Goal: Information Seeking & Learning: Find specific fact

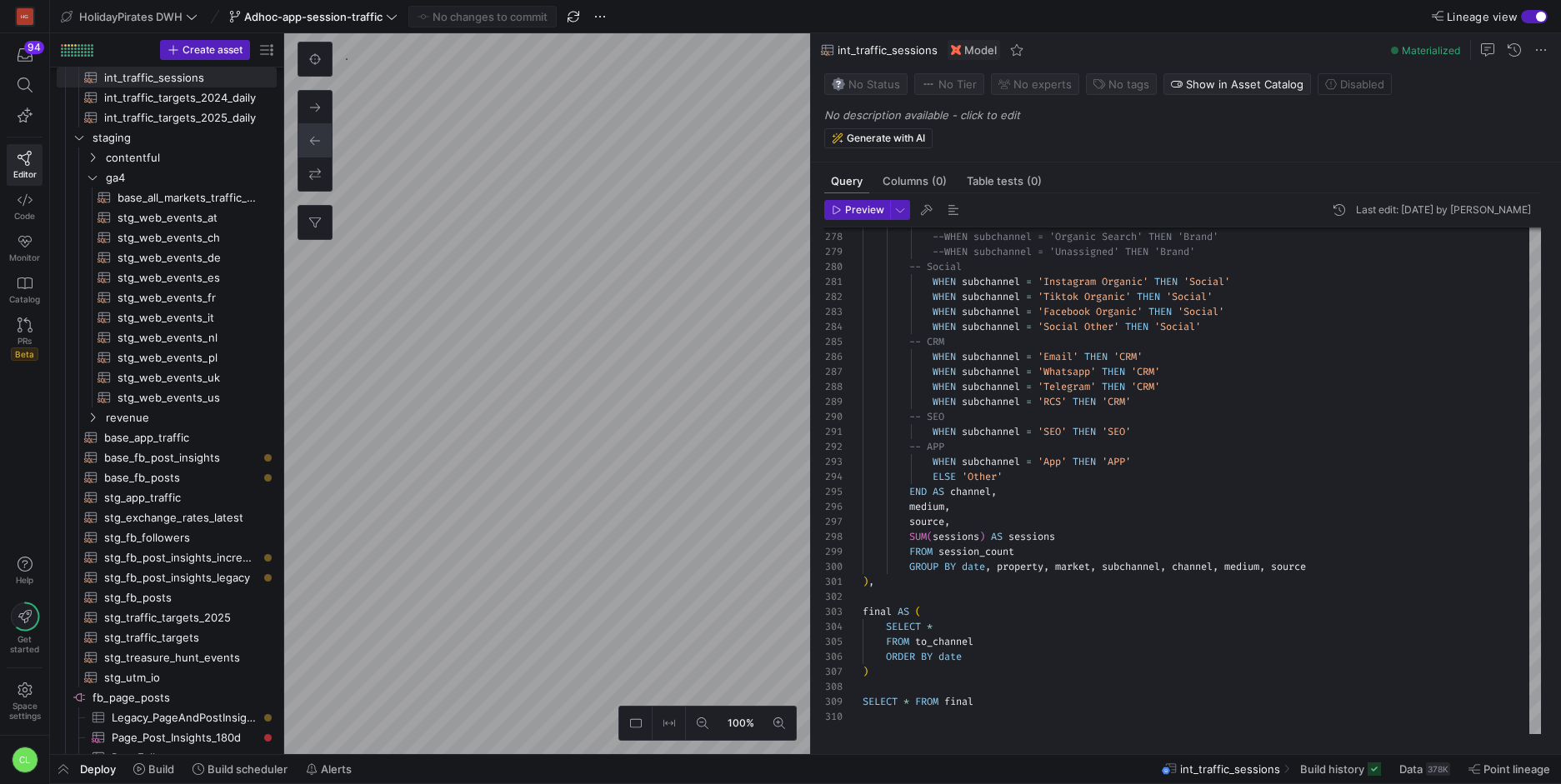
scroll to position [150, 0]
click at [847, 220] on as-split "100% 0 Query Columns (0) Table tests (0) Preview Last edit: [DATE] by Chayanon …" at bounding box center [922, 393] width 1277 height 721
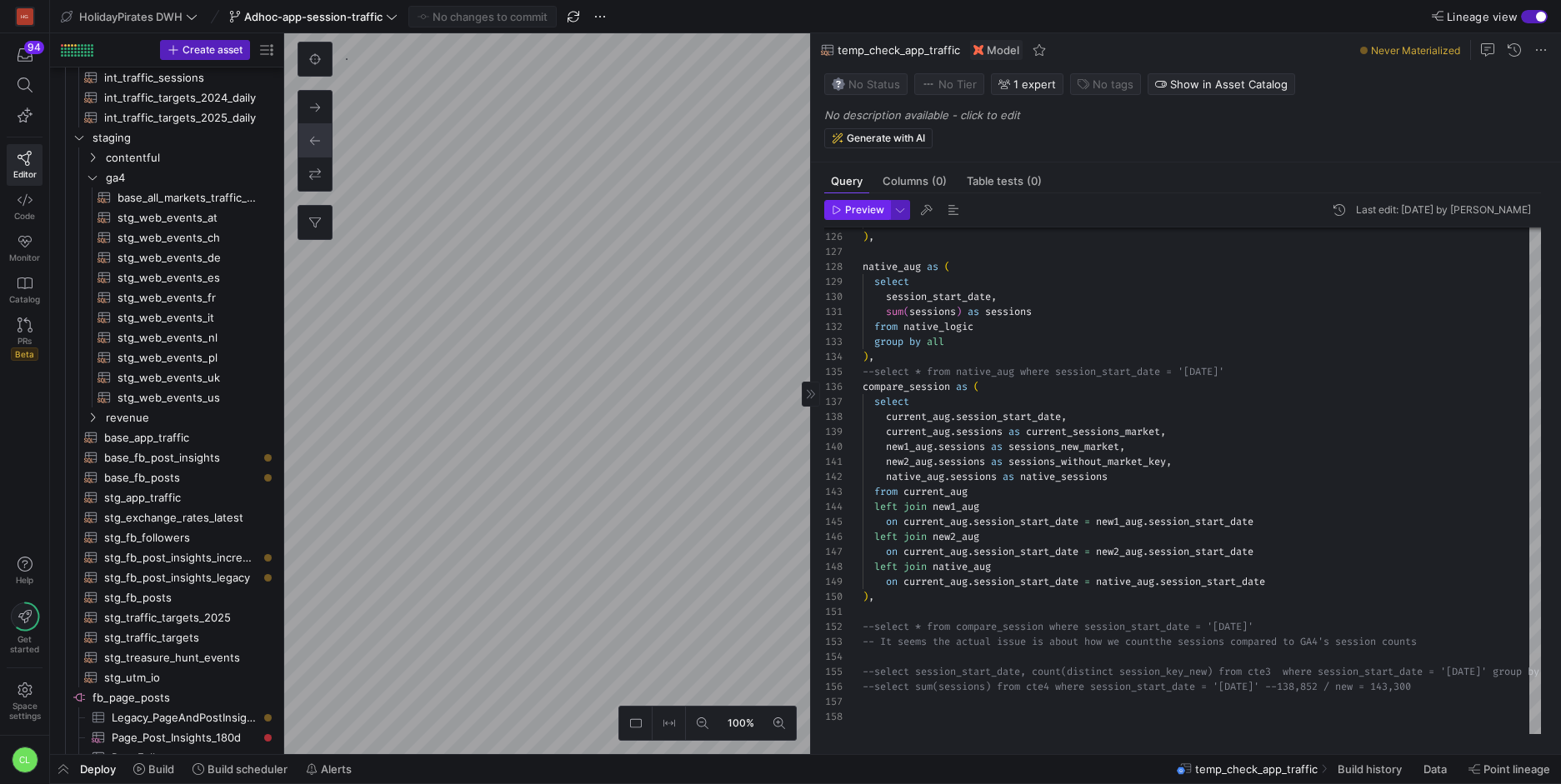
scroll to position [733, 0]
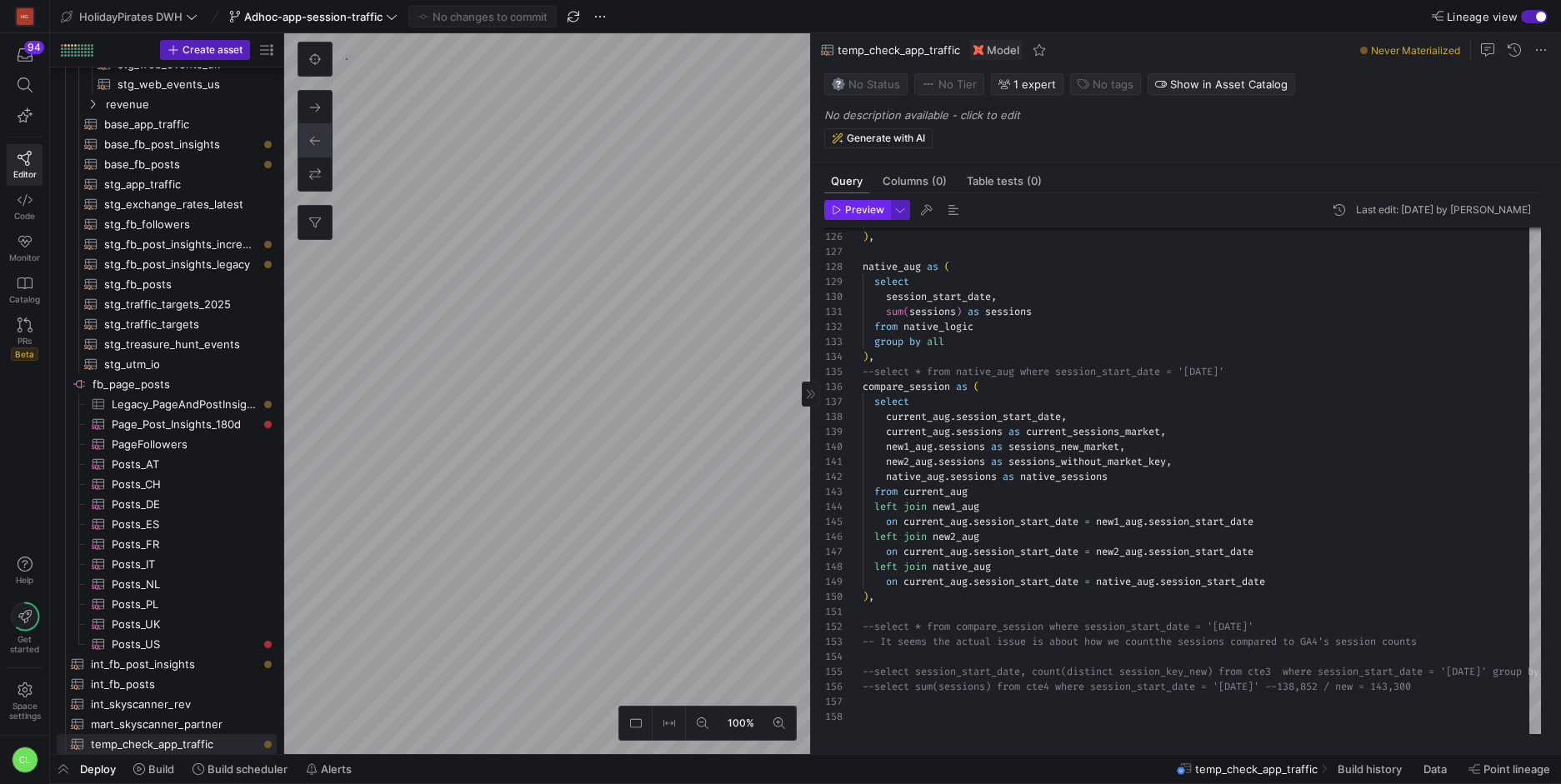
click at [866, 207] on span "Preview" at bounding box center [865, 210] width 40 height 12
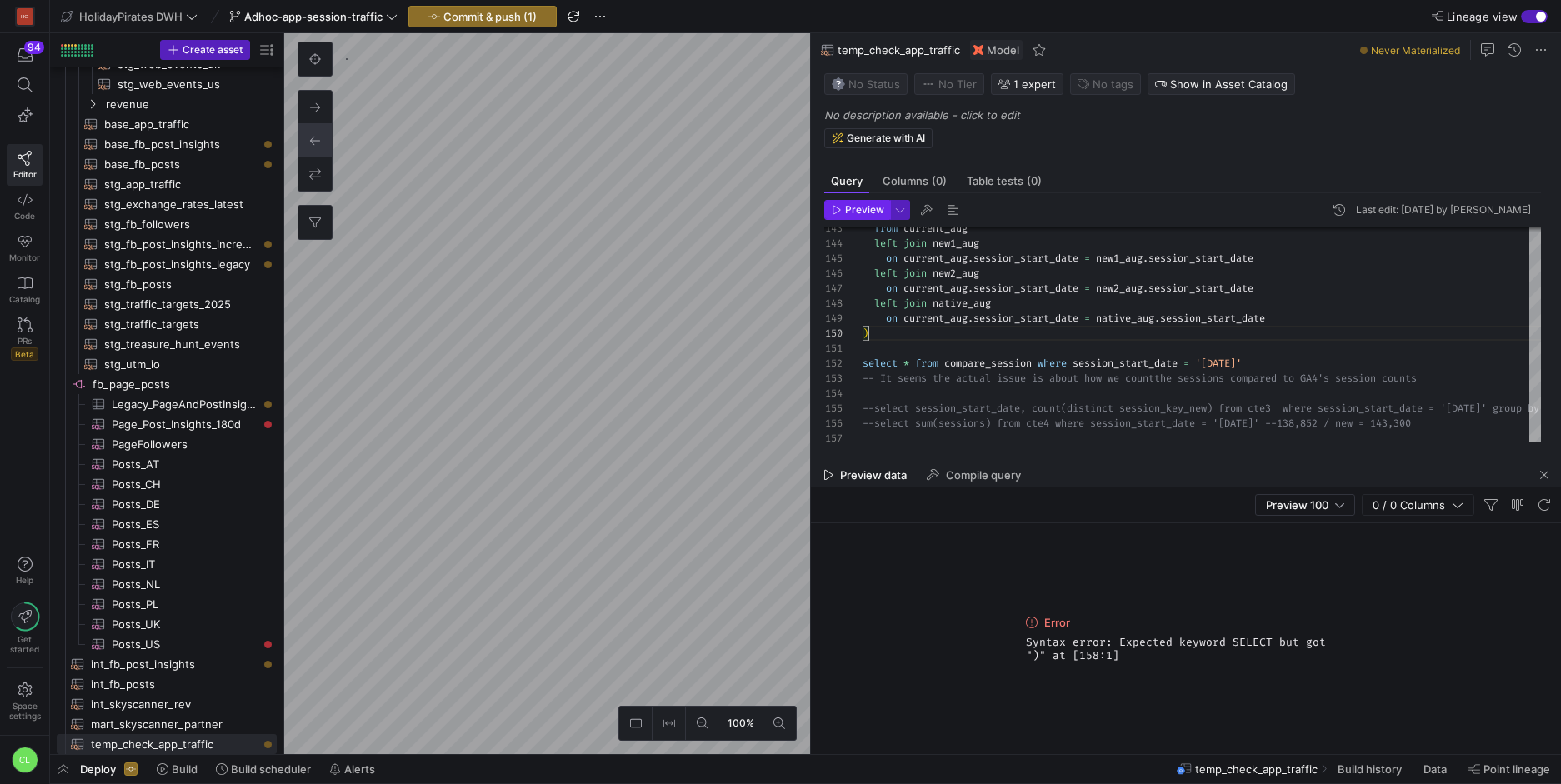
click at [850, 200] on button "Preview" at bounding box center [857, 210] width 66 height 20
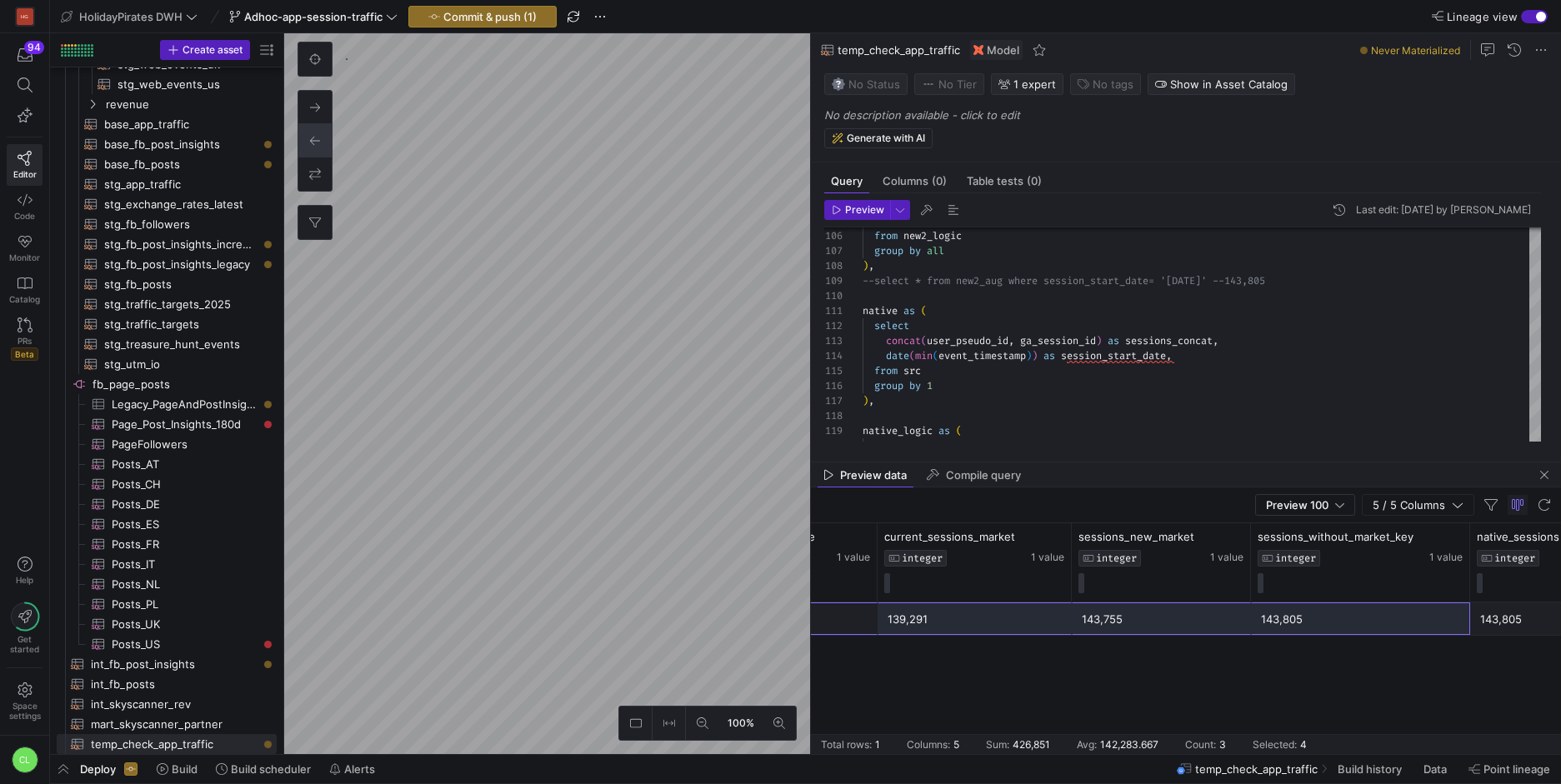
scroll to position [0, 0]
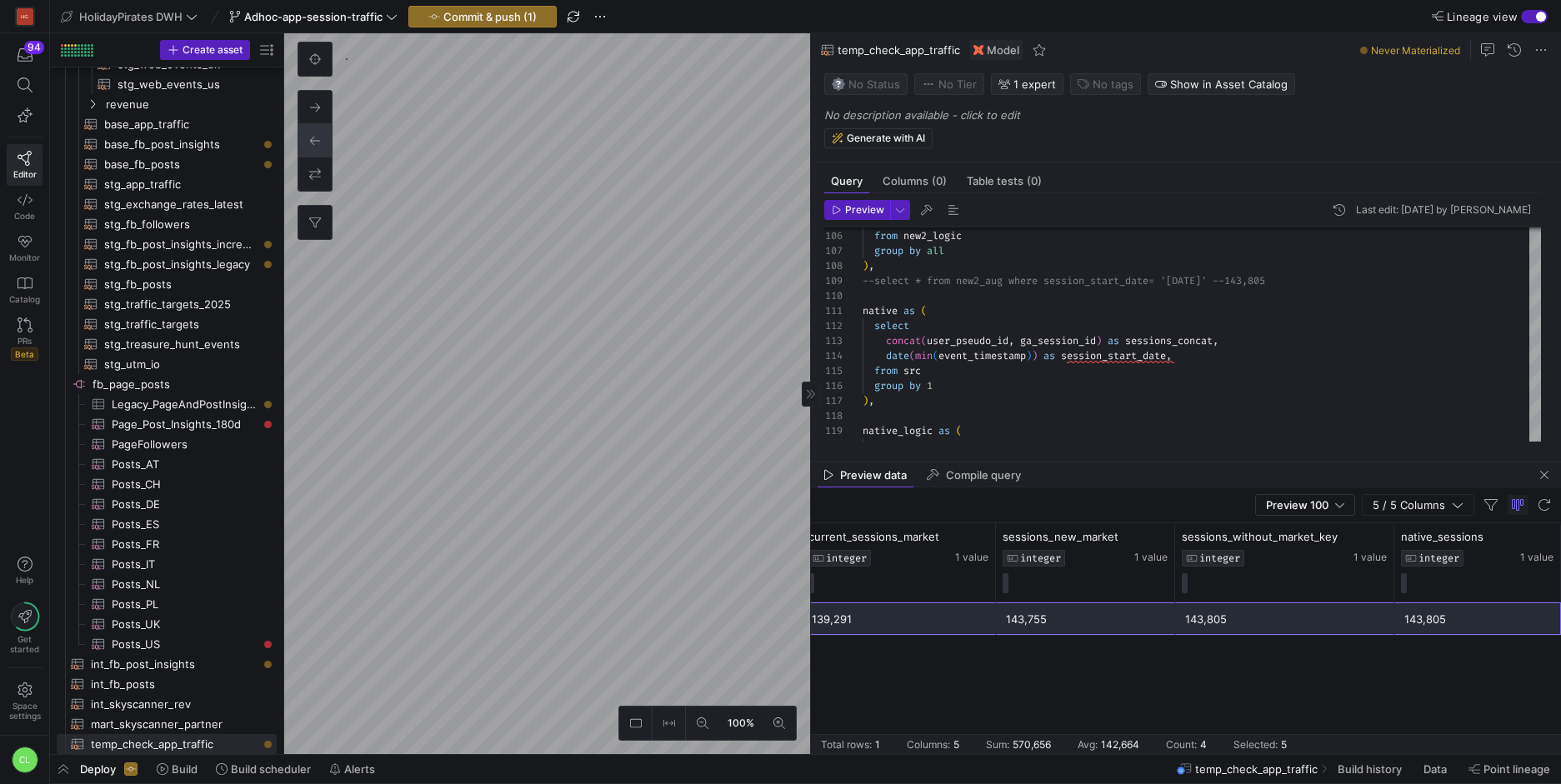
drag, startPoint x: 945, startPoint y: 615, endPoint x: 1476, endPoint y: 628, distance: 531.2
click at [1476, 628] on div "[DATE] 139,291 143,755 143,805 143,805" at bounding box center [1098, 619] width 926 height 34
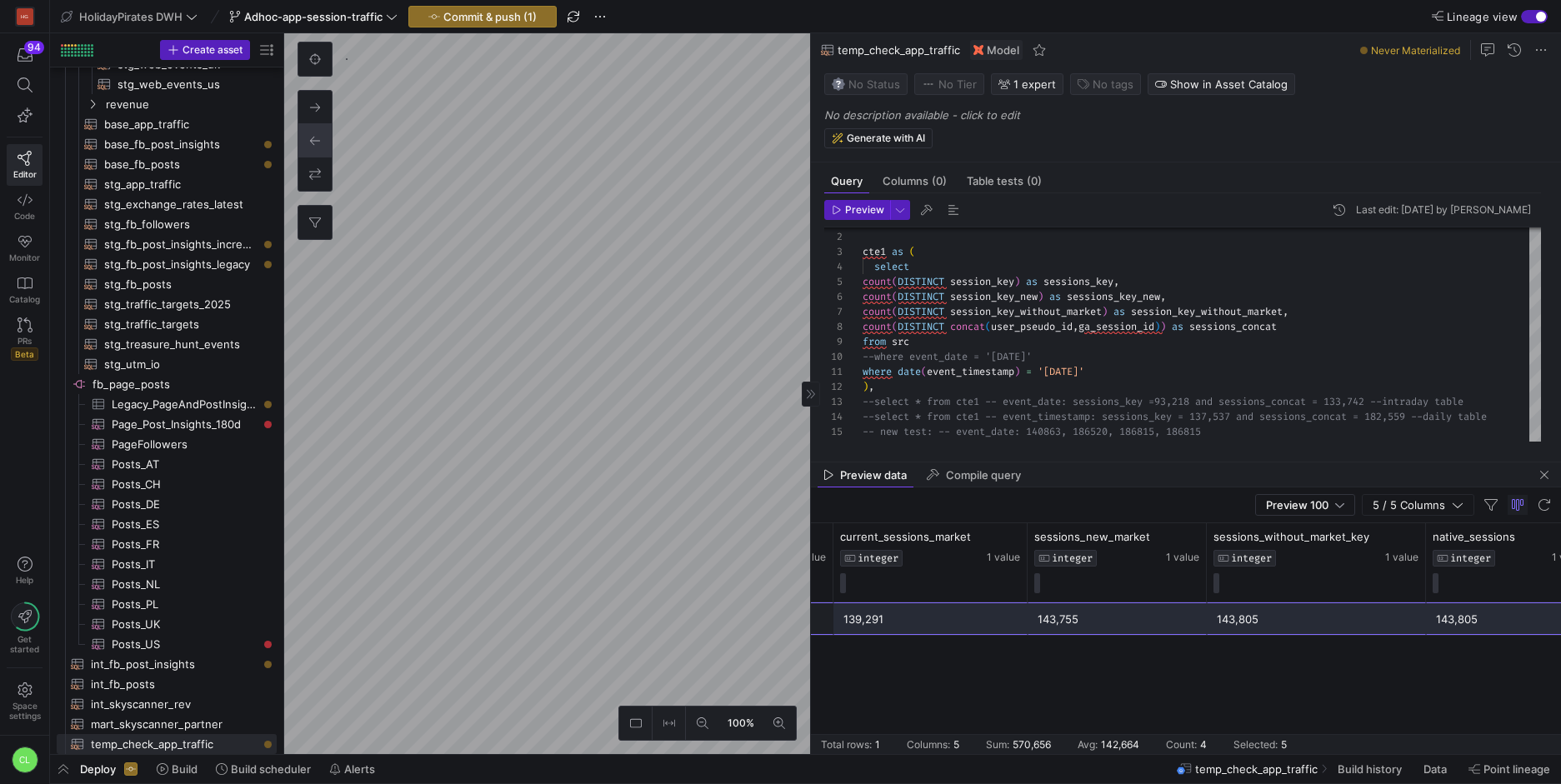
scroll to position [0, 106]
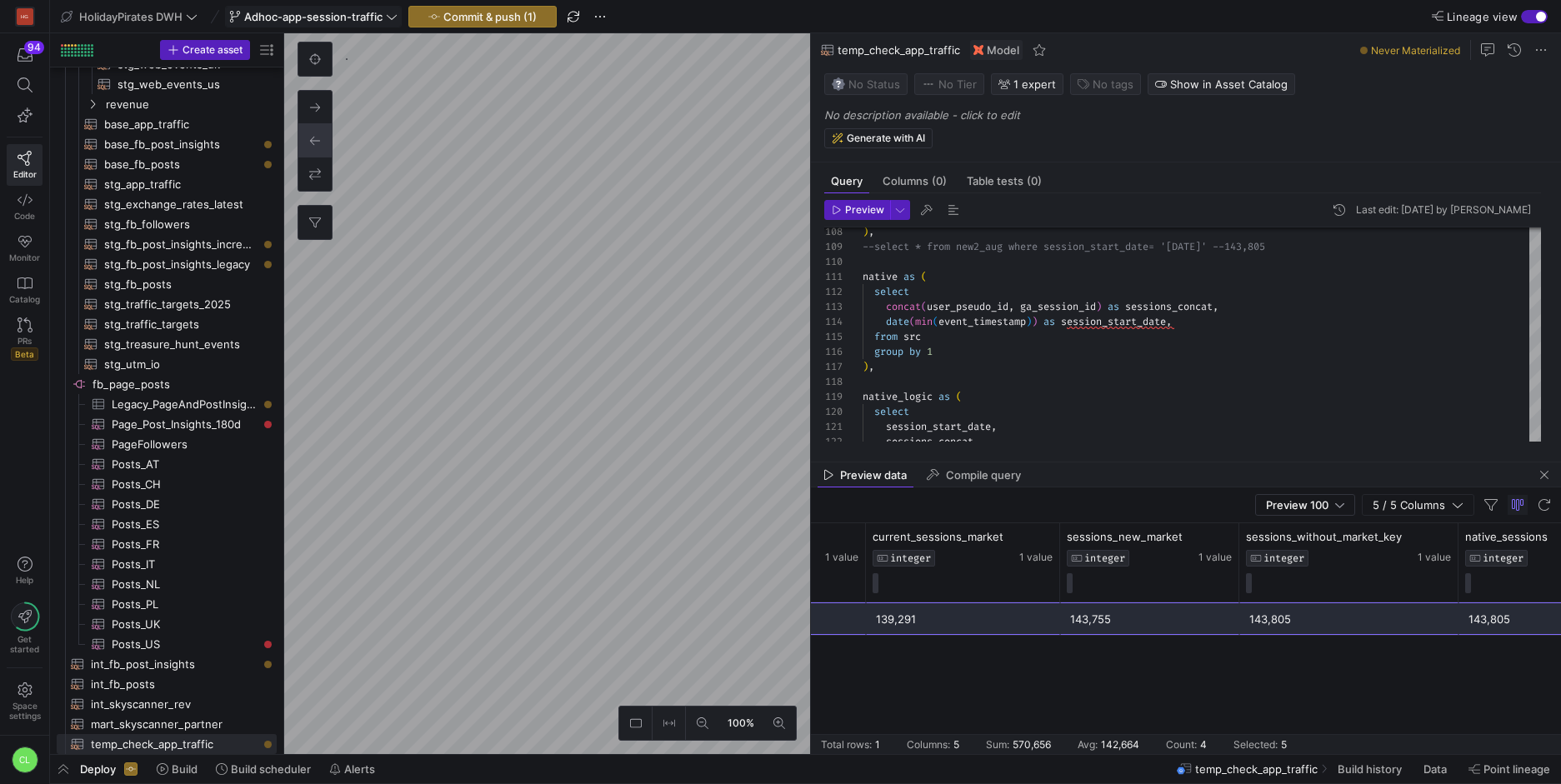
type textarea "with raw_data as ( select * from {{ ref('stg_app_traffic') }} ), date_daily_exp…"
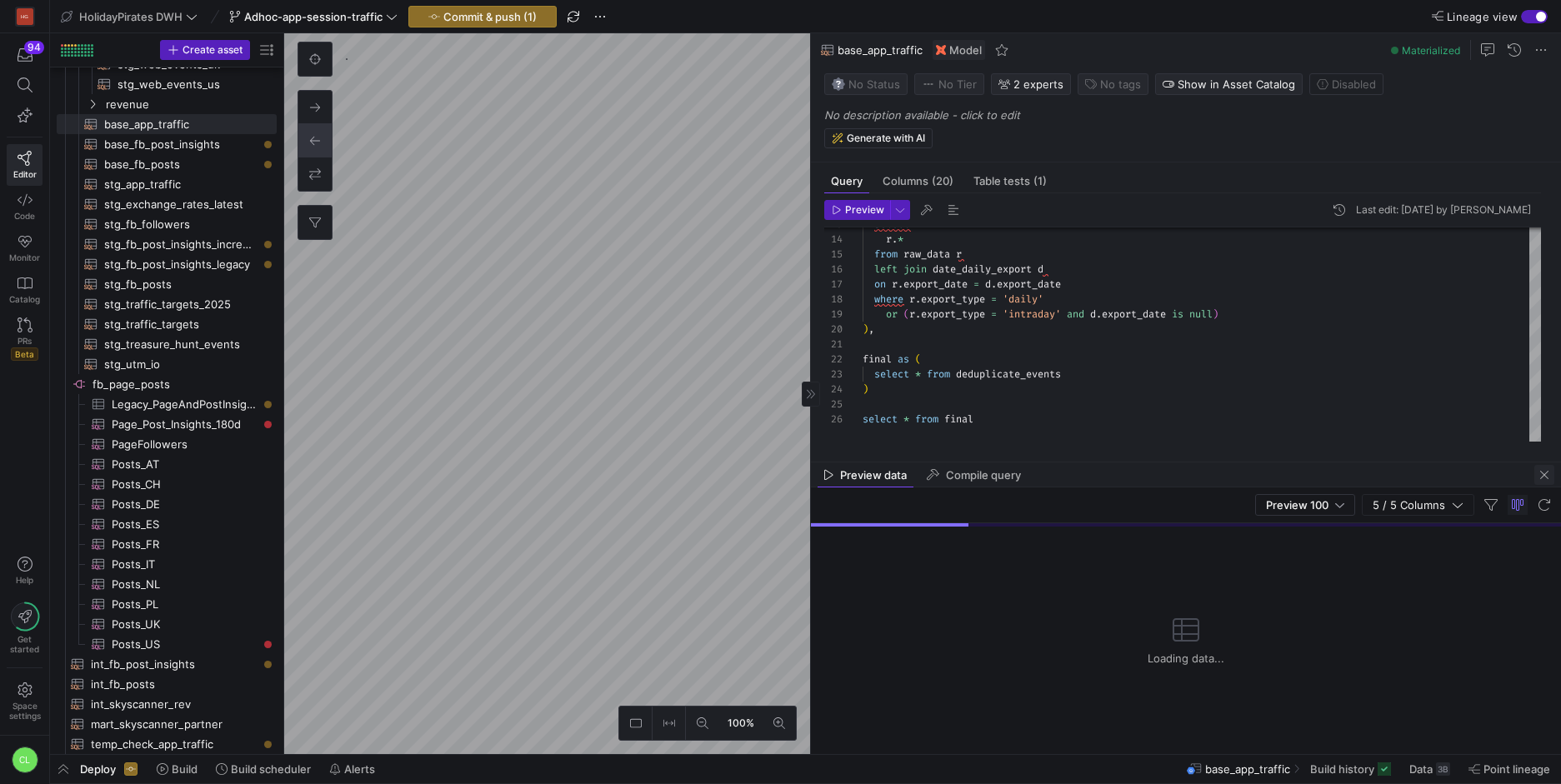
click at [1547, 480] on span "button" at bounding box center [1544, 475] width 20 height 20
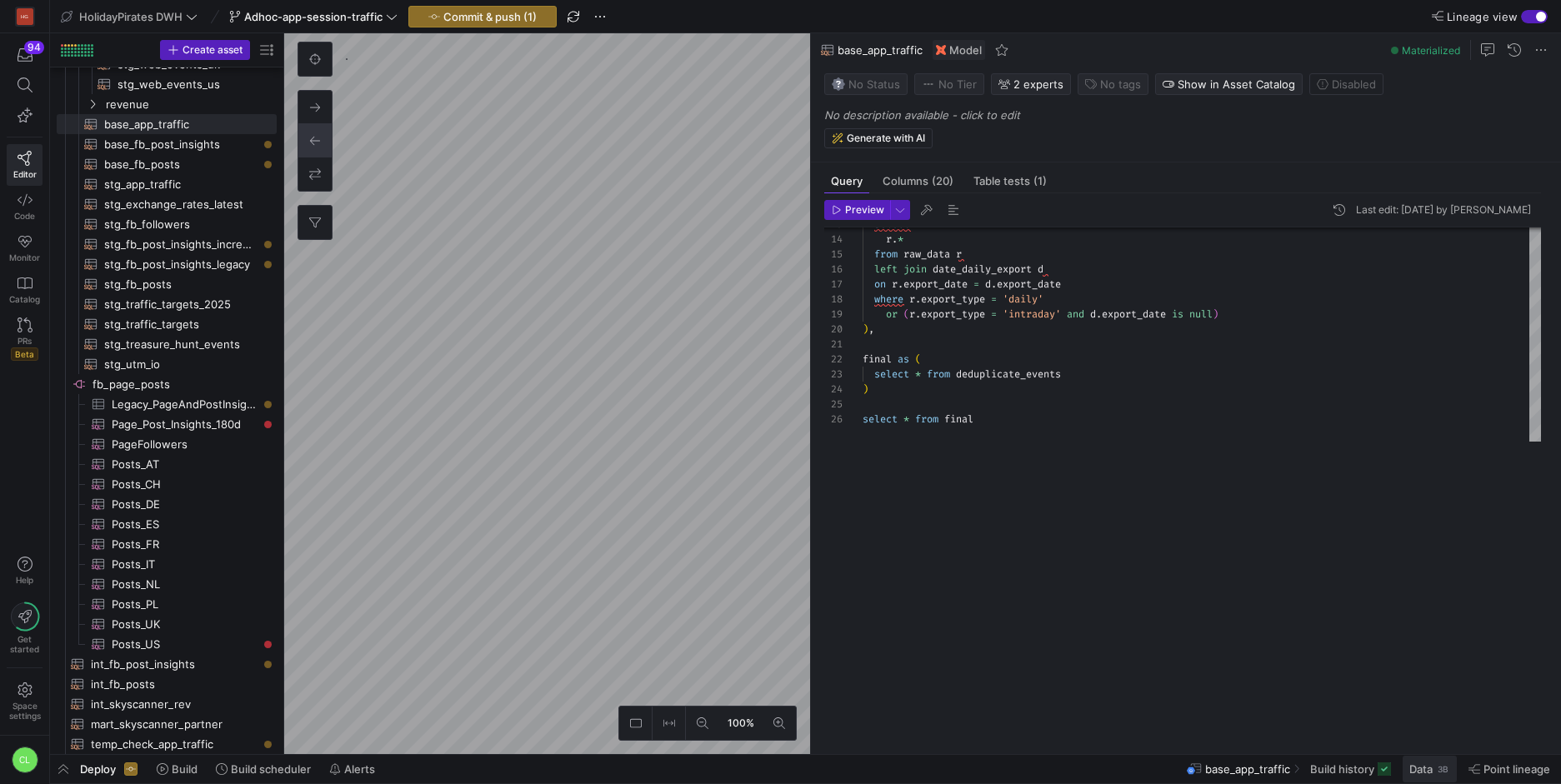
click at [1422, 769] on span "Data" at bounding box center [1422, 768] width 24 height 13
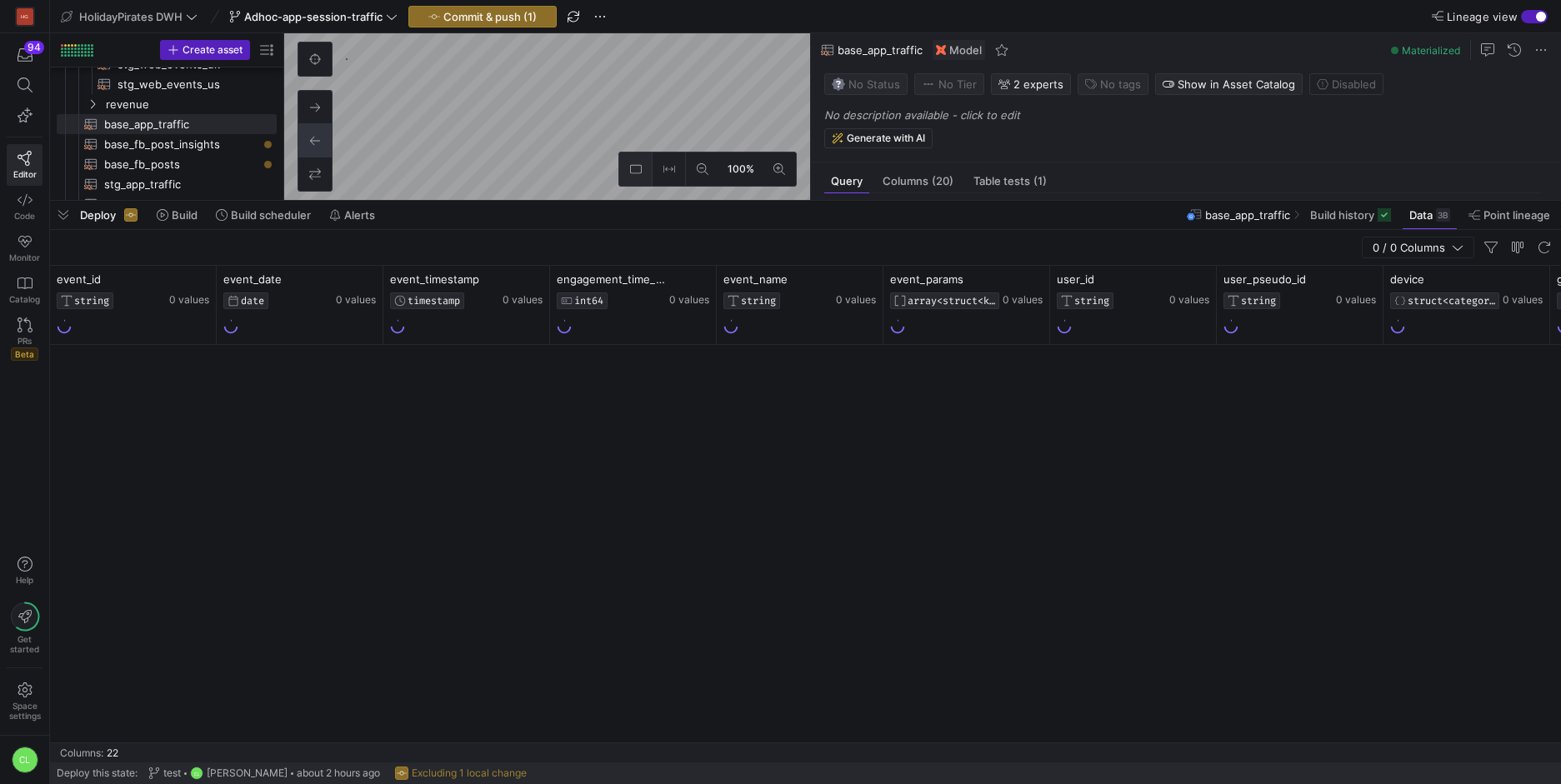
drag, startPoint x: 583, startPoint y: 476, endPoint x: 633, endPoint y: 197, distance: 283.4
click at [633, 198] on div at bounding box center [806, 201] width 1512 height 7
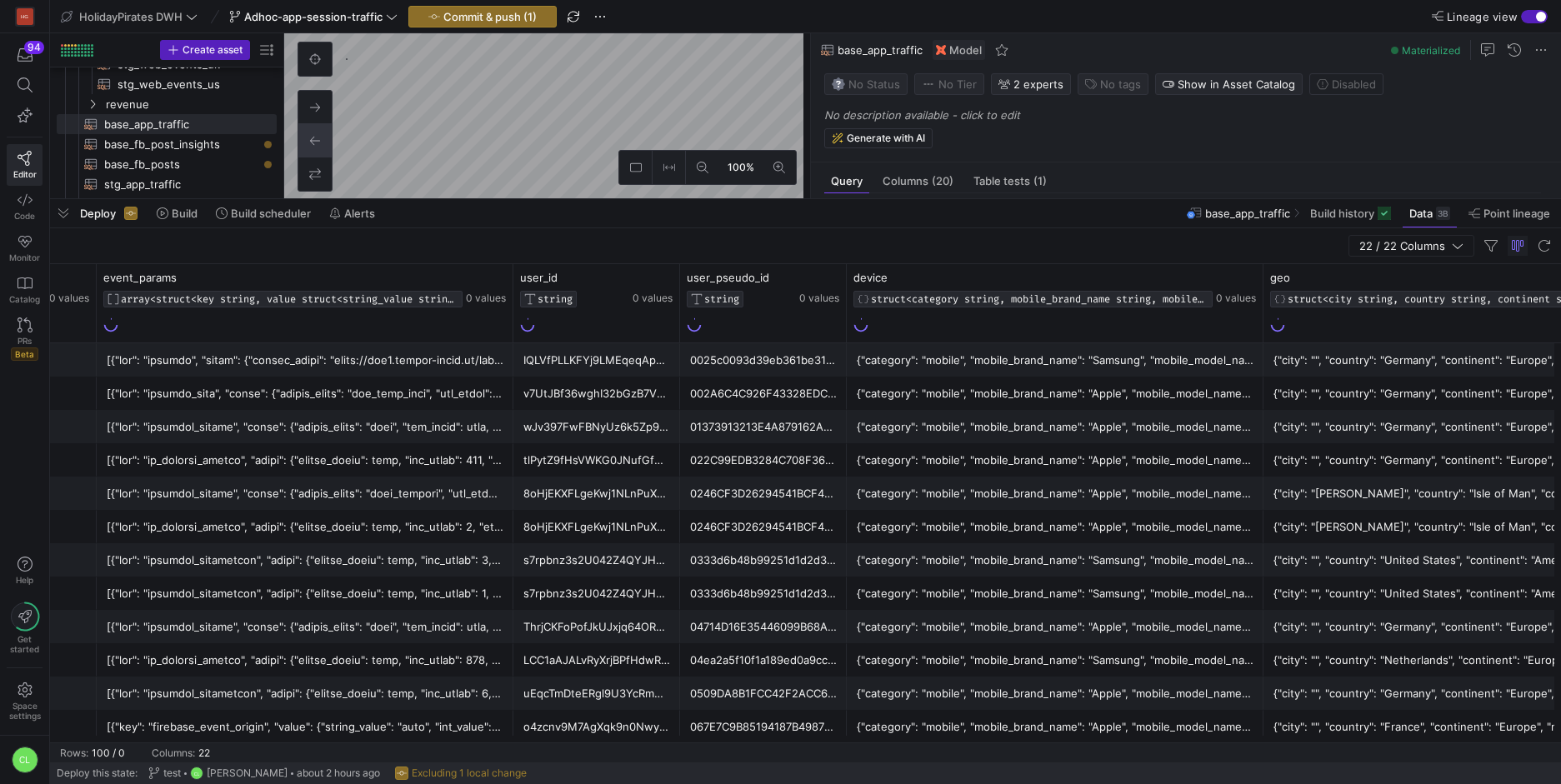
scroll to position [0, 847]
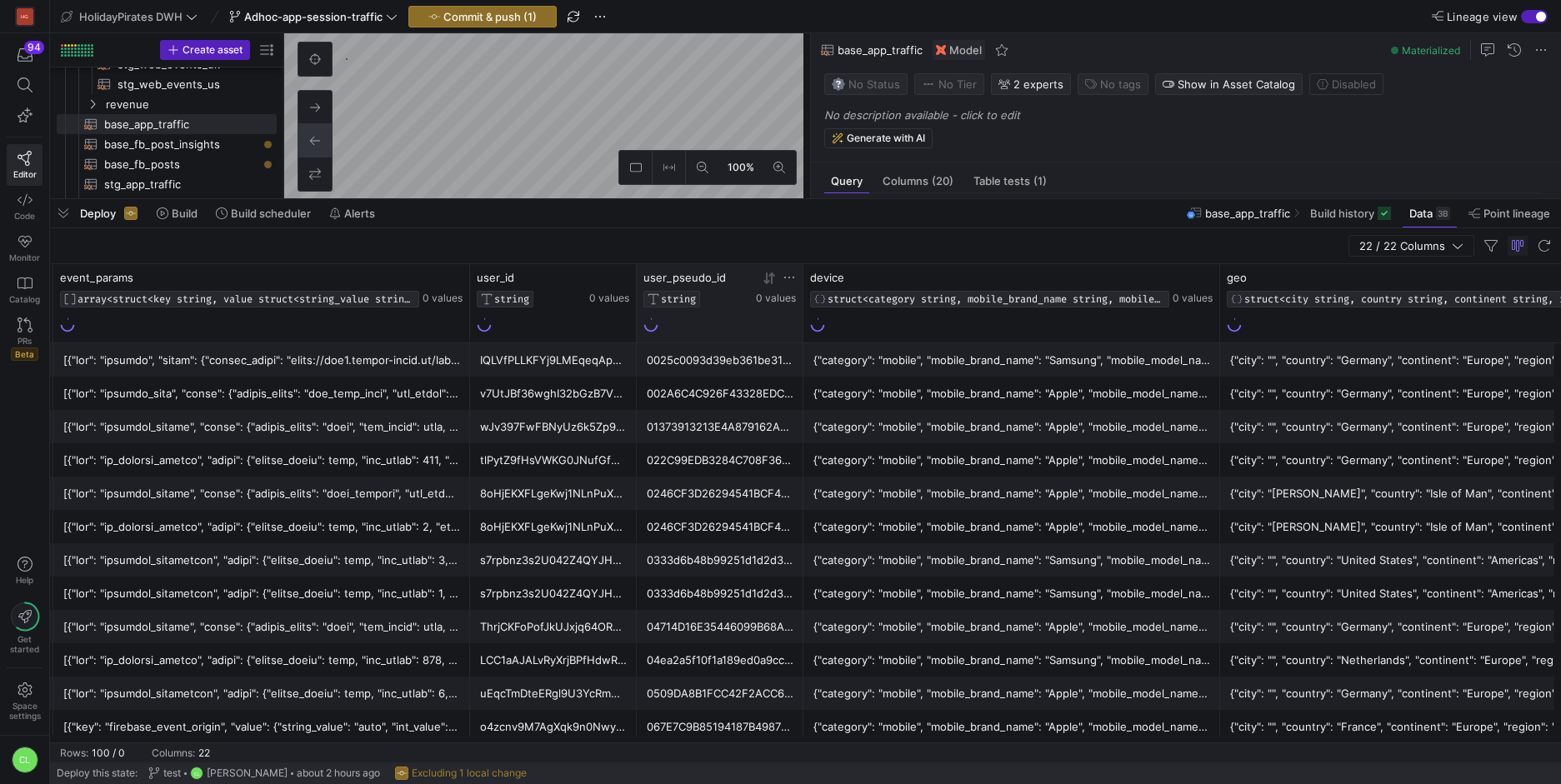
click at [788, 273] on icon at bounding box center [788, 277] width 13 height 13
click at [706, 330] on div at bounding box center [719, 323] width 152 height 19
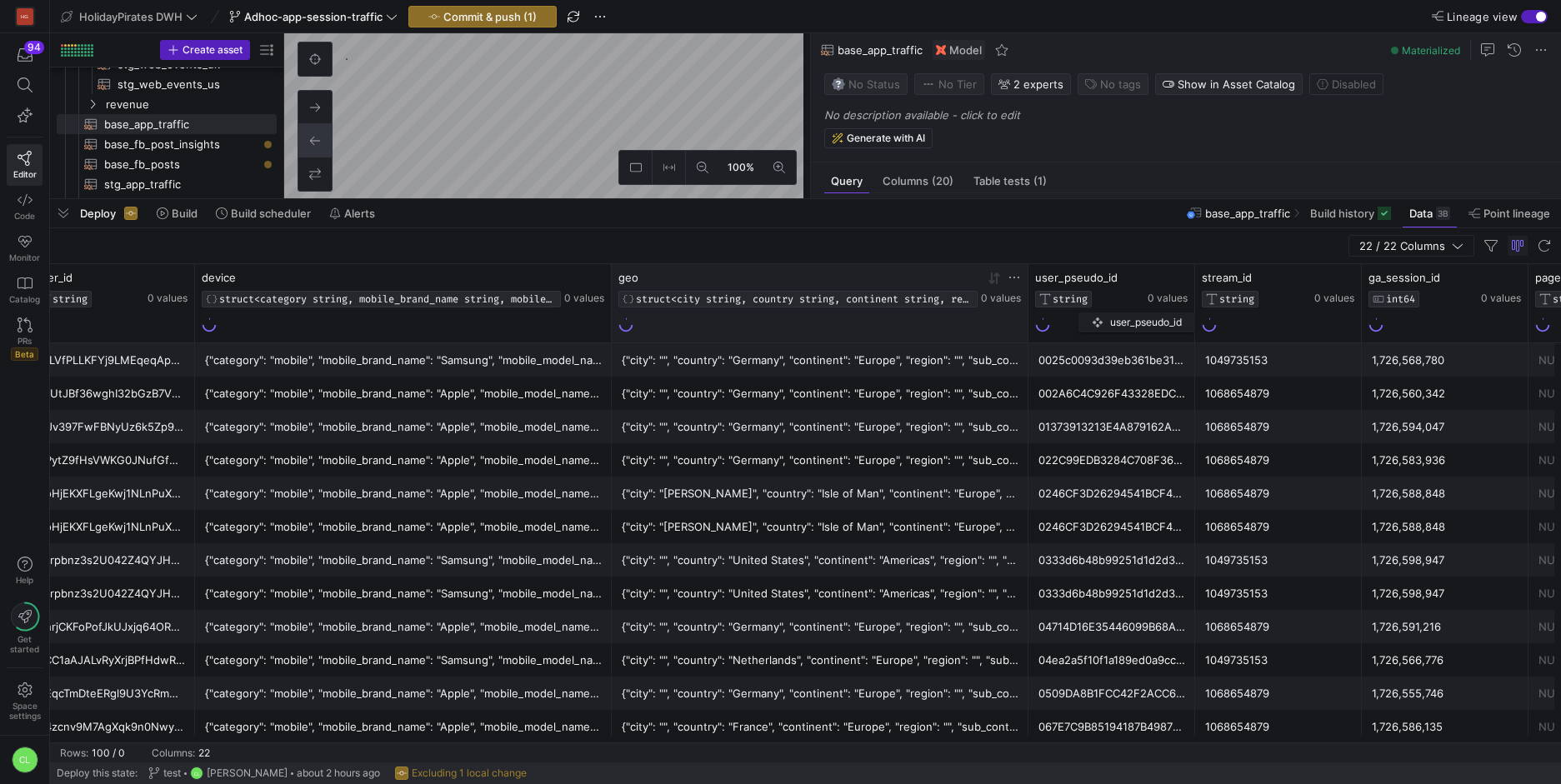
drag, startPoint x: 308, startPoint y: 278, endPoint x: 1087, endPoint y: 309, distance: 779.6
click at [1087, 309] on div "user_pseudo_id STRING 0 values" at bounding box center [1111, 302] width 152 height 61
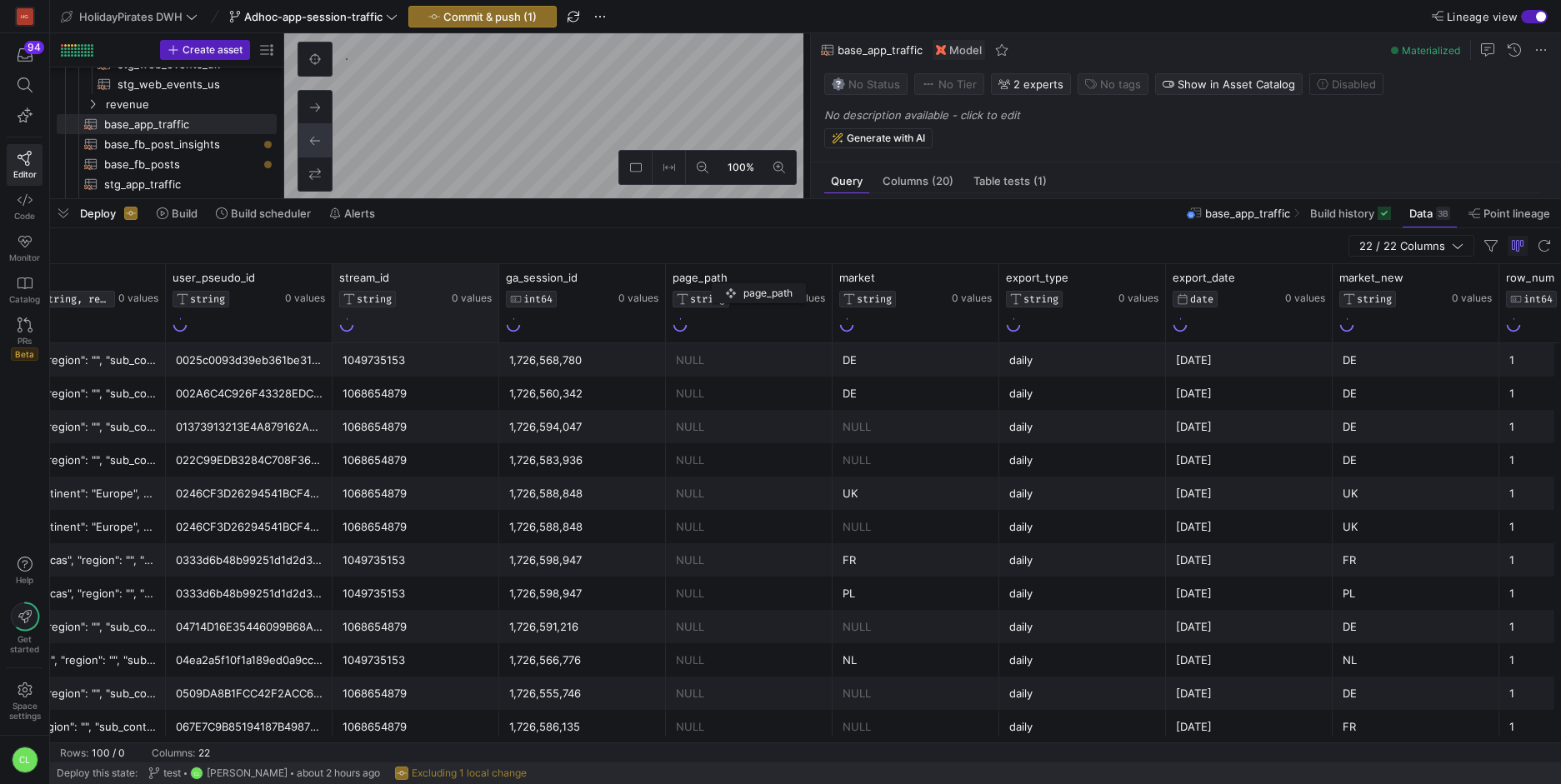
drag, startPoint x: 735, startPoint y: 282, endPoint x: 505, endPoint y: 327, distance: 234.4
click at [673, 278] on div "page_path" at bounding box center [727, 277] width 109 height 13
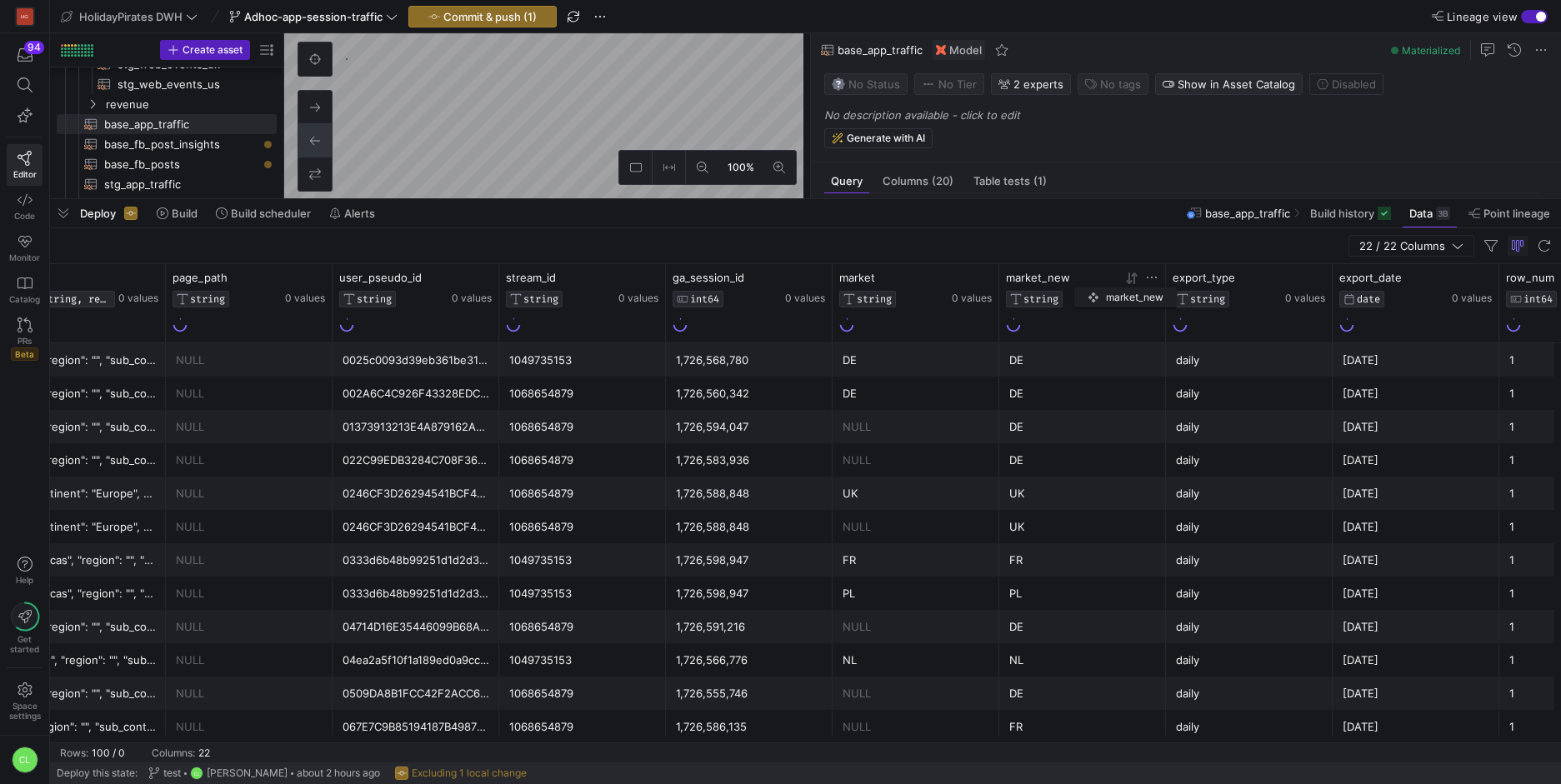
drag, startPoint x: 1359, startPoint y: 286, endPoint x: 1080, endPoint y: 285, distance: 279.0
click at [1082, 285] on div "market_new STRING" at bounding box center [1060, 289] width 109 height 37
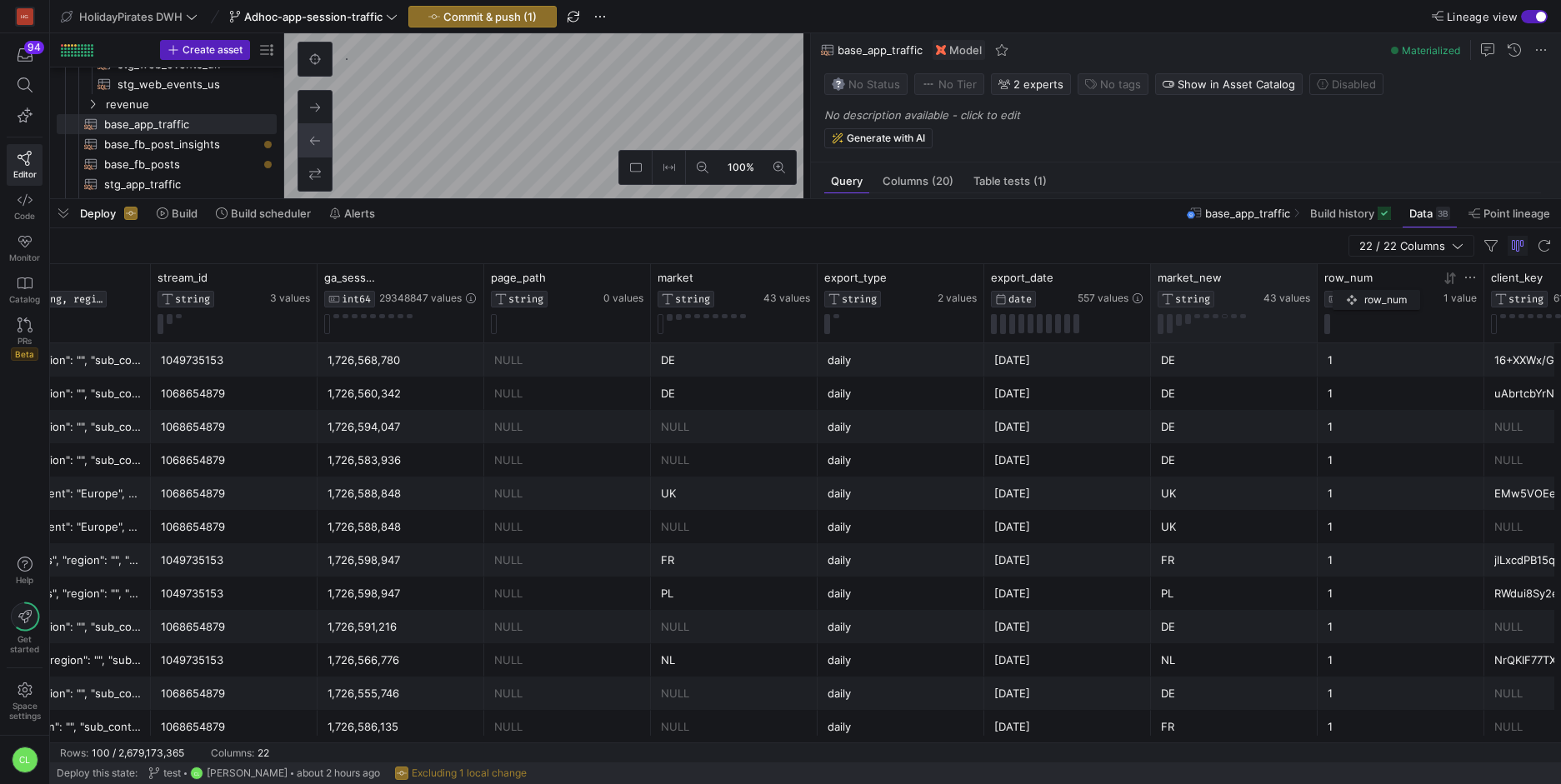
drag, startPoint x: 1368, startPoint y: 285, endPoint x: 1344, endPoint y: 288, distance: 24.2
click at [1344, 288] on div "row_num INT64" at bounding box center [1382, 289] width 116 height 37
click at [1504, 281] on span "client_key" at bounding box center [1516, 277] width 51 height 13
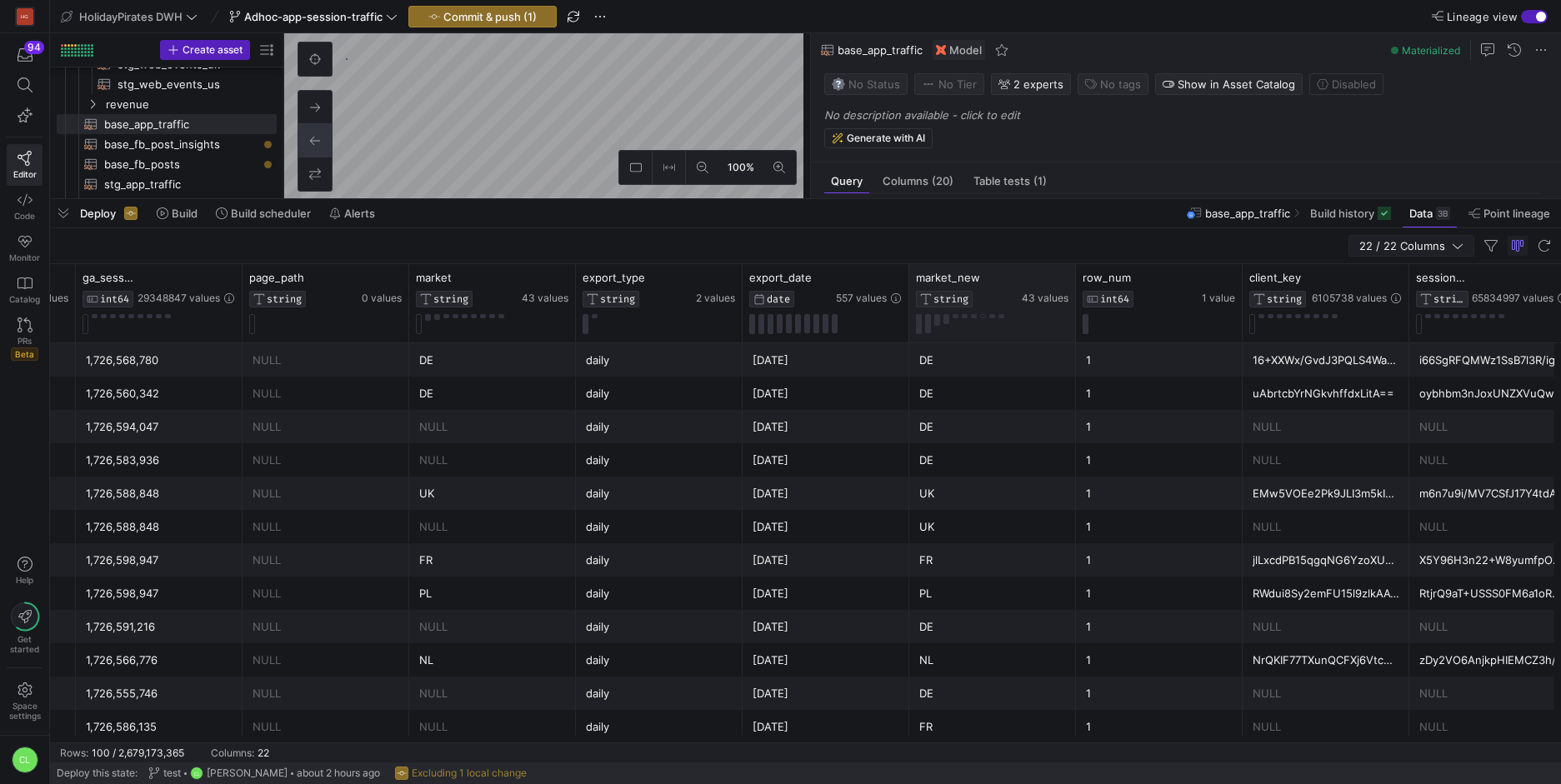
click at [1453, 251] on span "22 / 22 Columns" at bounding box center [1411, 245] width 104 height 13
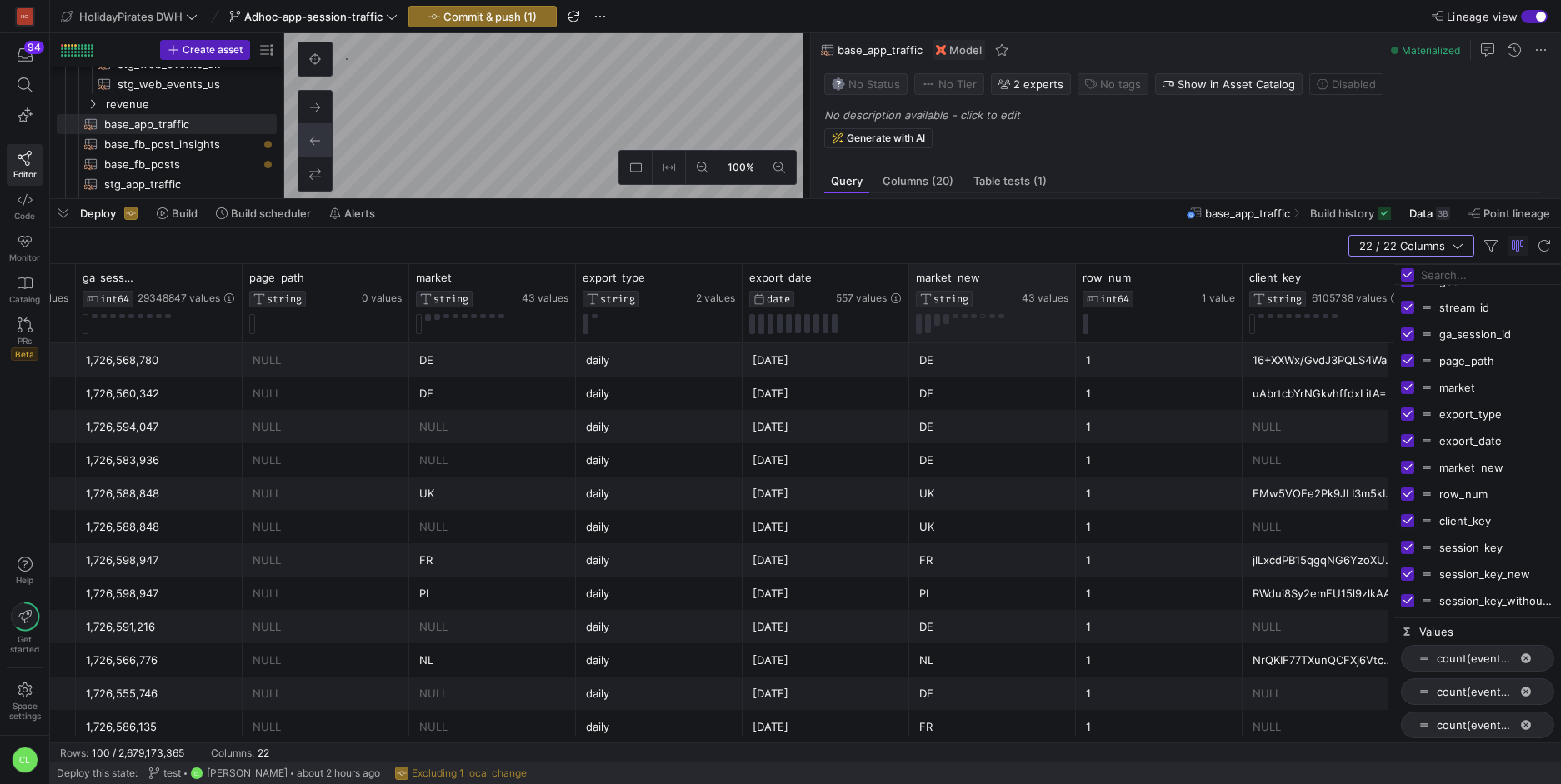
click at [1406, 521] on input "Press SPACE to toggle visibility (visible)" at bounding box center [1407, 520] width 13 height 13
checkbox input "false"
click at [1407, 494] on input "Press SPACE to toggle visibility (visible)" at bounding box center [1407, 493] width 13 height 13
checkbox input "false"
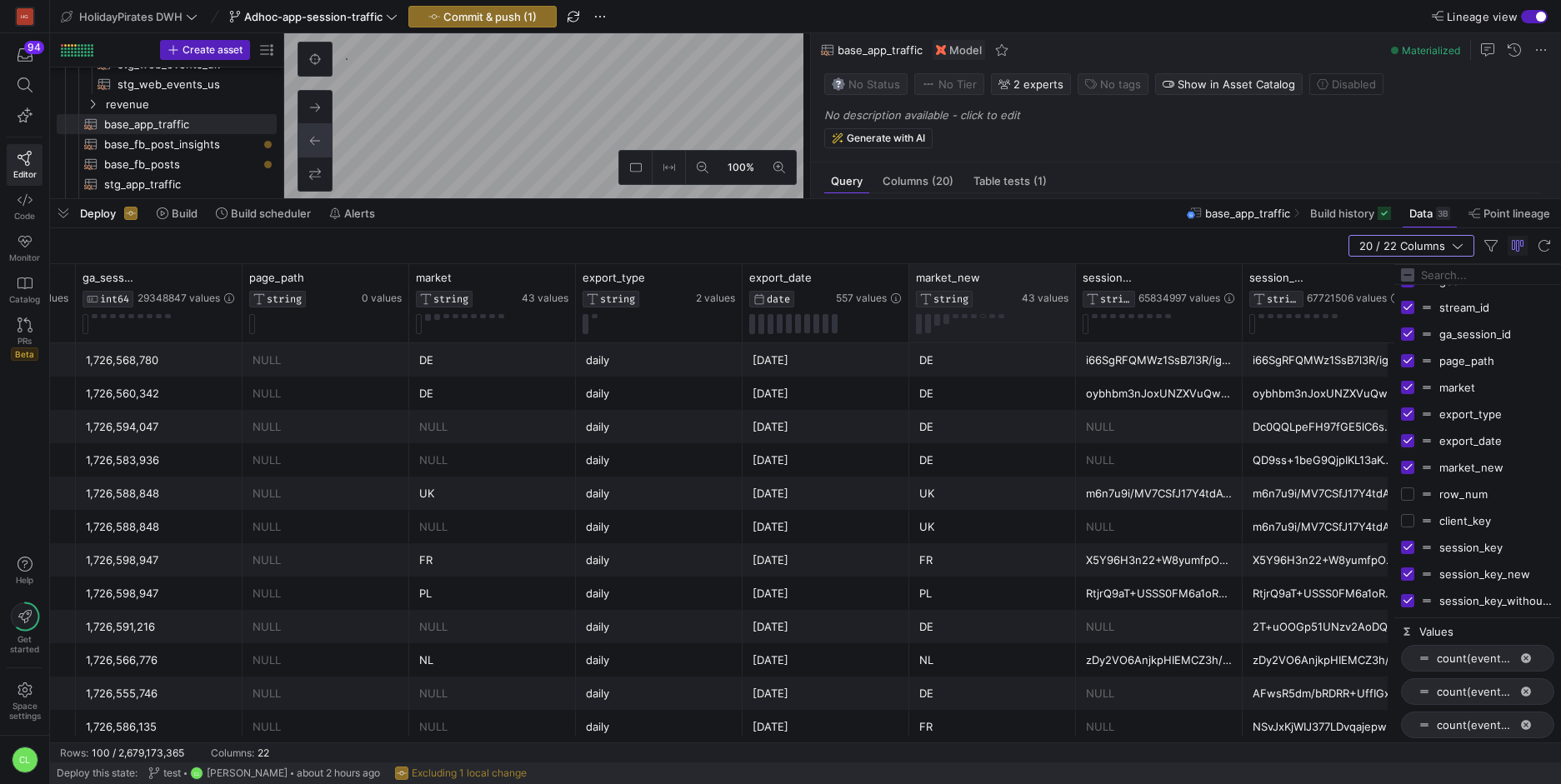
click at [1407, 440] on input "Press SPACE to toggle visibility (visible)" at bounding box center [1407, 440] width 13 height 13
checkbox input "false"
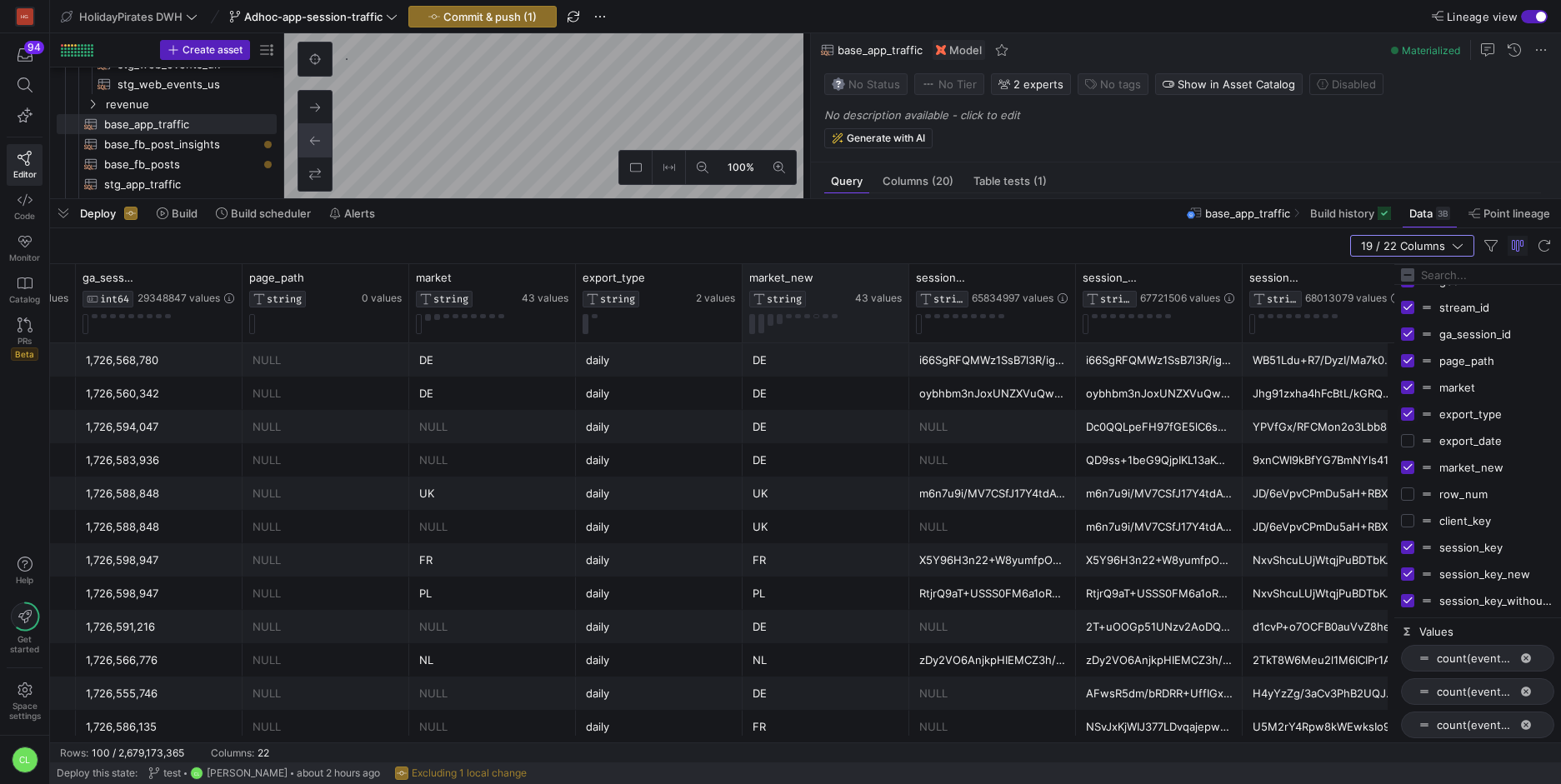
click at [1408, 419] on input "Press SPACE to toggle visibility (visible)" at bounding box center [1407, 413] width 13 height 13
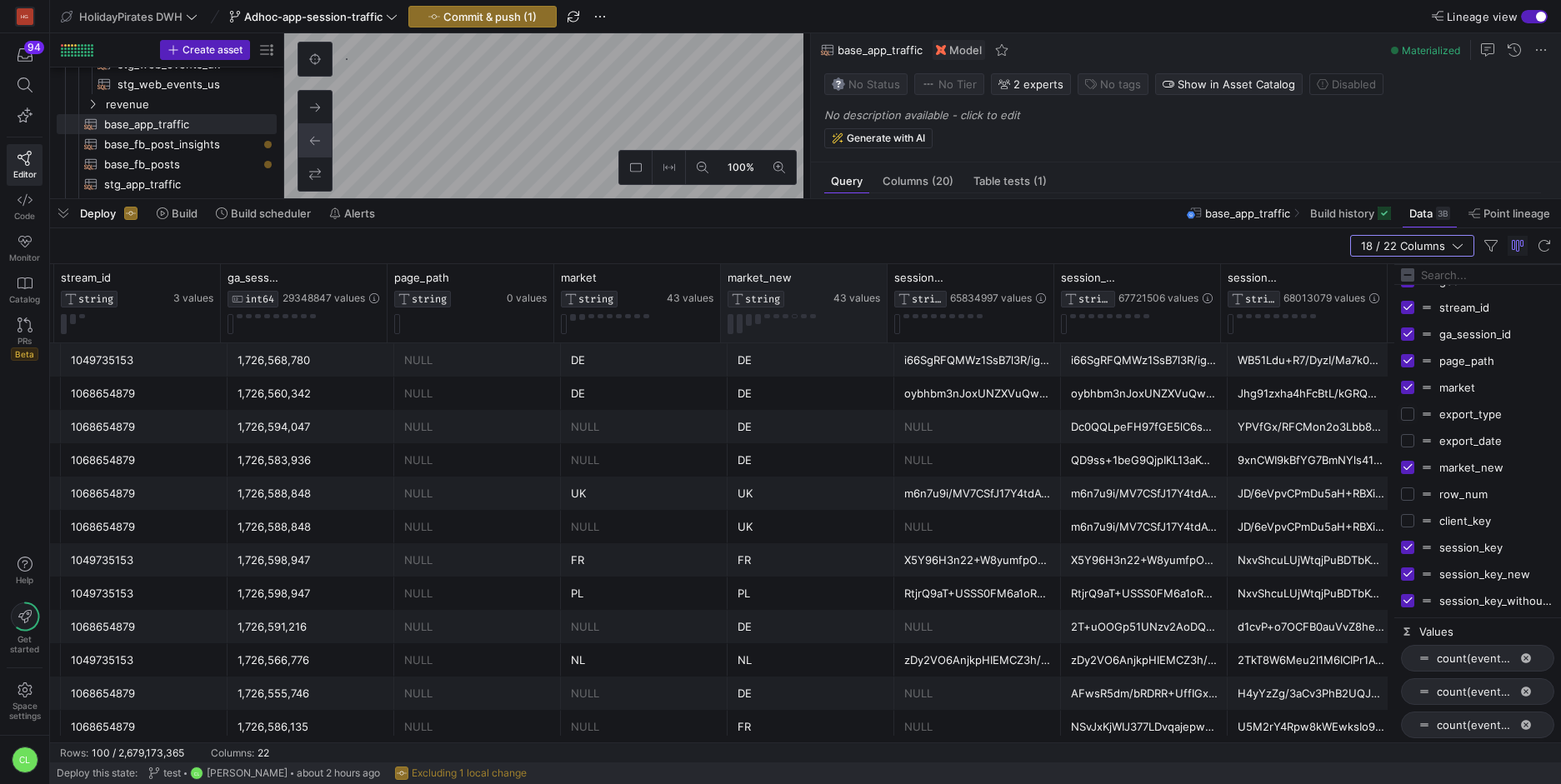
click at [1408, 415] on input "Press SPACE to toggle visibility (hidden)" at bounding box center [1407, 413] width 13 height 13
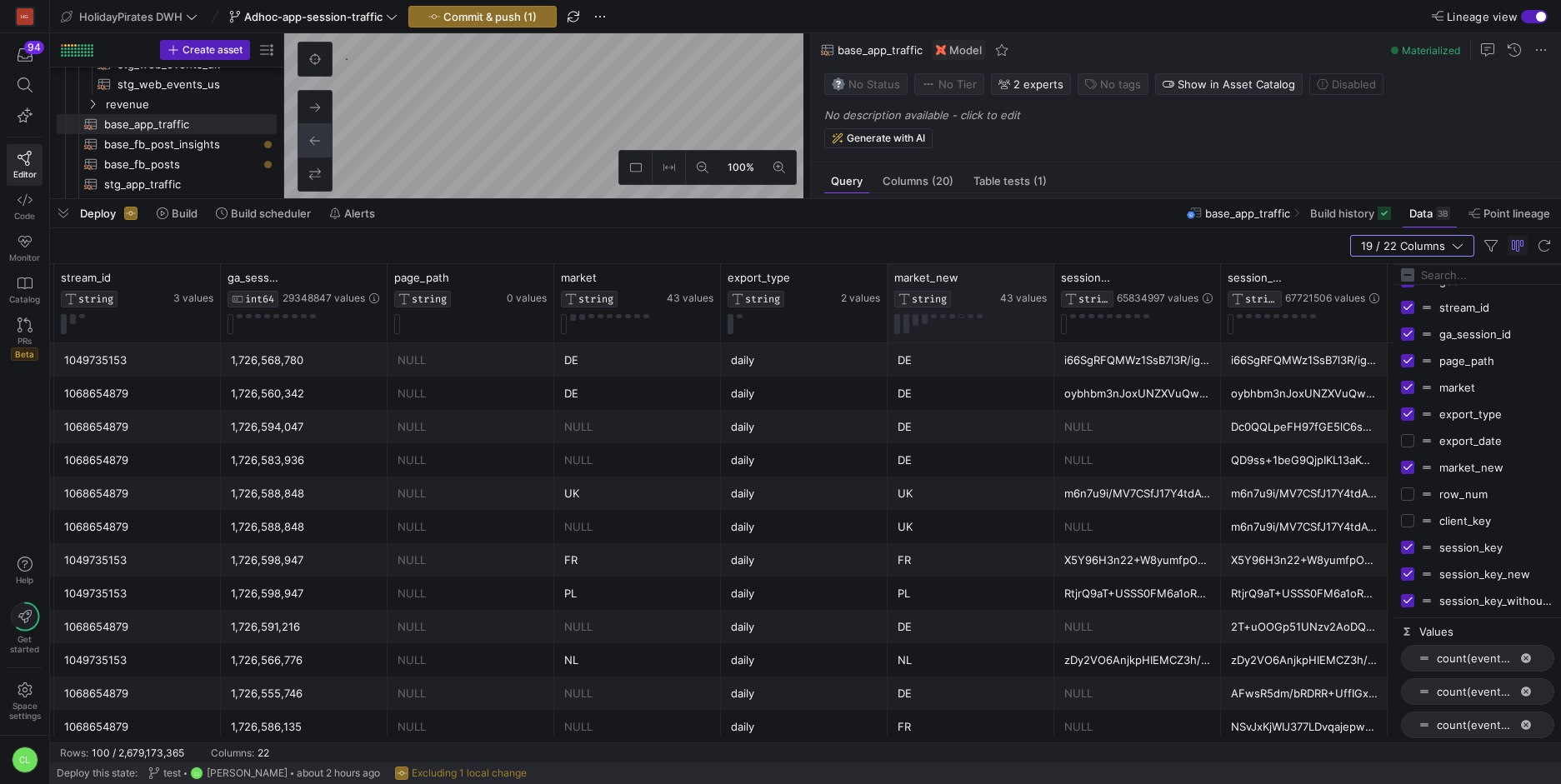
click at [1411, 415] on input "Press SPACE to toggle visibility (visible)" at bounding box center [1407, 413] width 13 height 13
checkbox input "false"
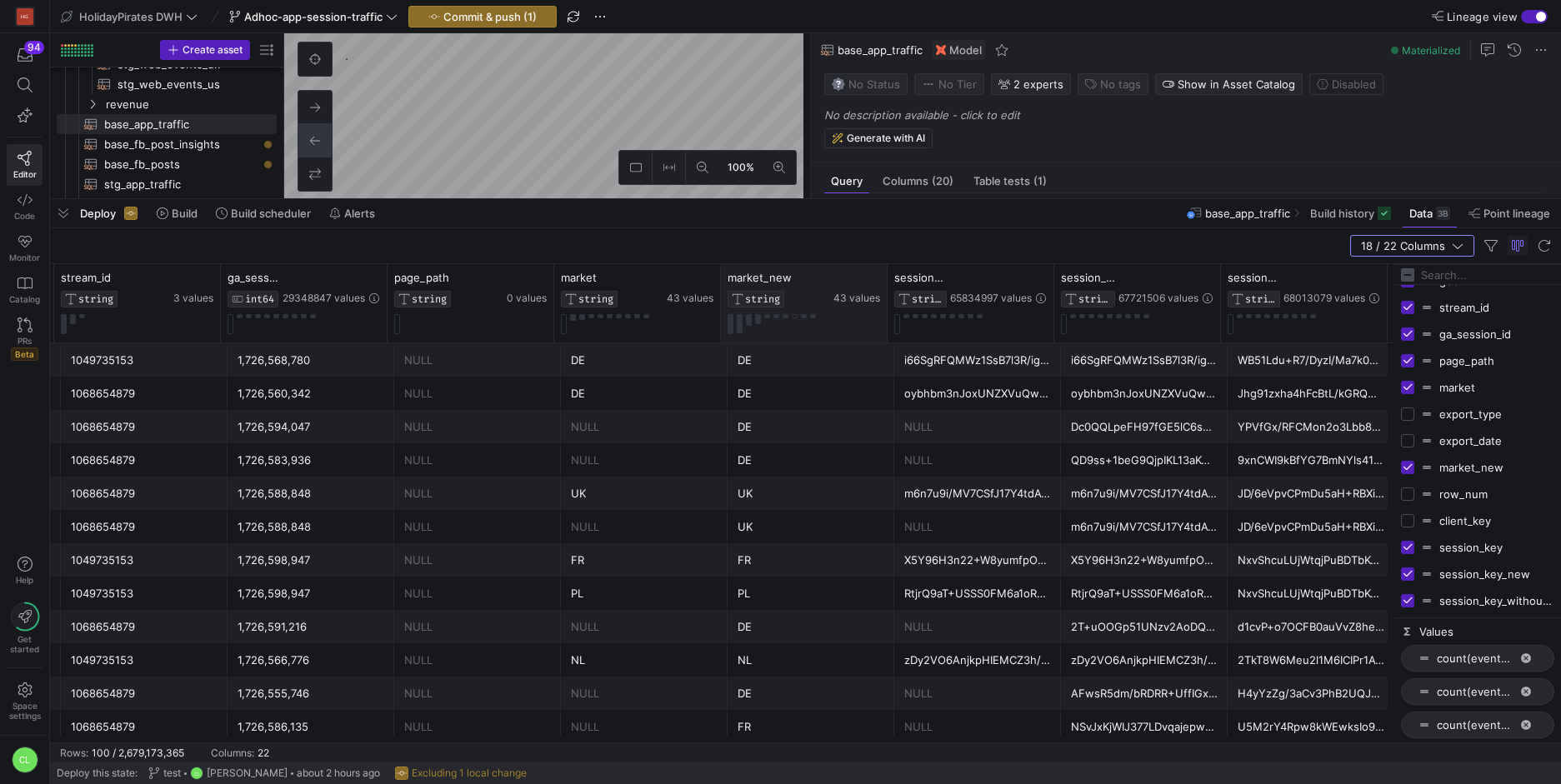
click at [1407, 364] on input "Press SPACE to toggle visibility (visible)" at bounding box center [1407, 360] width 13 height 13
checkbox input "false"
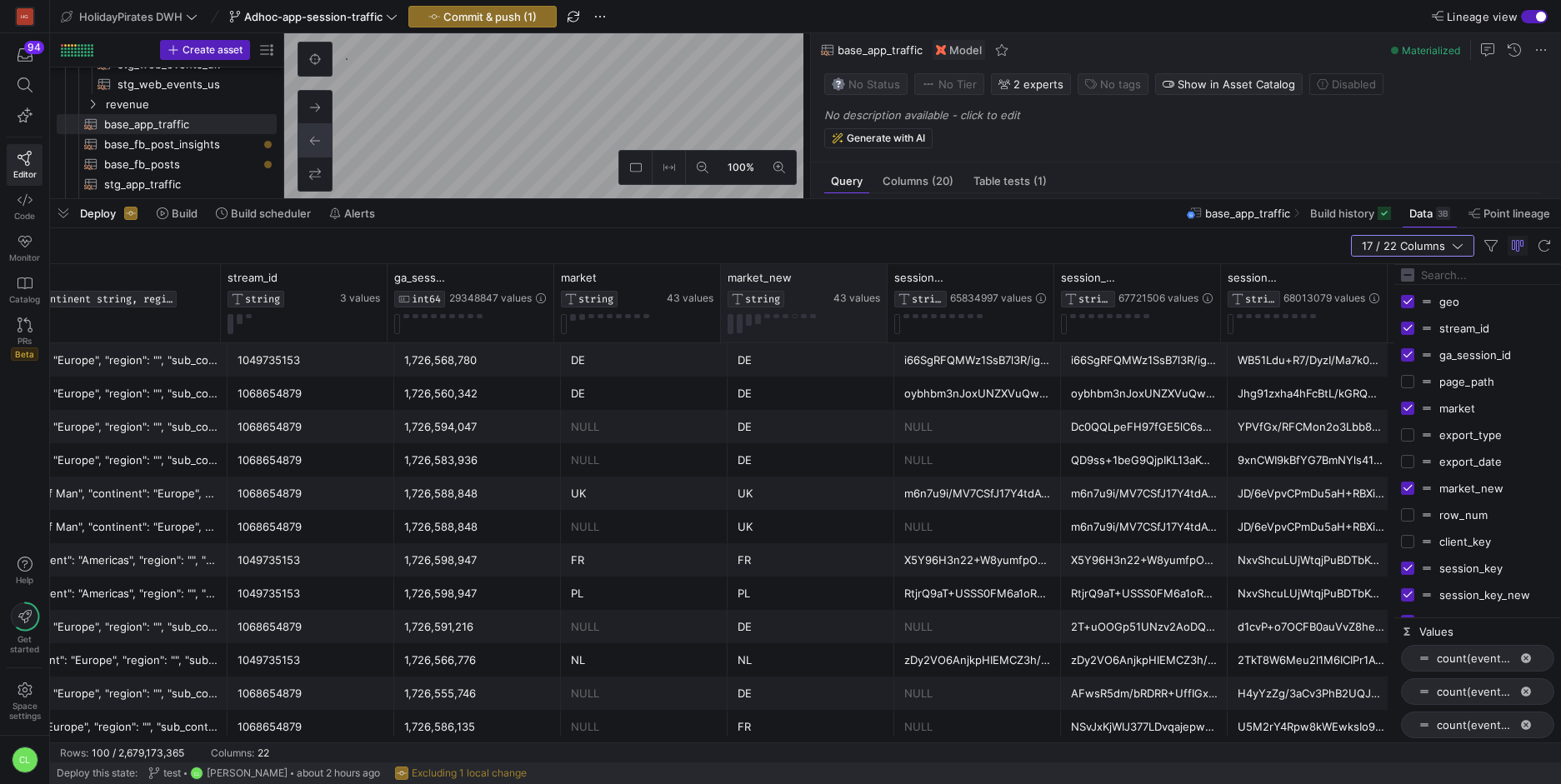
click at [1458, 242] on icon "button" at bounding box center [1458, 246] width 12 height 12
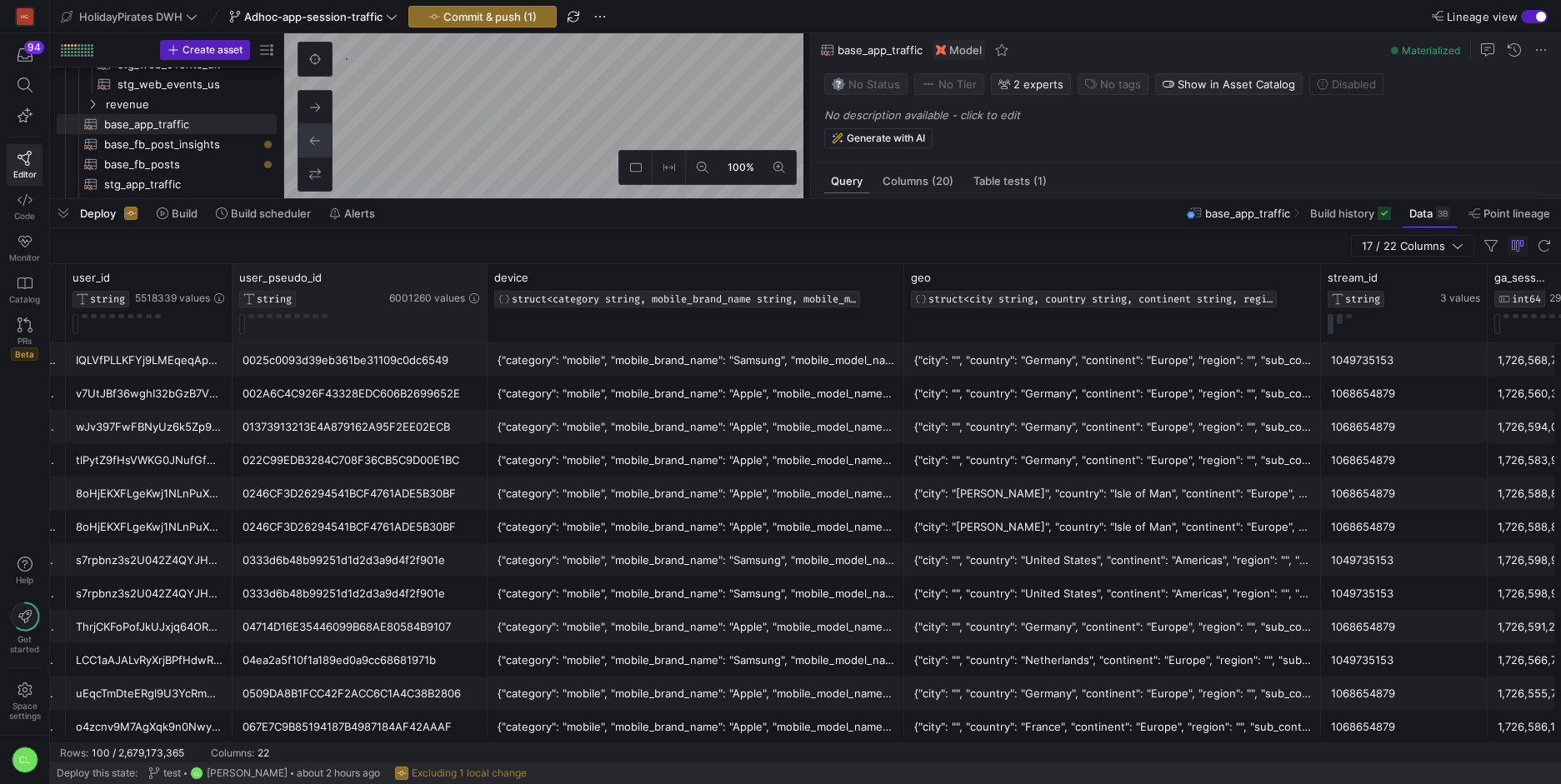
drag, startPoint x: 397, startPoint y: 276, endPoint x: 486, endPoint y: 274, distance: 89.0
click at [486, 274] on div at bounding box center [487, 303] width 7 height 78
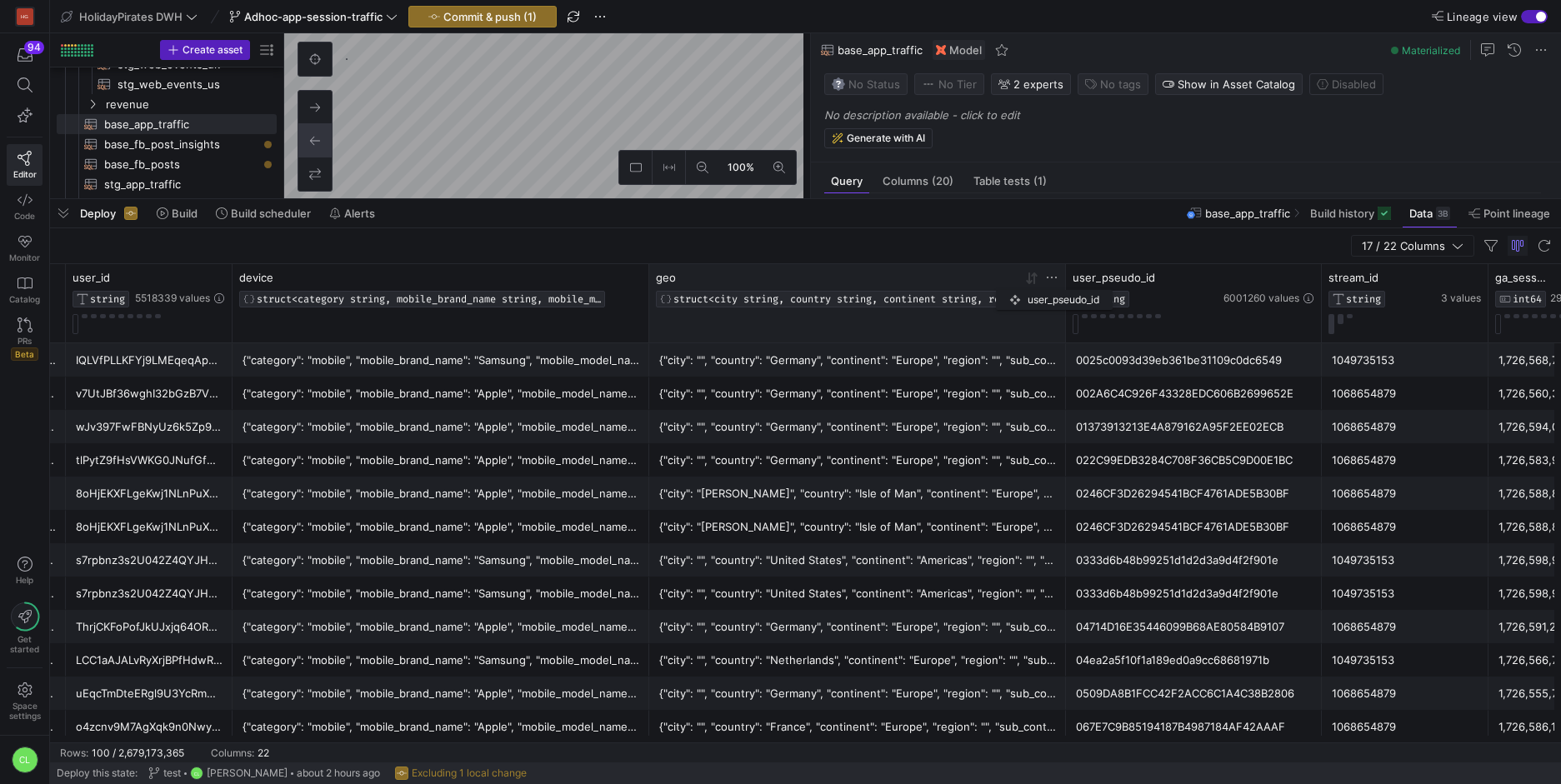
drag, startPoint x: 608, startPoint y: 283, endPoint x: 1041, endPoint y: 289, distance: 433.0
click at [1039, 289] on div "geo STRUCT<city STRING, country STRING, continent STRING, region STRING, sub_co…" at bounding box center [637, 303] width 3704 height 78
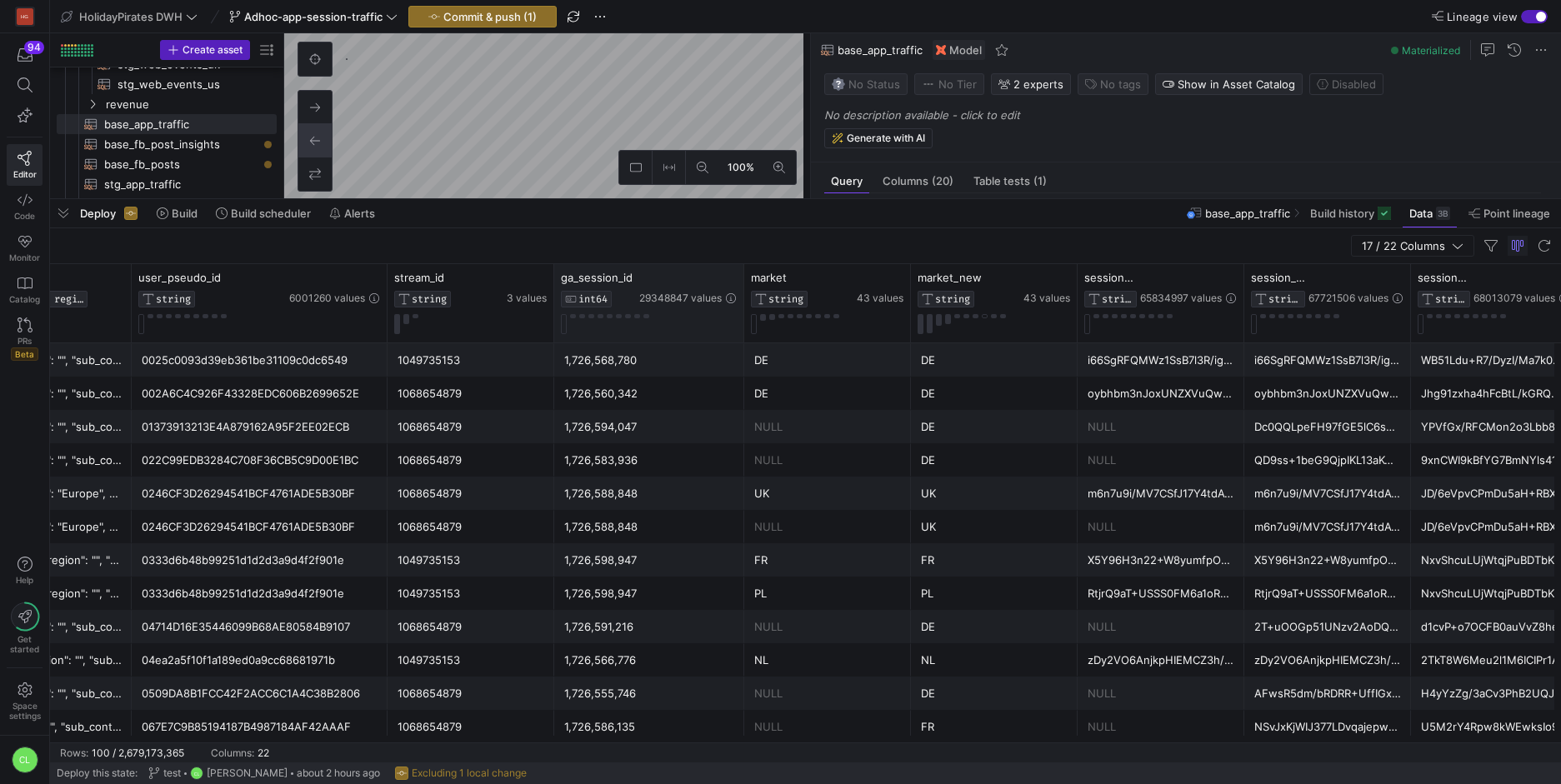
drag, startPoint x: 718, startPoint y: 275, endPoint x: 743, endPoint y: 275, distance: 25.0
click at [743, 275] on div at bounding box center [743, 303] width 7 height 78
drag, startPoint x: 679, startPoint y: 275, endPoint x: 562, endPoint y: 273, distance: 117.0
click at [562, 273] on div "ga_session_id INT64 29348847 values" at bounding box center [649, 289] width 177 height 37
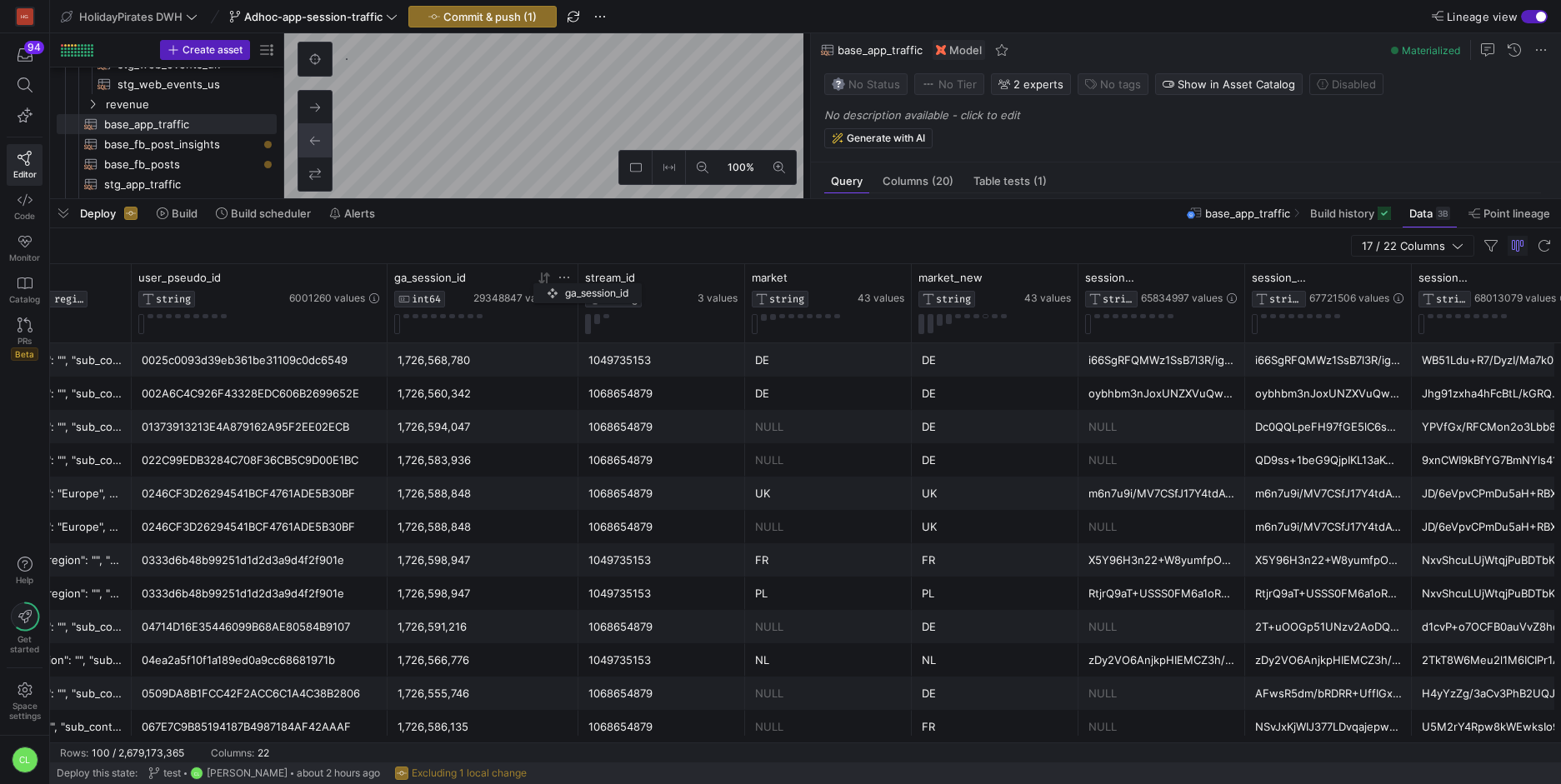
drag, startPoint x: 675, startPoint y: 276, endPoint x: 535, endPoint y: 281, distance: 140.1
click at [536, 280] on div at bounding box center [522, 278] width 98 height 14
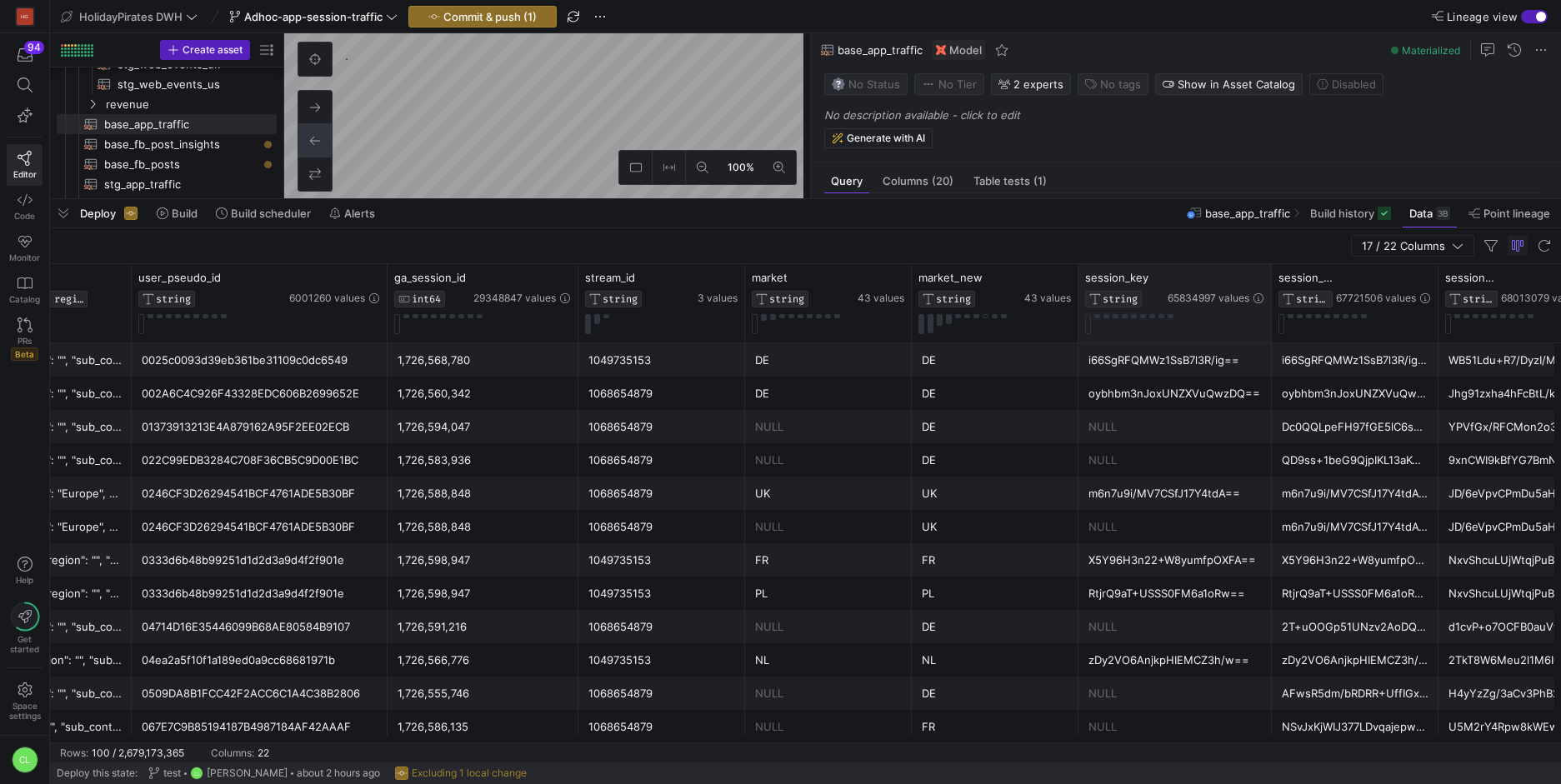
drag, startPoint x: 1243, startPoint y: 280, endPoint x: 1270, endPoint y: 277, distance: 27.2
click at [1270, 277] on div at bounding box center [1271, 303] width 7 height 78
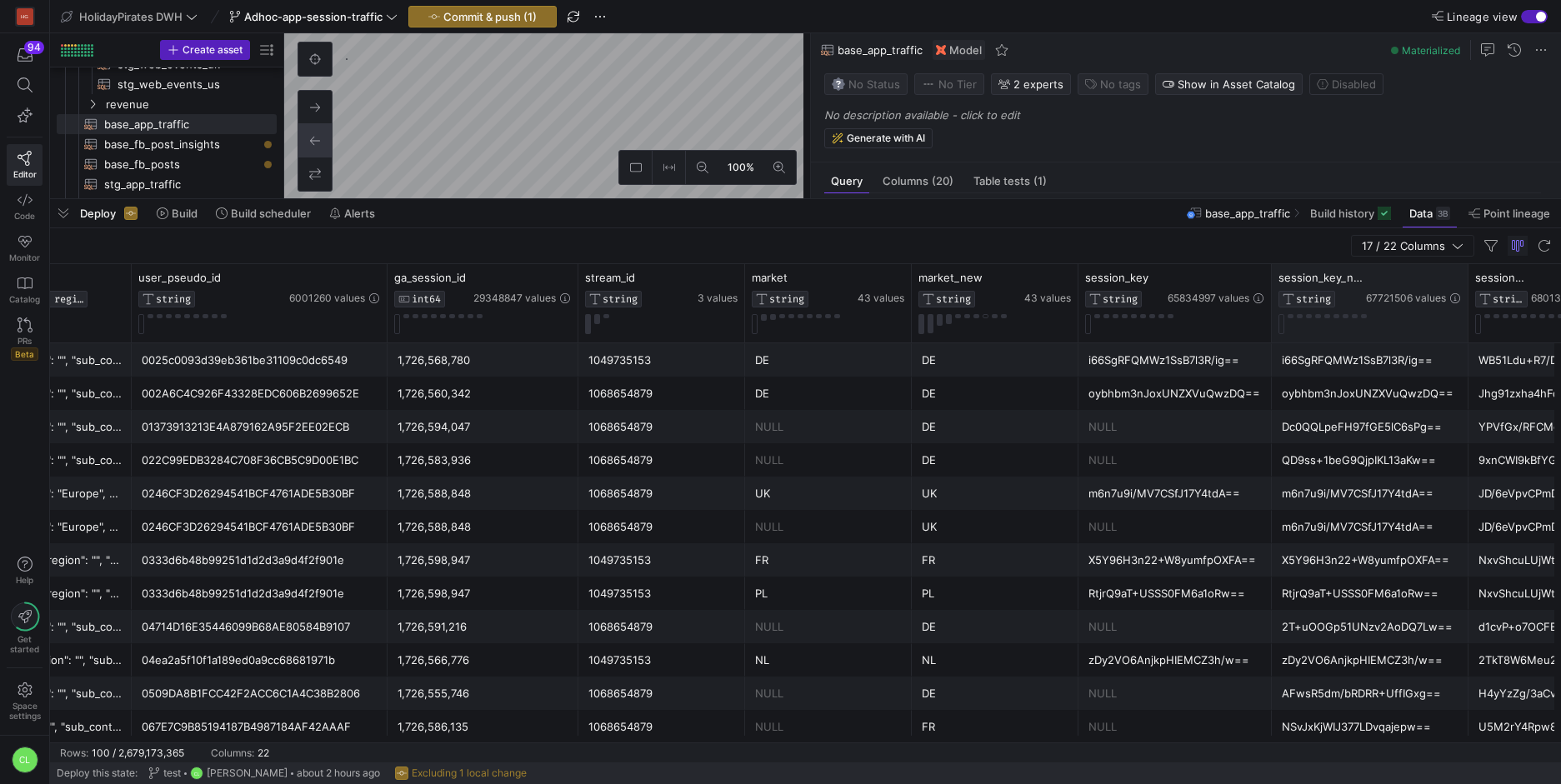
drag, startPoint x: 1436, startPoint y: 278, endPoint x: 1466, endPoint y: 288, distance: 31.6
click at [1466, 288] on div at bounding box center [1467, 303] width 7 height 78
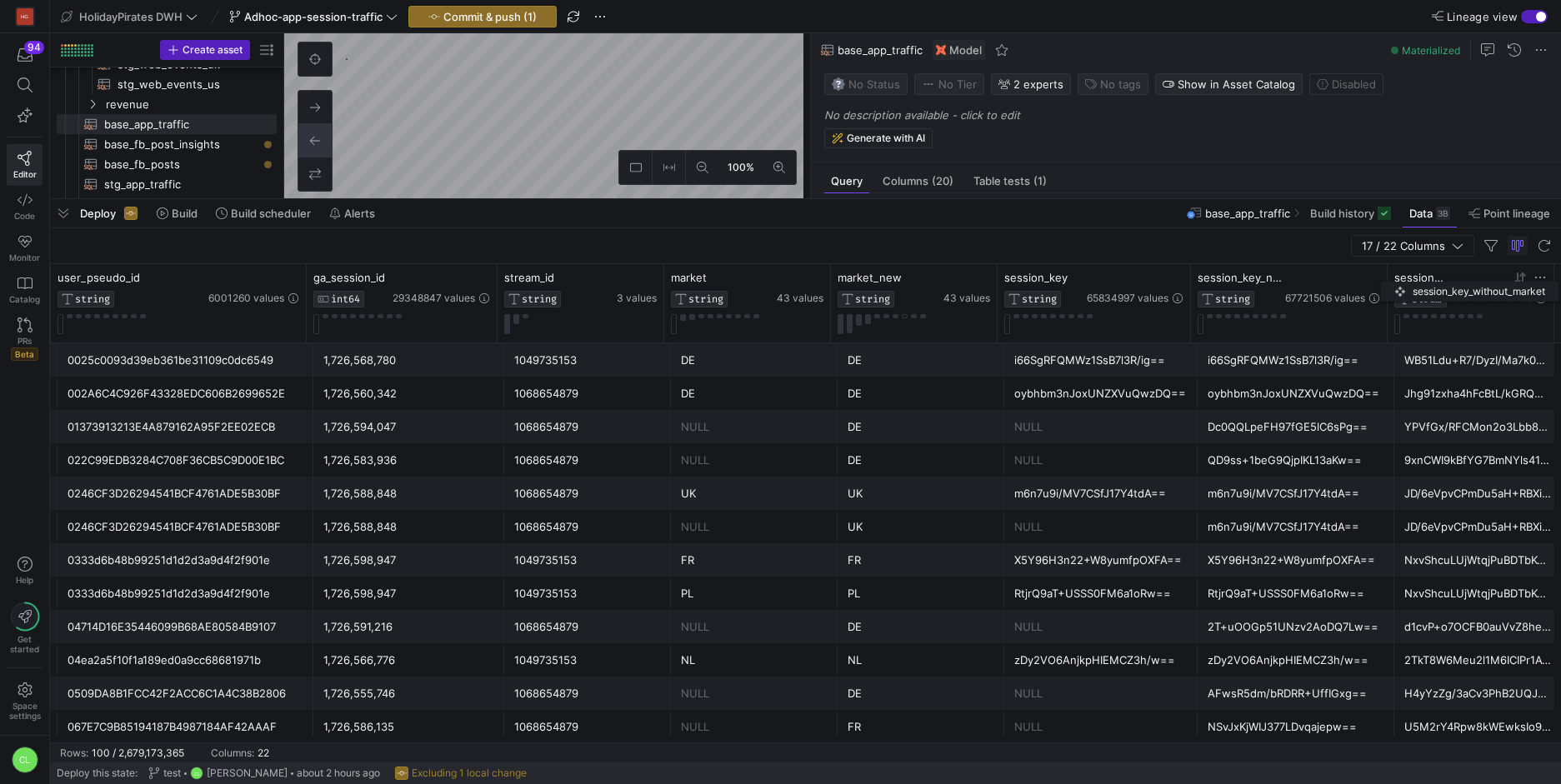
drag, startPoint x: 1439, startPoint y: 278, endPoint x: 1339, endPoint y: 278, distance: 100.0
click at [1395, 278] on div "session_key_without_market STRING 68013079 values" at bounding box center [1471, 289] width 152 height 37
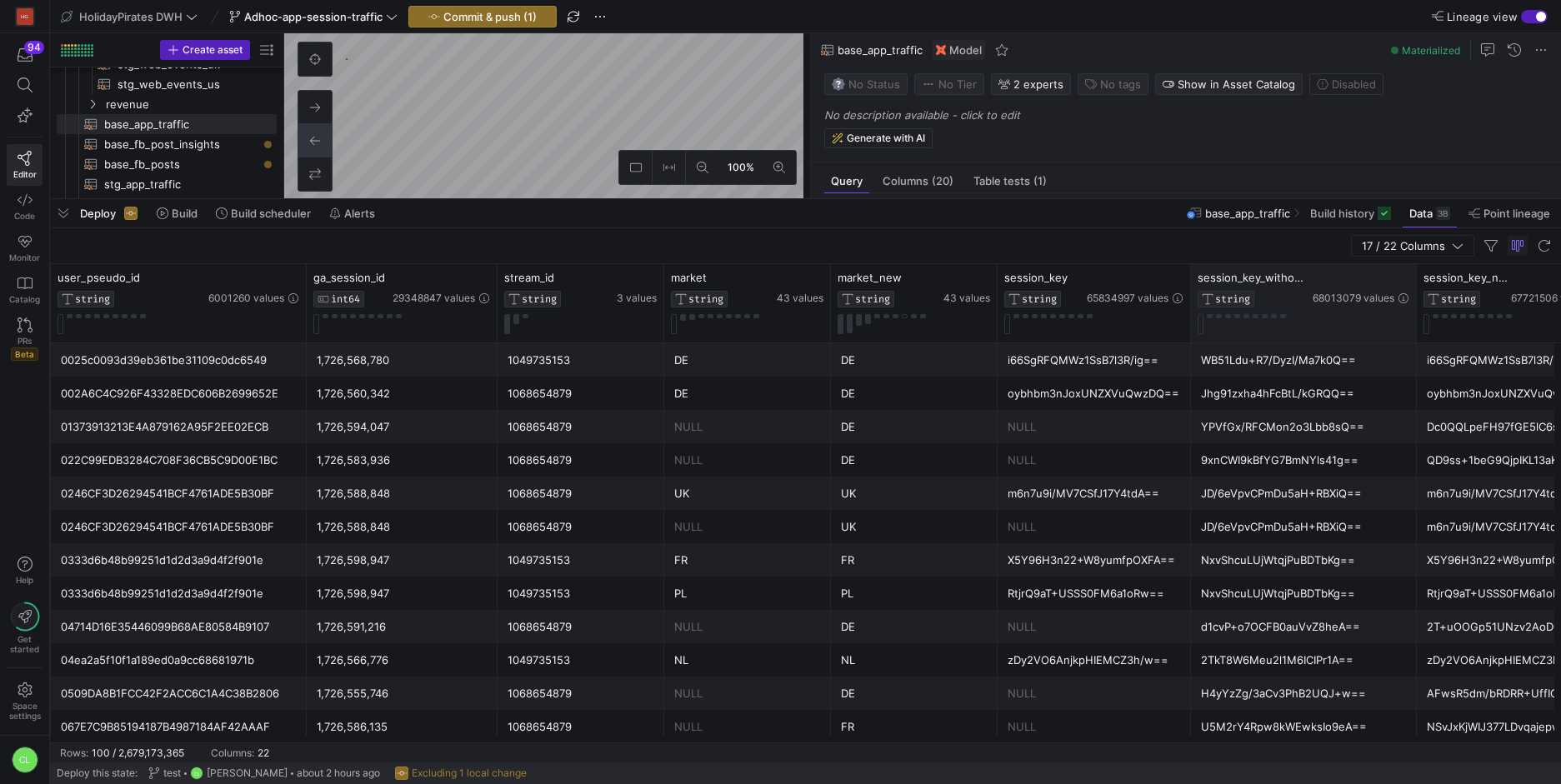
drag, startPoint x: 1354, startPoint y: 279, endPoint x: 1414, endPoint y: 278, distance: 60.0
click at [1414, 278] on div at bounding box center [1416, 303] width 7 height 78
click at [1410, 278] on div at bounding box center [1412, 303] width 7 height 78
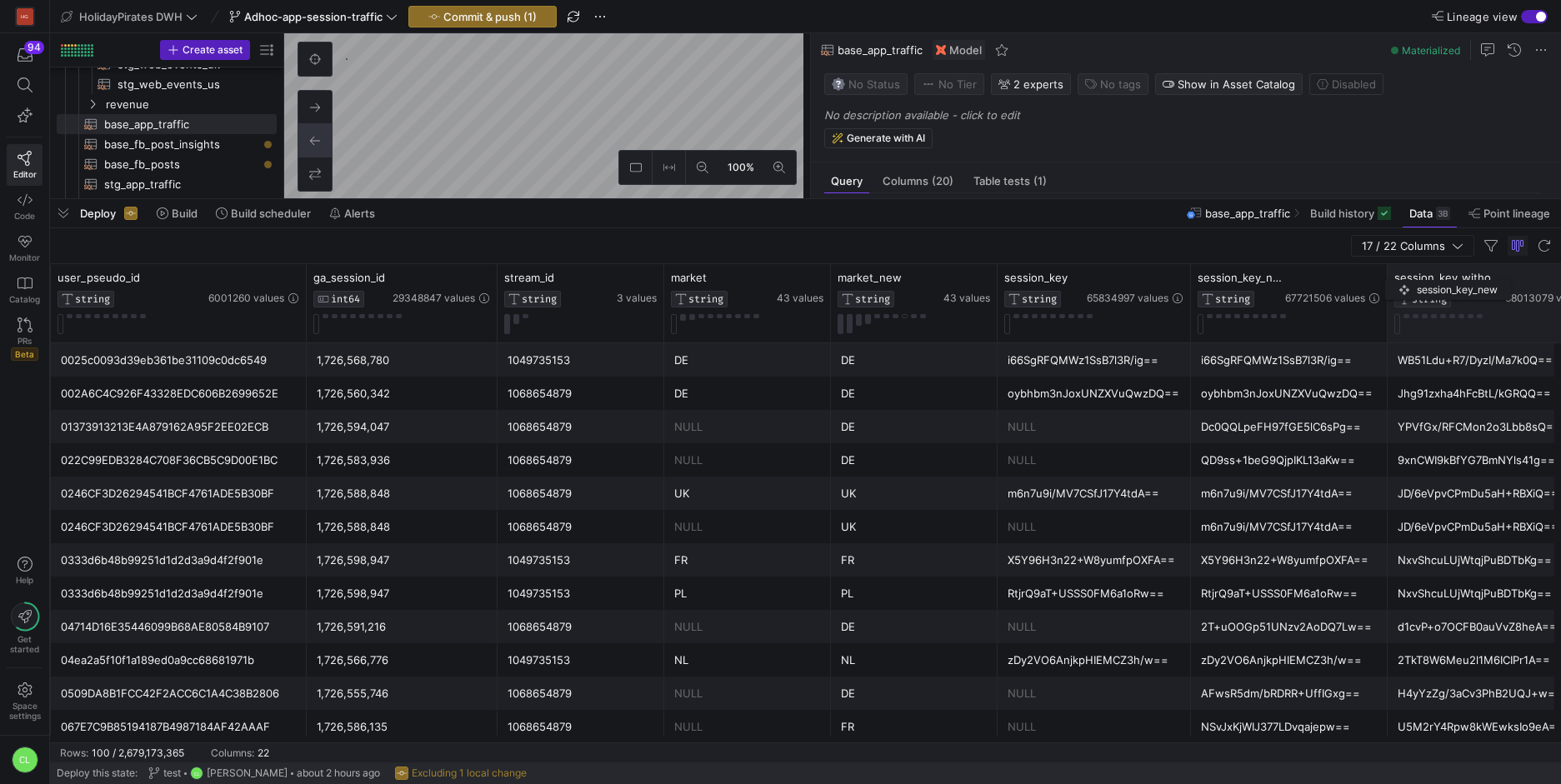
drag, startPoint x: 1489, startPoint y: 276, endPoint x: 1390, endPoint y: 277, distance: 99.0
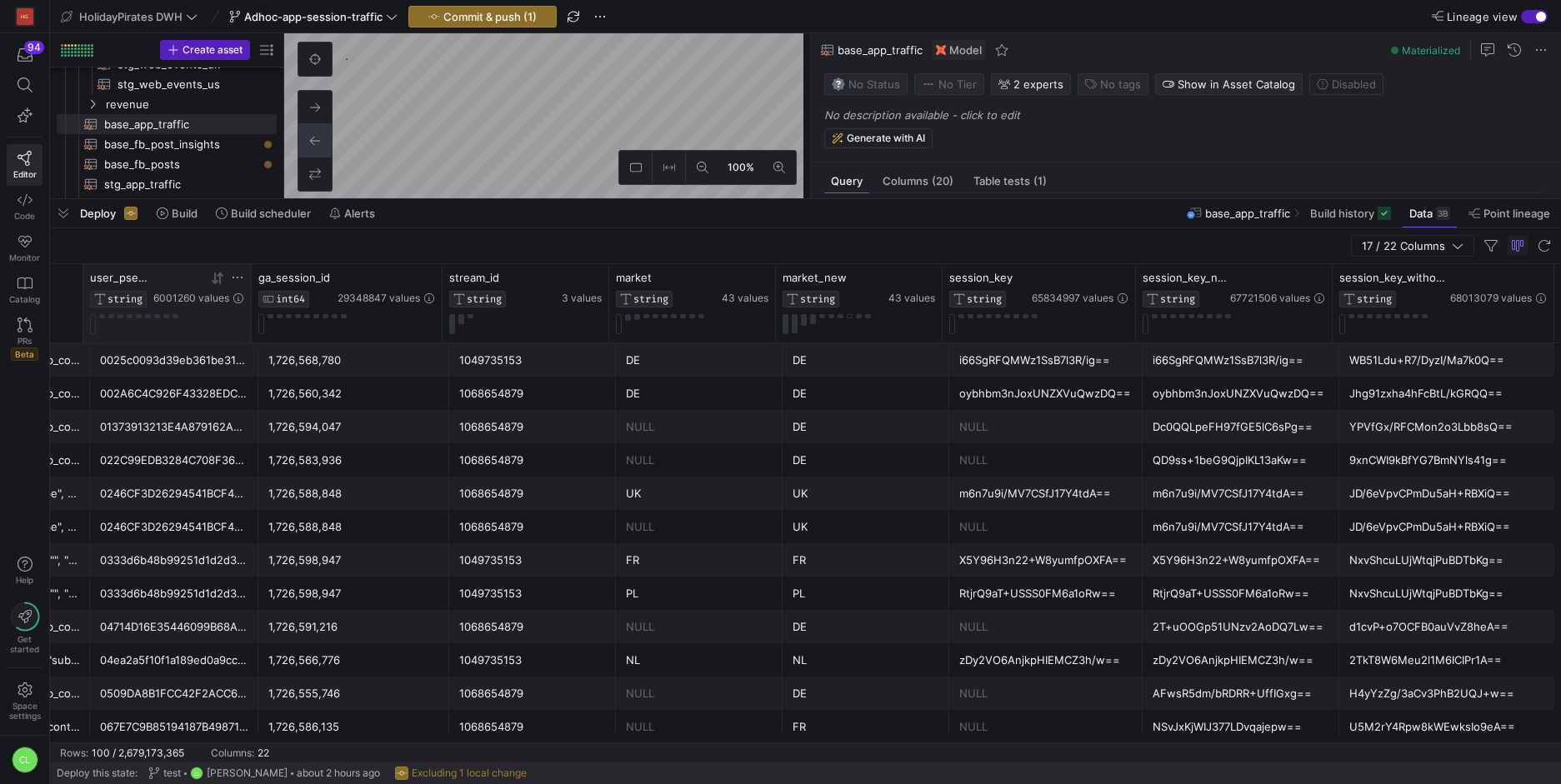
drag, startPoint x: 293, startPoint y: 278, endPoint x: 186, endPoint y: 279, distance: 107.0
click at [186, 279] on div "user_pseudo_id STRING 6001260 values" at bounding box center [167, 303] width 168 height 78
click at [251, 281] on div "user_pseudo_id STRING 6001260 values" at bounding box center [167, 303] width 168 height 78
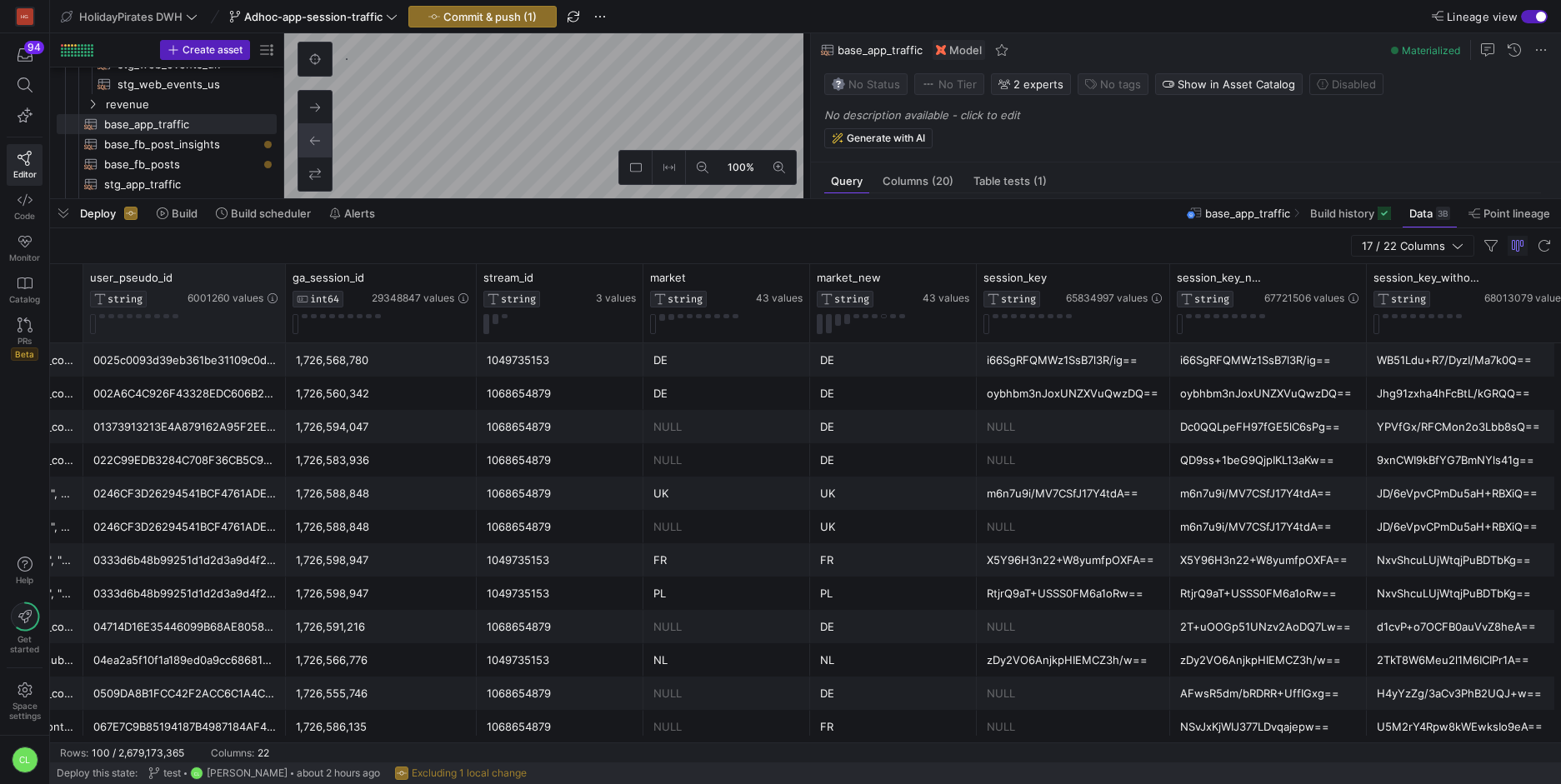
drag, startPoint x: 249, startPoint y: 279, endPoint x: 283, endPoint y: 276, distance: 34.1
click at [283, 276] on div at bounding box center [285, 303] width 7 height 78
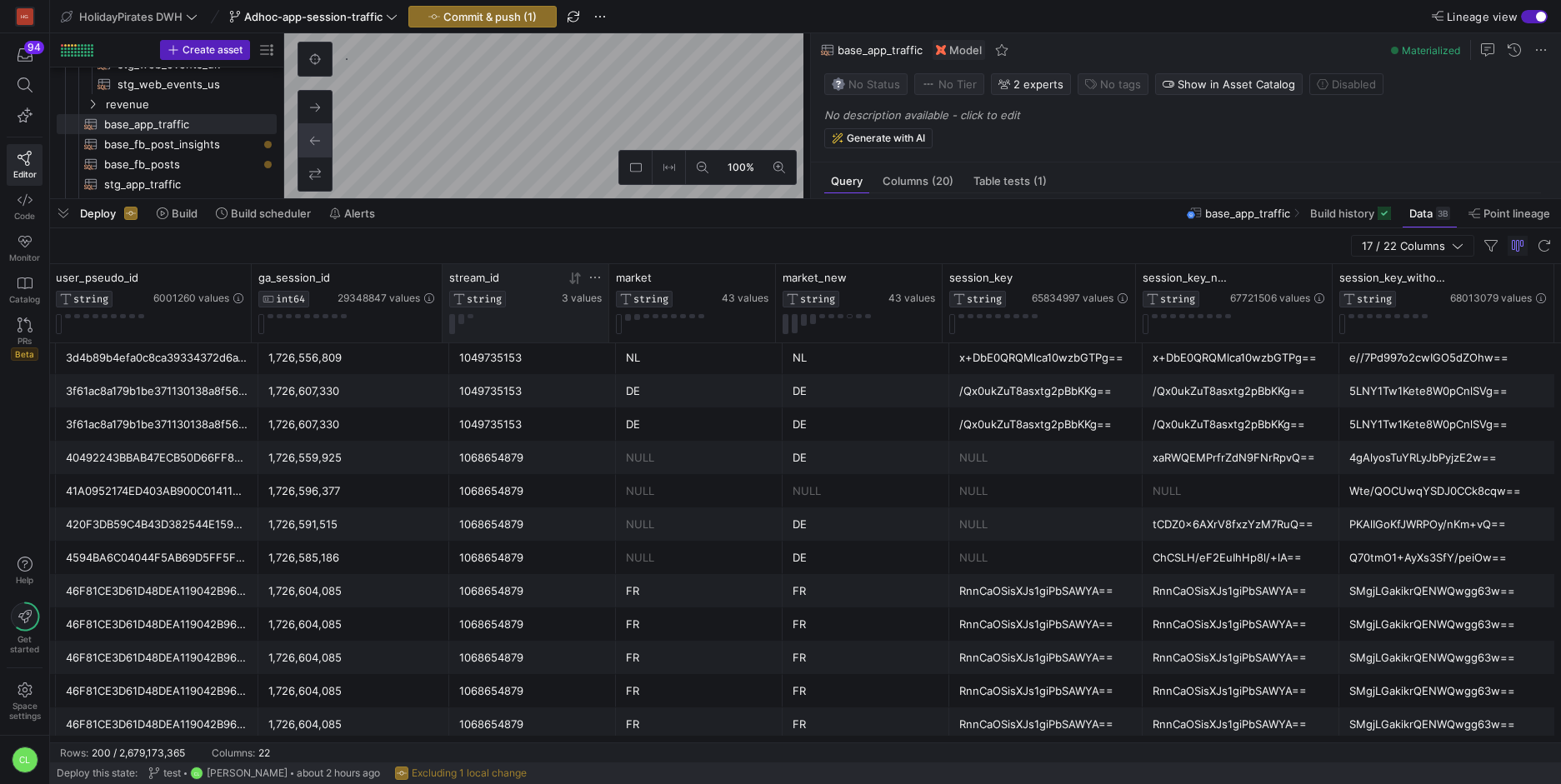
click at [458, 323] on button at bounding box center [461, 319] width 6 height 10
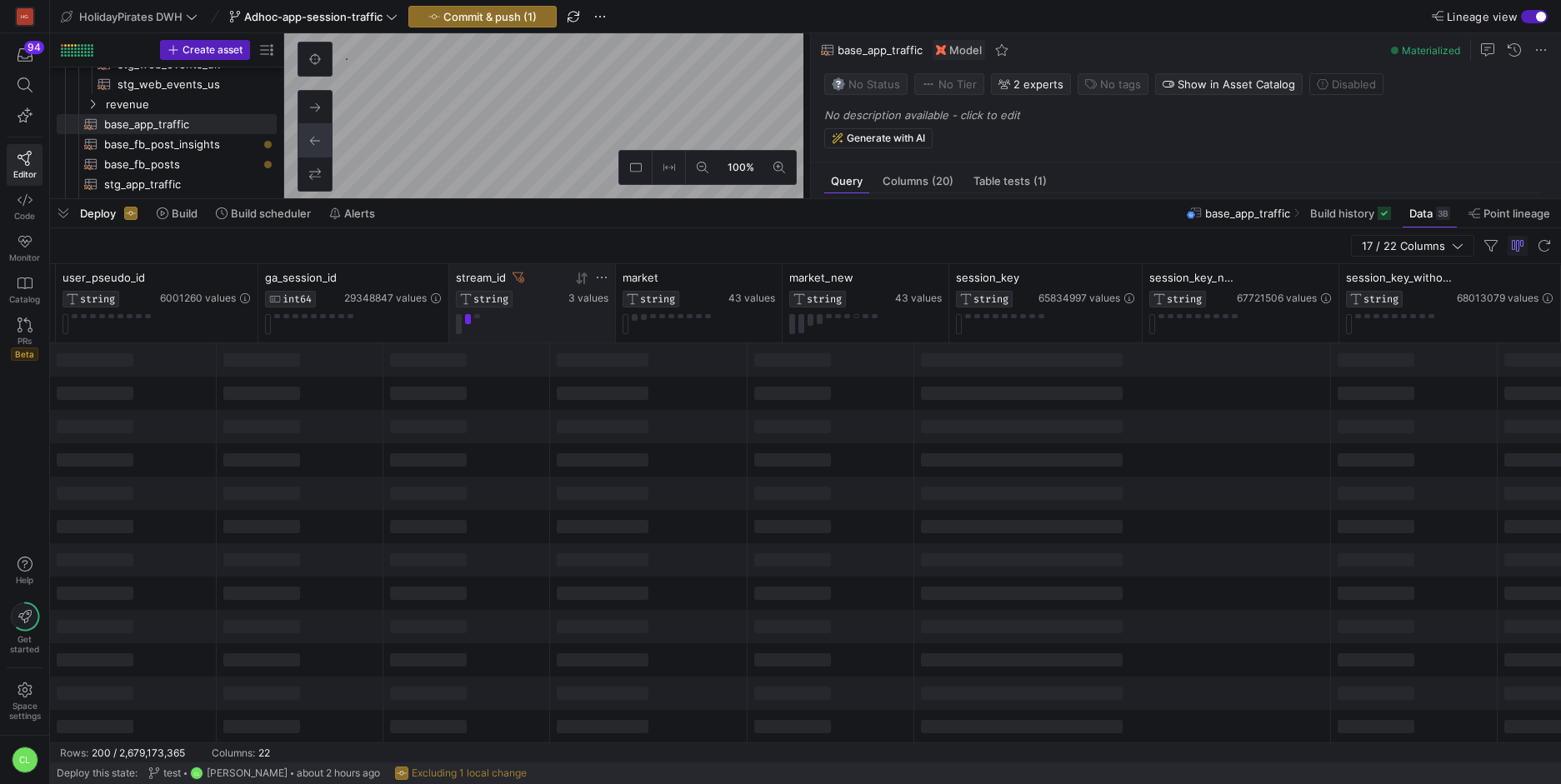
click at [514, 279] on icon at bounding box center [518, 278] width 12 height 12
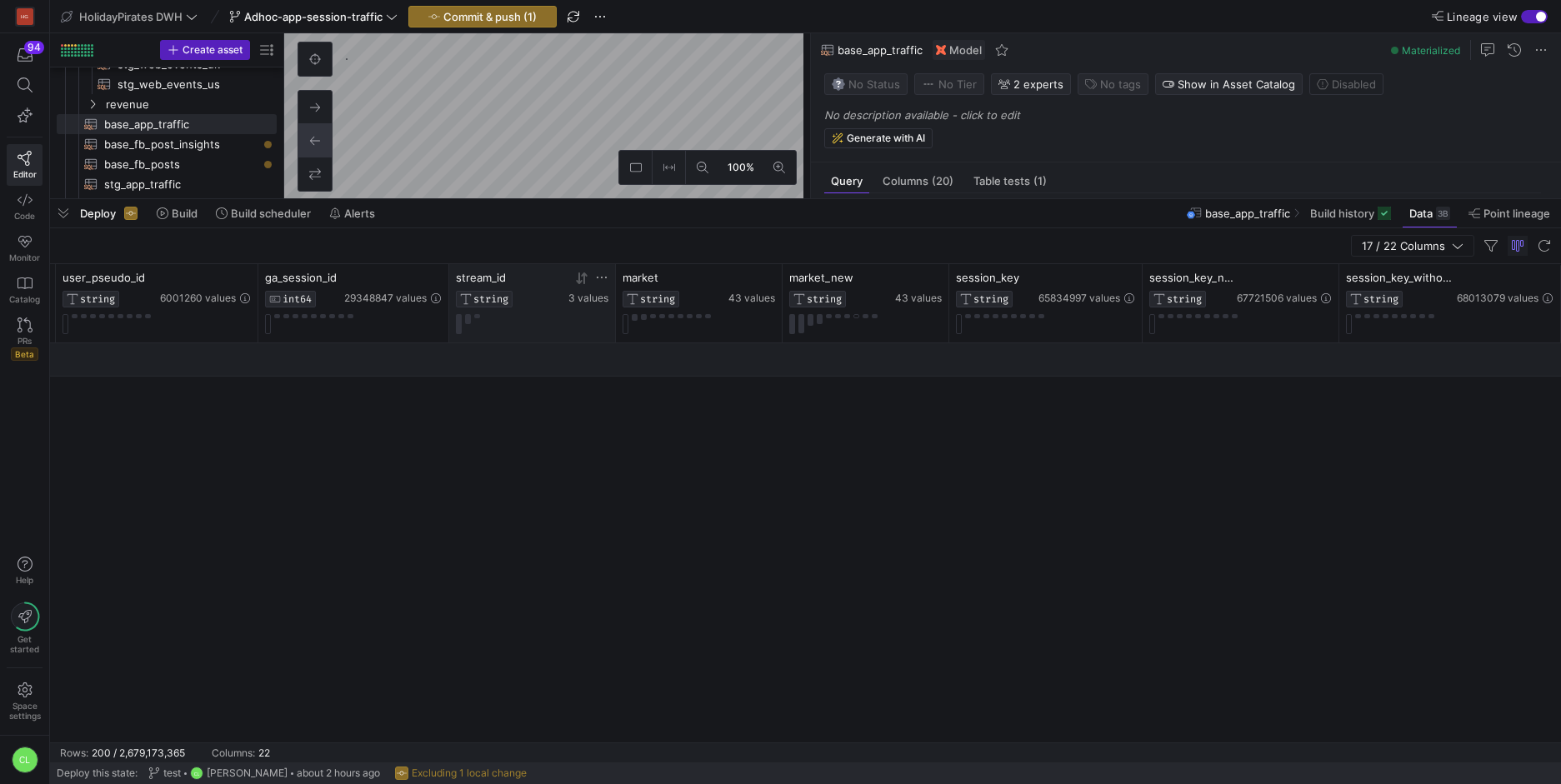
scroll to position [0, 2275]
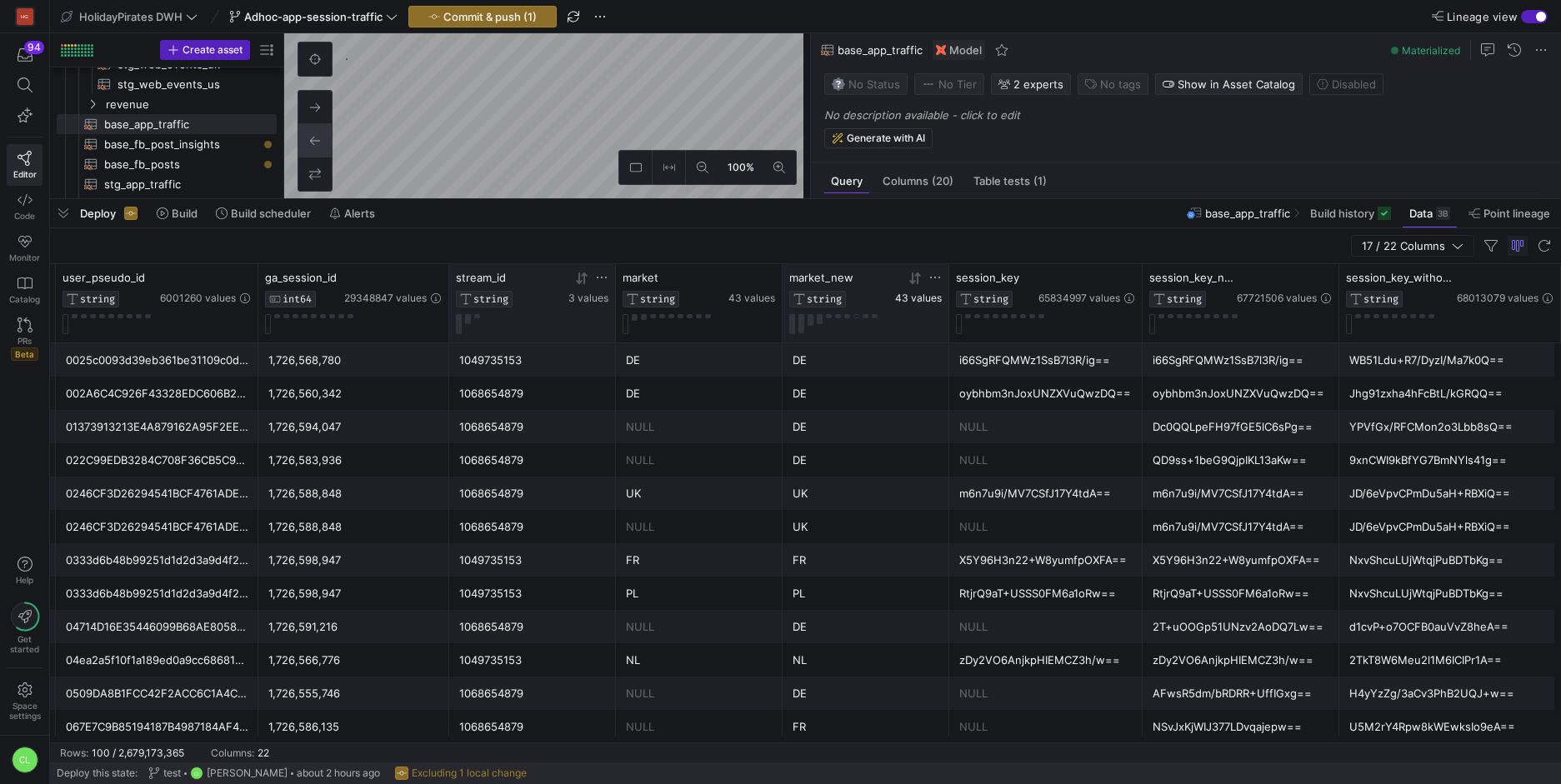
click at [917, 299] on span "43 values" at bounding box center [918, 299] width 46 height 12
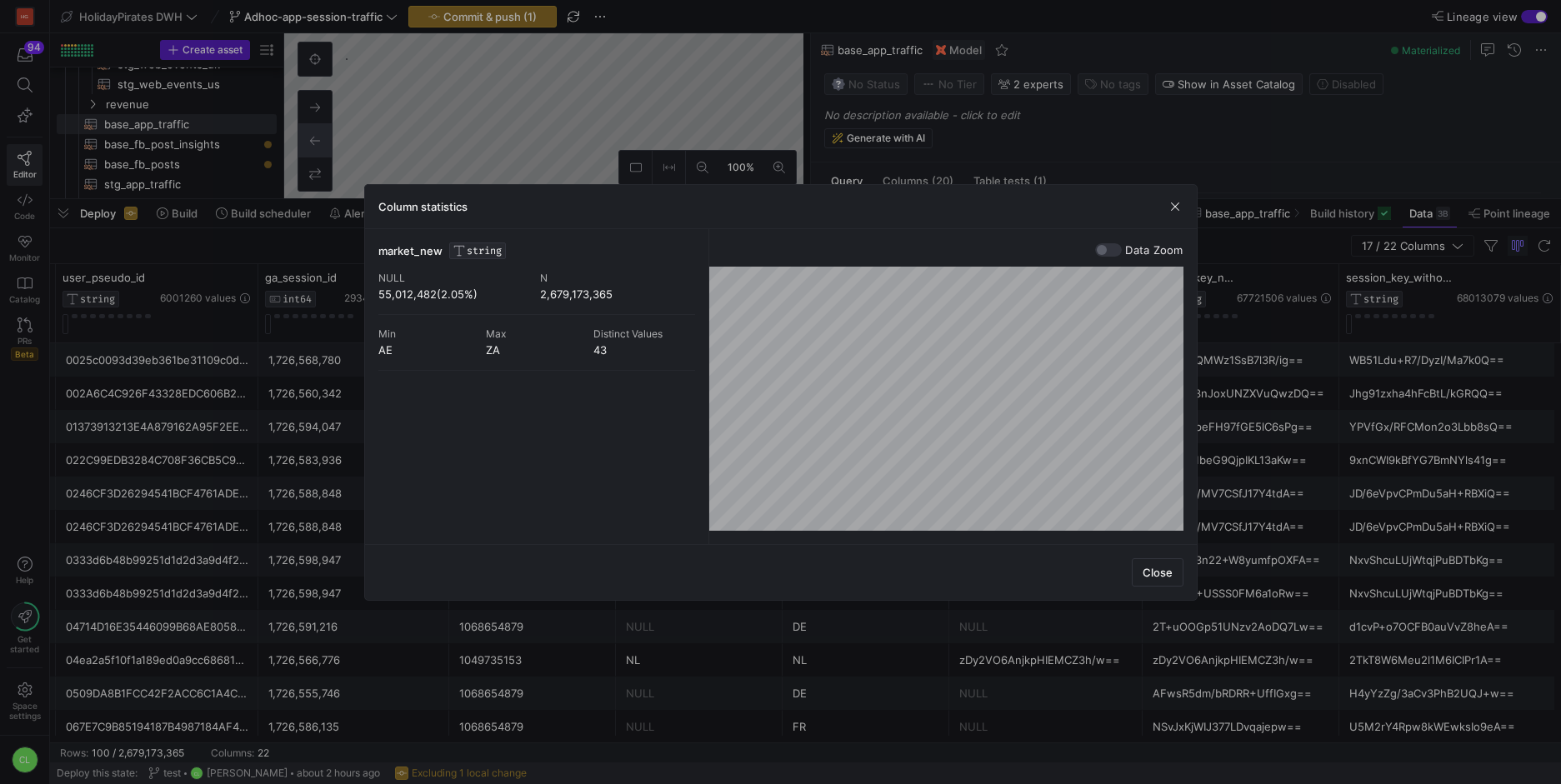
drag, startPoint x: 379, startPoint y: 295, endPoint x: 463, endPoint y: 298, distance: 84.1
click at [463, 298] on div "55,012,482(2.05%)" at bounding box center [456, 294] width 155 height 13
click at [408, 382] on div at bounding box center [537, 384] width 317 height 27
click at [206, 377] on div at bounding box center [780, 392] width 1561 height 784
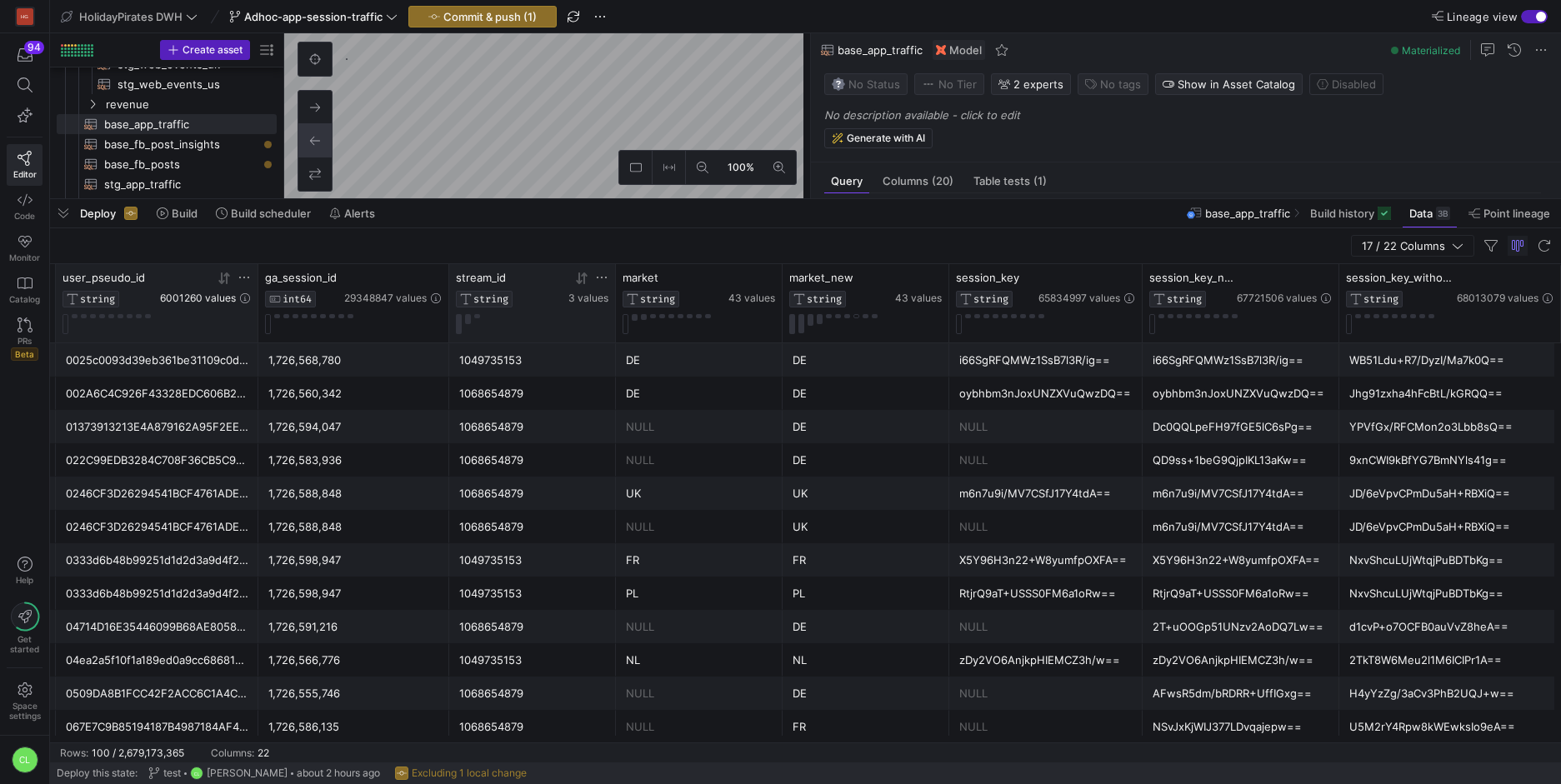
click at [204, 301] on span "6001260 values" at bounding box center [198, 299] width 76 height 12
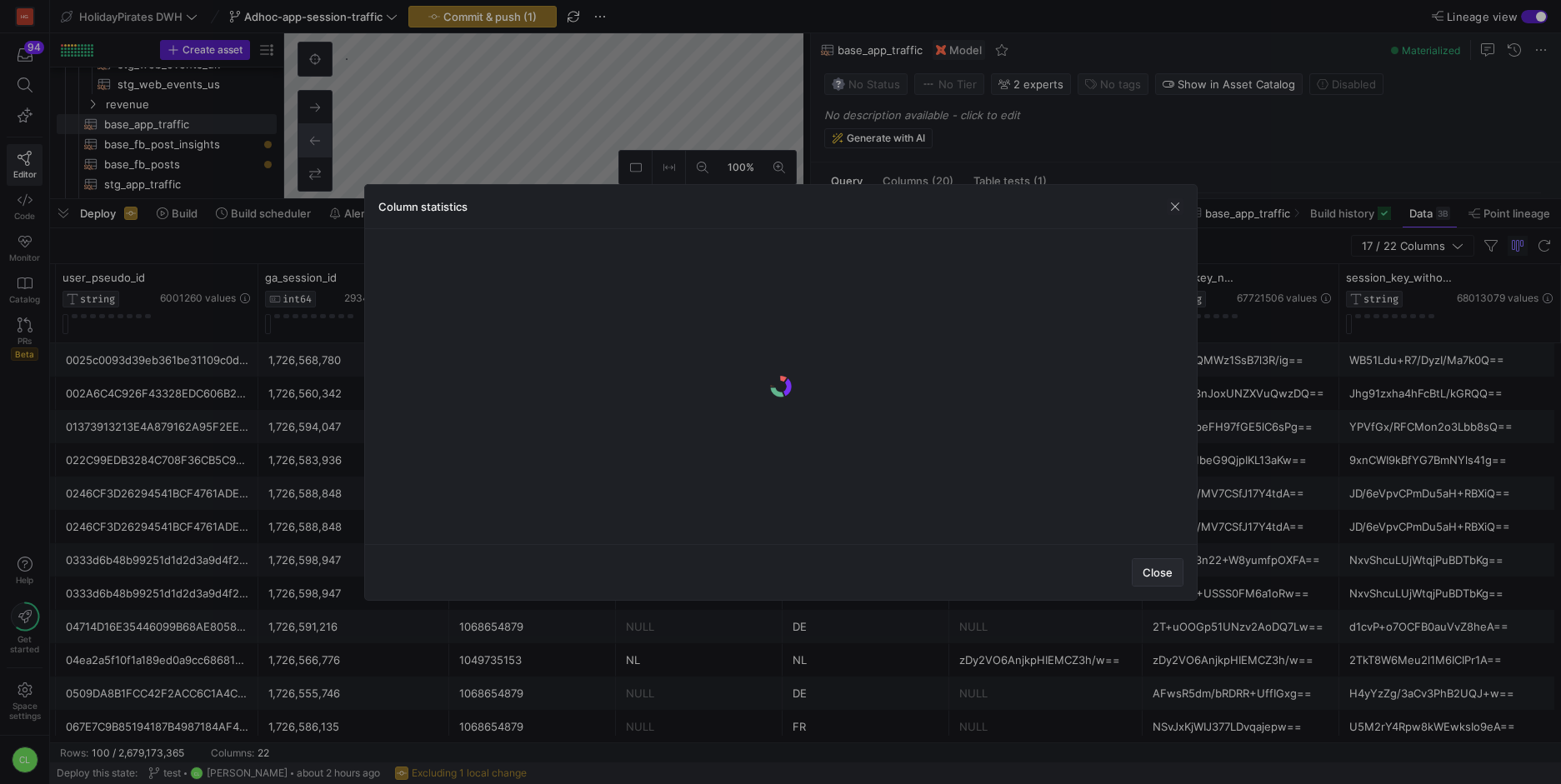
click at [1161, 563] on span "button" at bounding box center [1157, 571] width 50 height 27
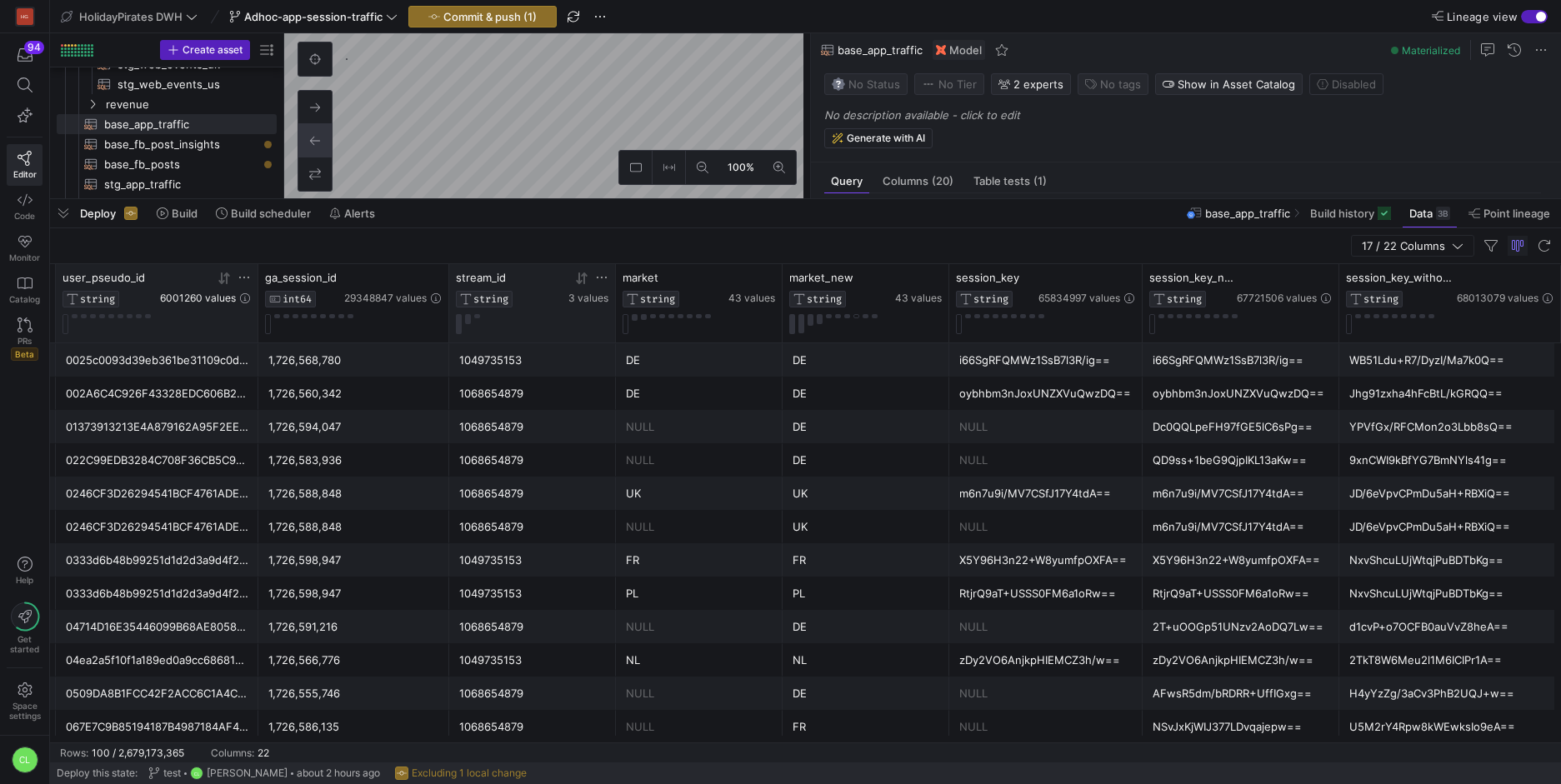
click at [225, 302] on span "6001260 values" at bounding box center [198, 299] width 76 height 12
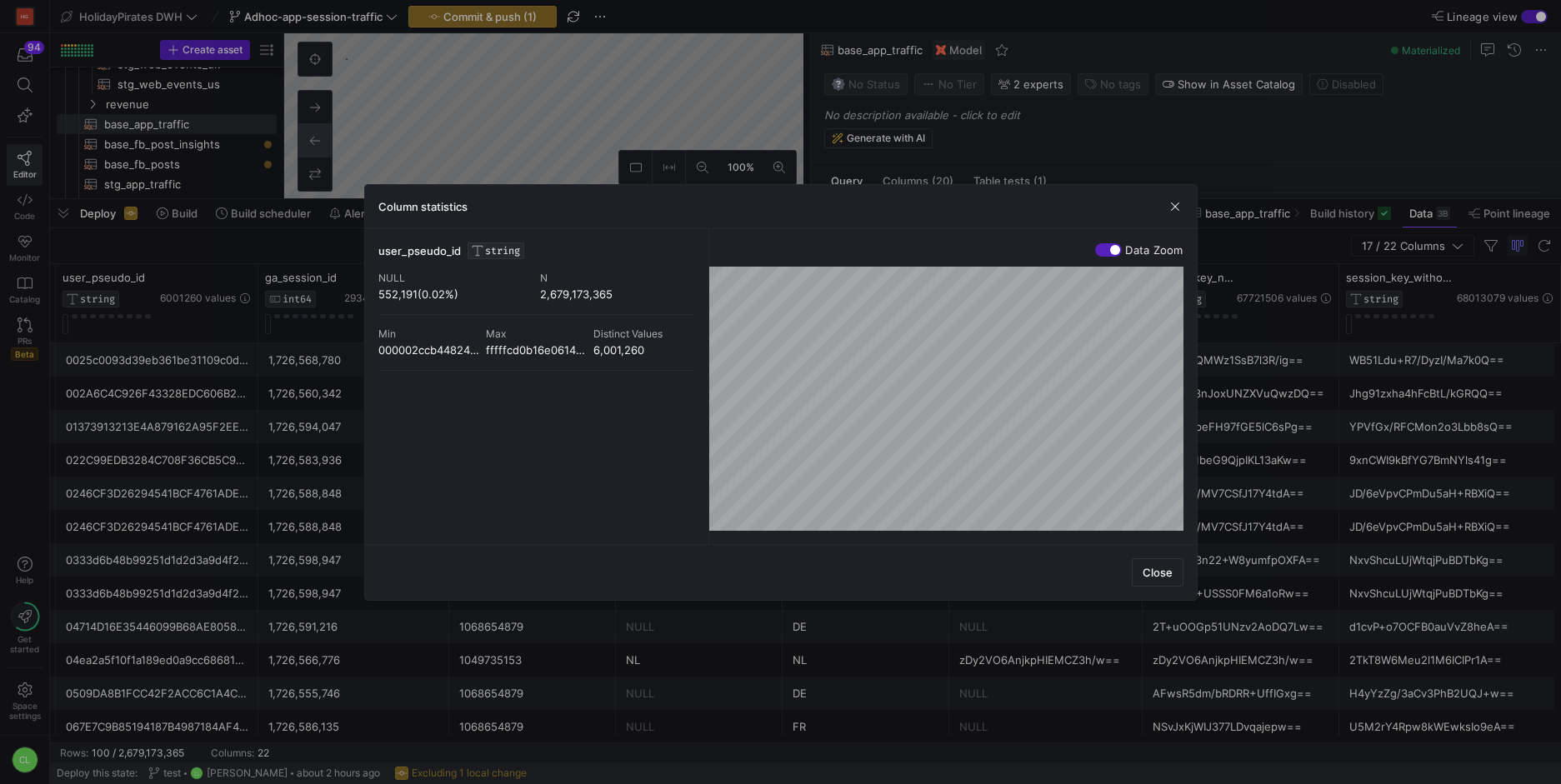
drag, startPoint x: 379, startPoint y: 296, endPoint x: 475, endPoint y: 295, distance: 96.0
click at [475, 295] on div "552,191(0.02%)" at bounding box center [456, 294] width 155 height 13
copy div "552,191(0.02%)"
click at [418, 298] on div "552,191(0.02%)" at bounding box center [456, 294] width 155 height 13
drag, startPoint x: 456, startPoint y: 294, endPoint x: 376, endPoint y: 298, distance: 80.1
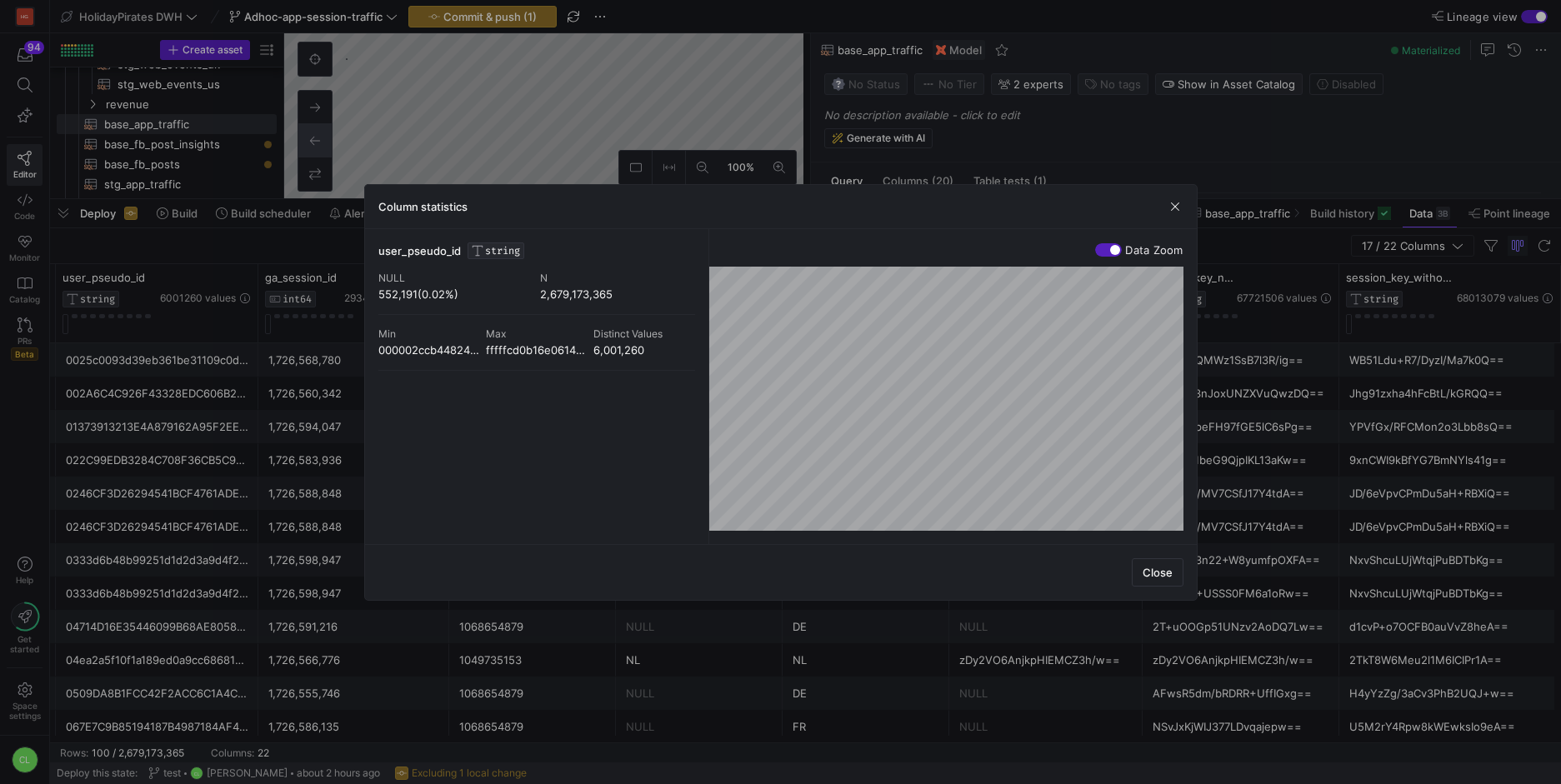
click at [376, 298] on div "user_pseudo_id STRING NULL 552,191(0.02%) N 2,679,173,365 Min 000002ccb44824bbf…" at bounding box center [780, 387] width 832 height 314
copy div "552,191(0.02%)"
click at [138, 404] on div at bounding box center [780, 392] width 1561 height 784
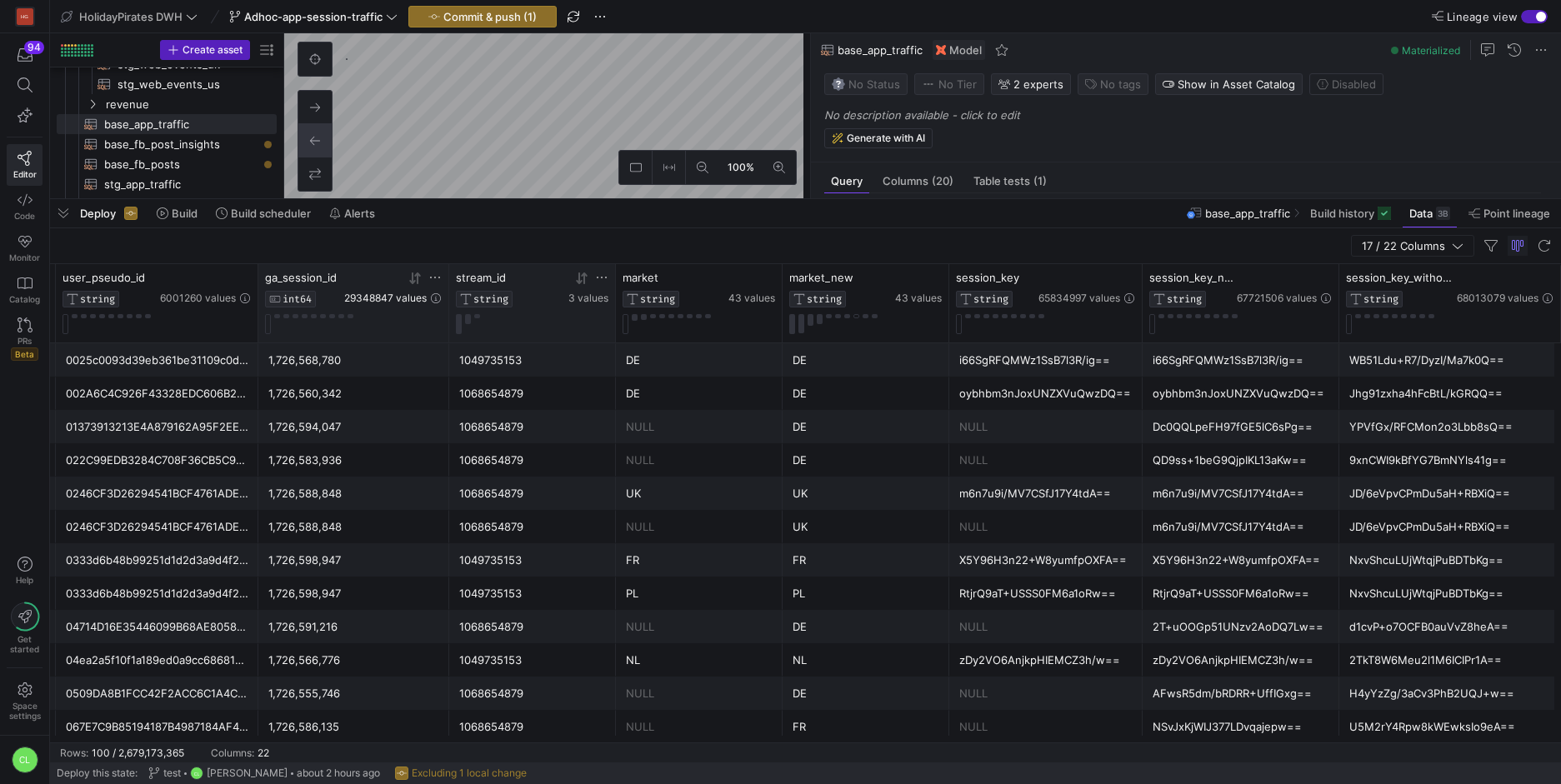
click at [408, 293] on span "29348847 values" at bounding box center [385, 299] width 82 height 12
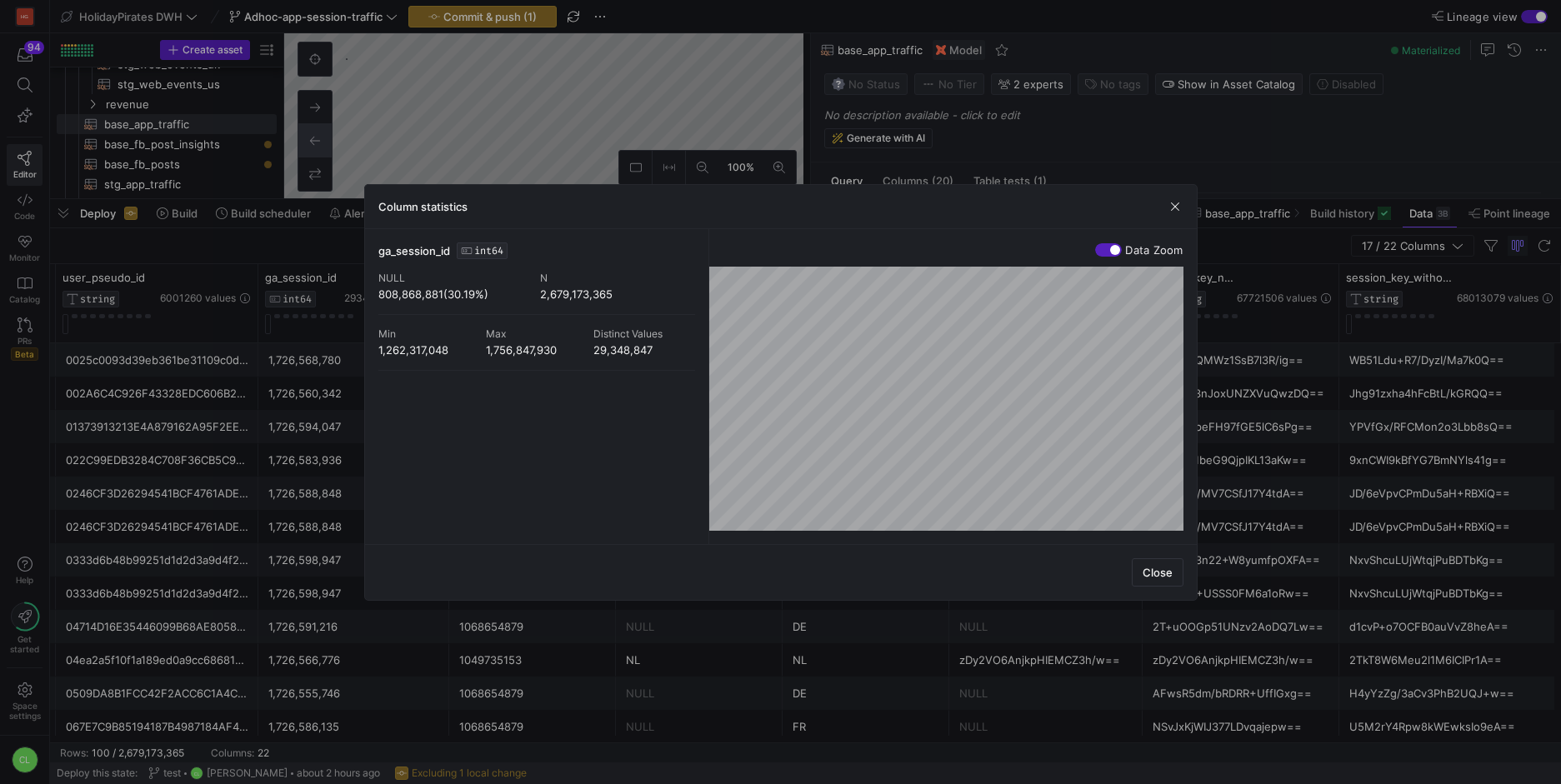
click at [447, 291] on div "808,868,881(30.19%)" at bounding box center [456, 294] width 155 height 13
drag, startPoint x: 396, startPoint y: 293, endPoint x: 473, endPoint y: 292, distance: 77.0
click at [473, 292] on div "808,868,881(30.19%)" at bounding box center [456, 294] width 155 height 13
drag, startPoint x: 489, startPoint y: 292, endPoint x: 368, endPoint y: 300, distance: 121.3
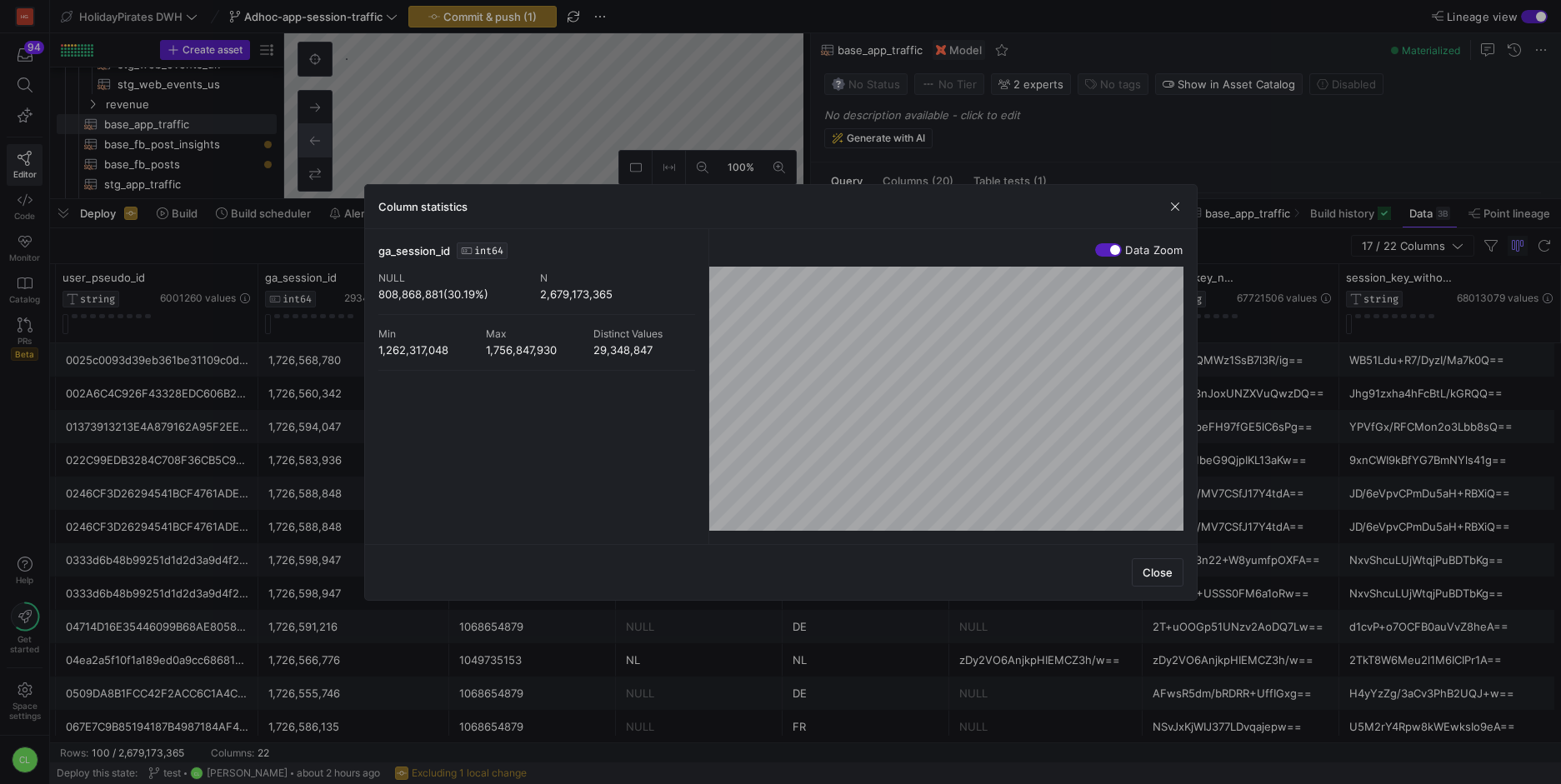
click at [368, 300] on div "ga_session_id INT64 NULL 808,868,881(30.19%) N 2,679,173,365 Min 1,262,317,048 …" at bounding box center [780, 387] width 832 height 314
copy div "808,868,881(30.19%)"
click at [1173, 202] on span "button" at bounding box center [1175, 207] width 17 height 17
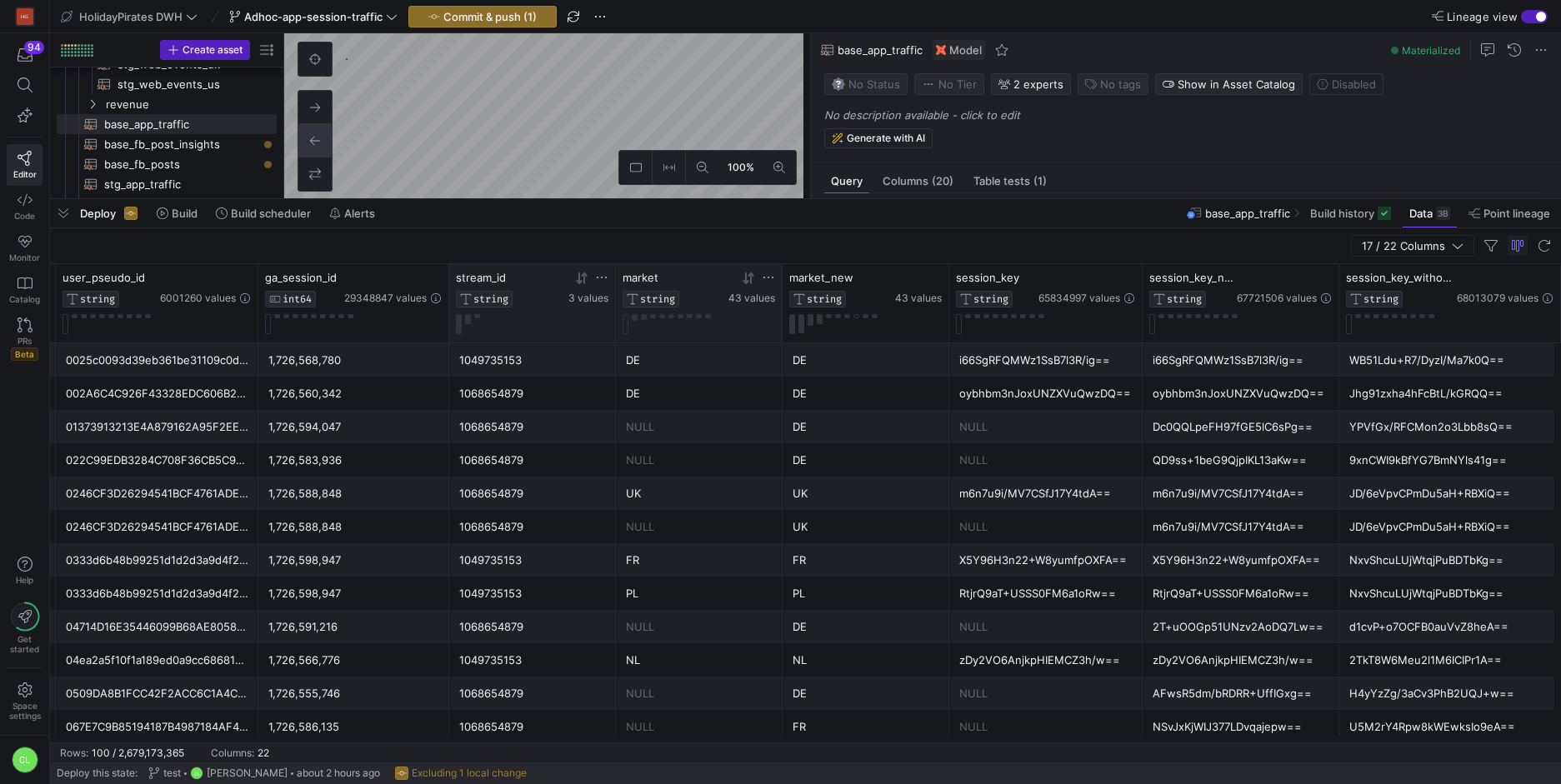
click at [764, 281] on icon at bounding box center [768, 277] width 13 height 13
click at [730, 323] on div at bounding box center [698, 324] width 152 height 20
click at [747, 298] on span "43 values" at bounding box center [751, 299] width 46 height 12
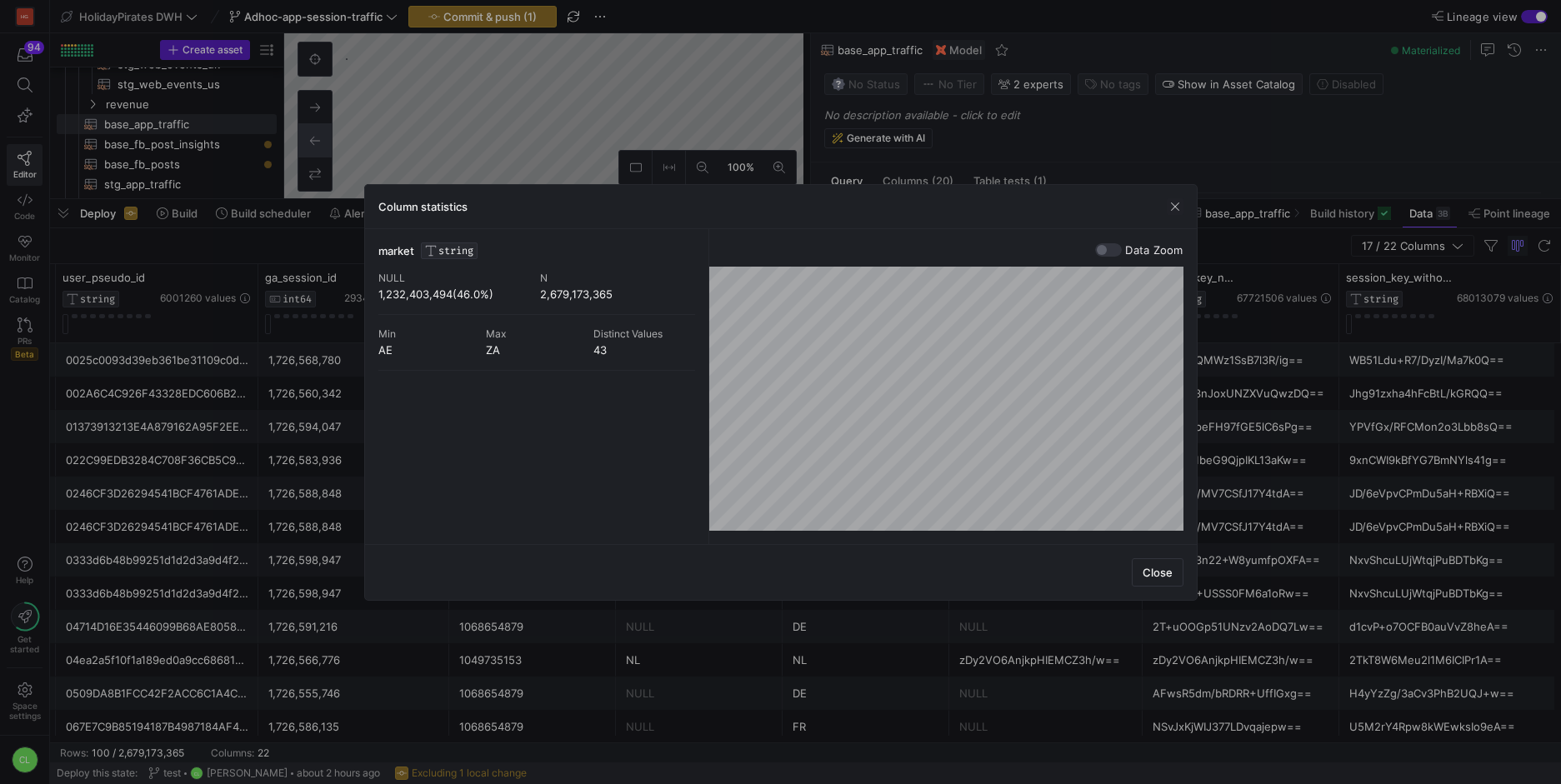
click at [506, 294] on div "1,232,403,494(46.0%)" at bounding box center [456, 294] width 155 height 13
drag, startPoint x: 499, startPoint y: 299, endPoint x: 437, endPoint y: 305, distance: 62.3
click at [437, 305] on div "NULL 1,232,403,494(46.0%) N 2,679,173,365" at bounding box center [537, 287] width 317 height 55
drag, startPoint x: 479, startPoint y: 294, endPoint x: 416, endPoint y: 299, distance: 63.2
click at [416, 299] on div "1,232,403,494(46.0%)" at bounding box center [456, 294] width 155 height 13
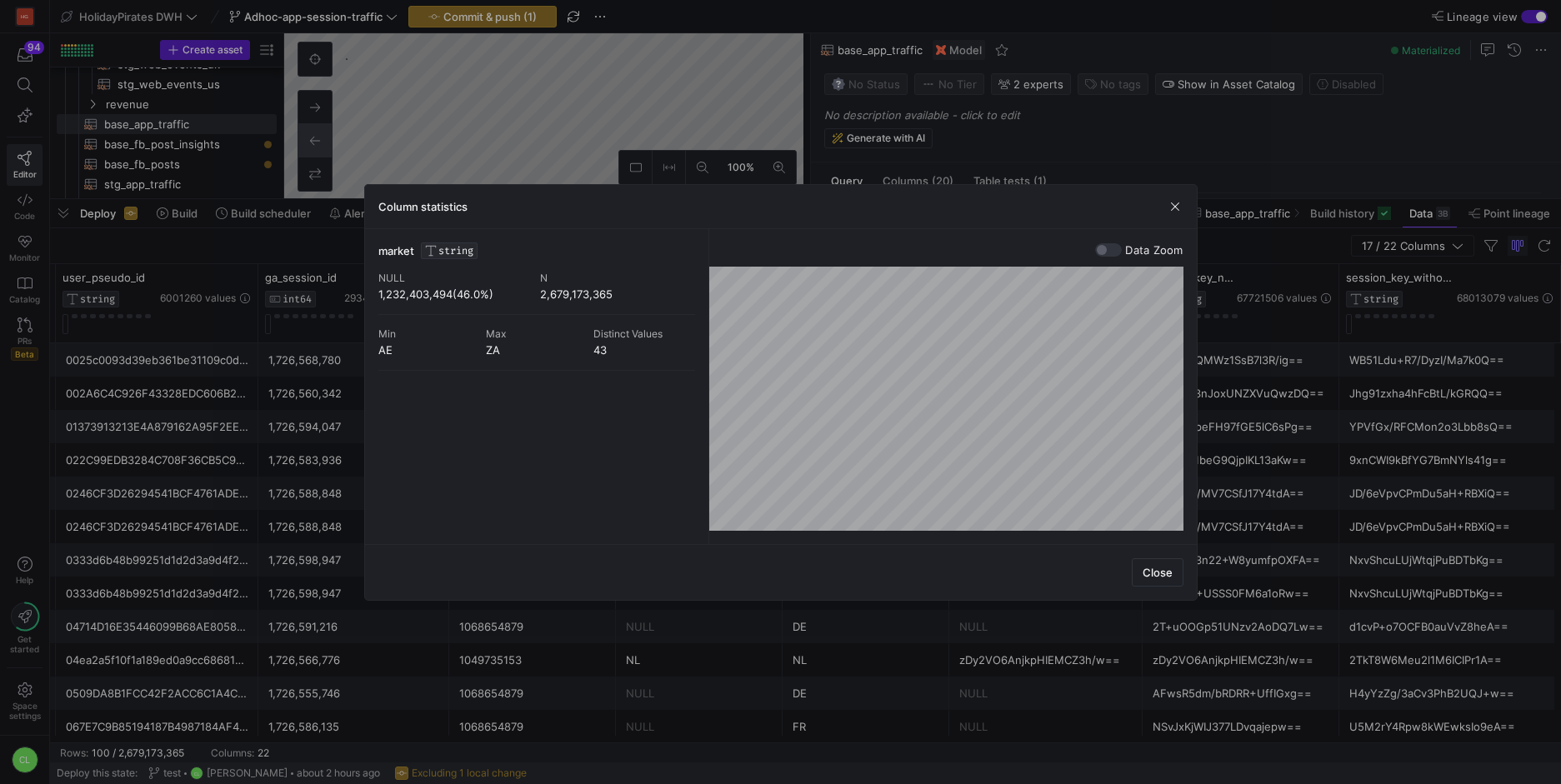
click at [458, 297] on div "1,232,403,494(46.0%)" at bounding box center [456, 294] width 155 height 13
click at [1174, 205] on span "button" at bounding box center [1175, 207] width 17 height 17
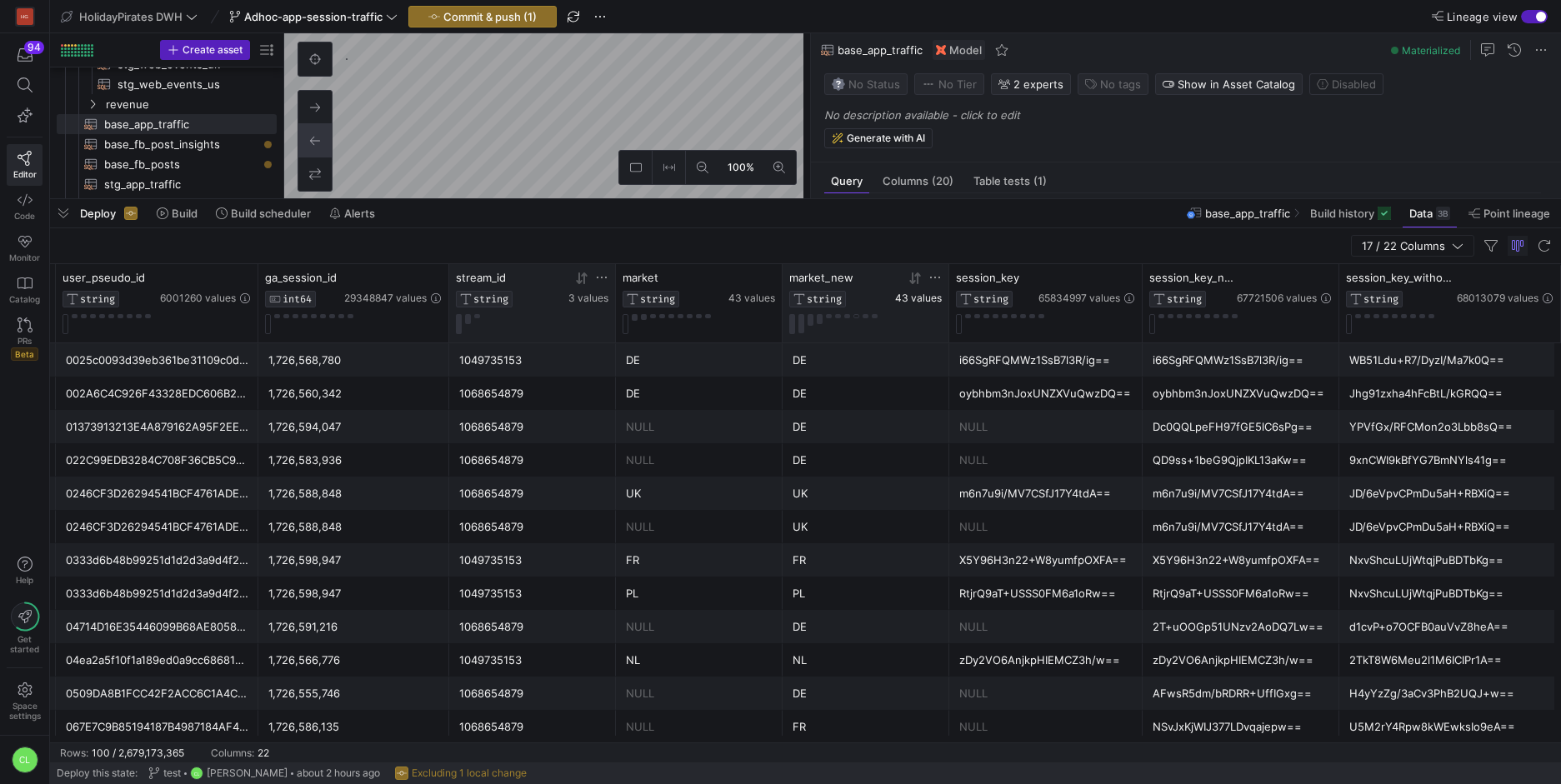
click at [931, 293] on span "43 values" at bounding box center [918, 299] width 46 height 12
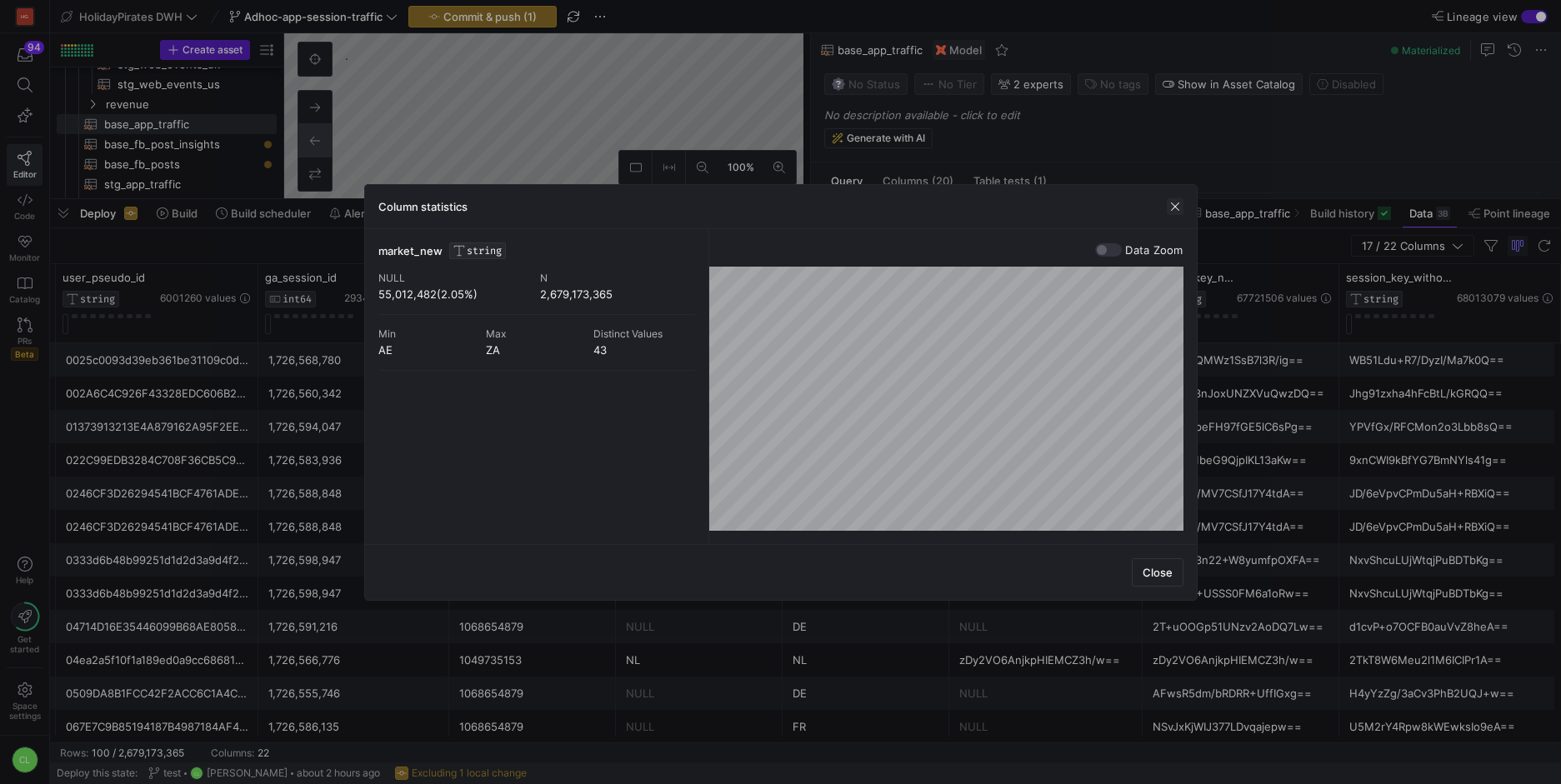
click at [1168, 210] on span "button" at bounding box center [1175, 207] width 17 height 17
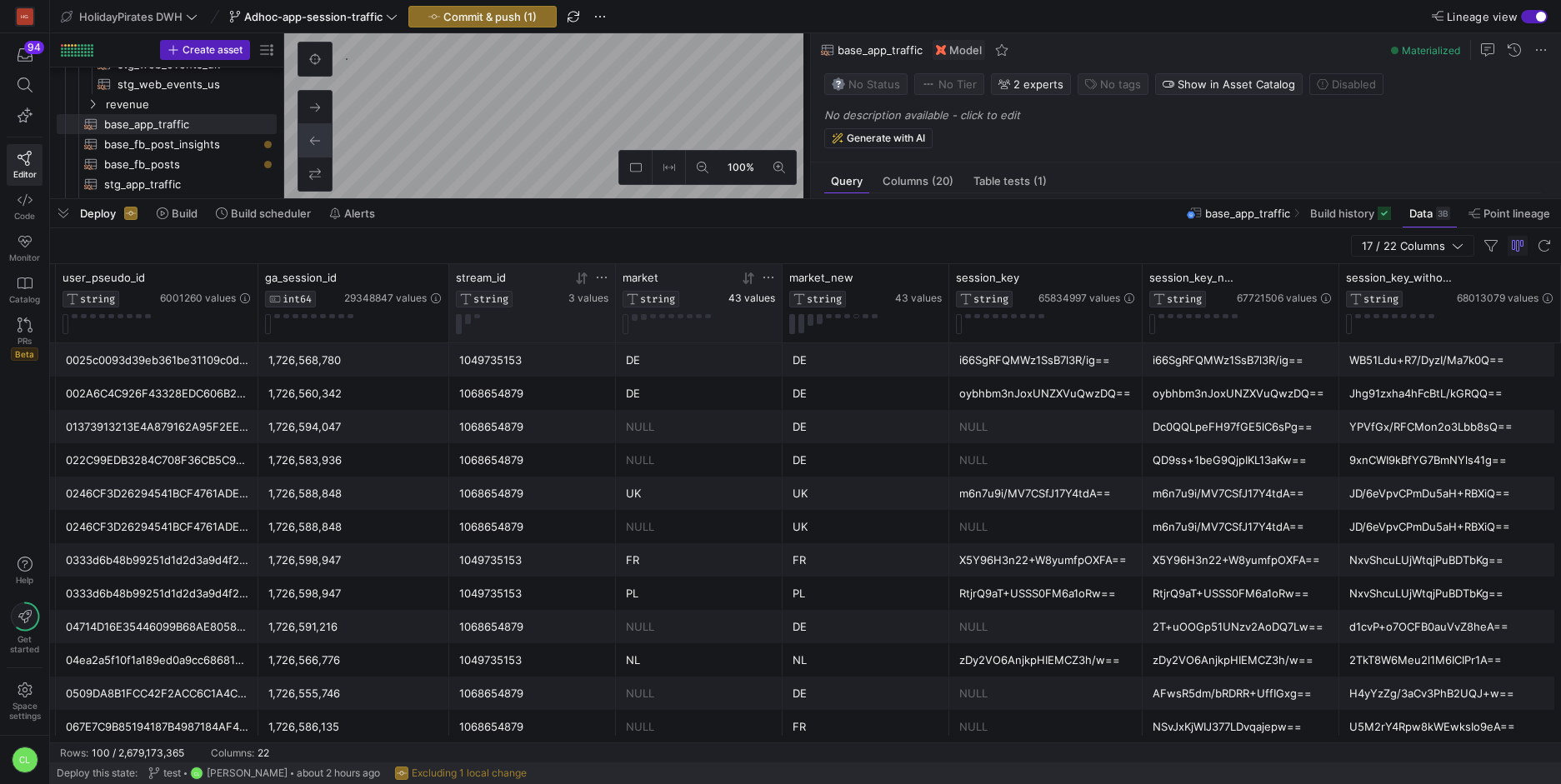
click at [748, 296] on span "43 values" at bounding box center [751, 299] width 46 height 12
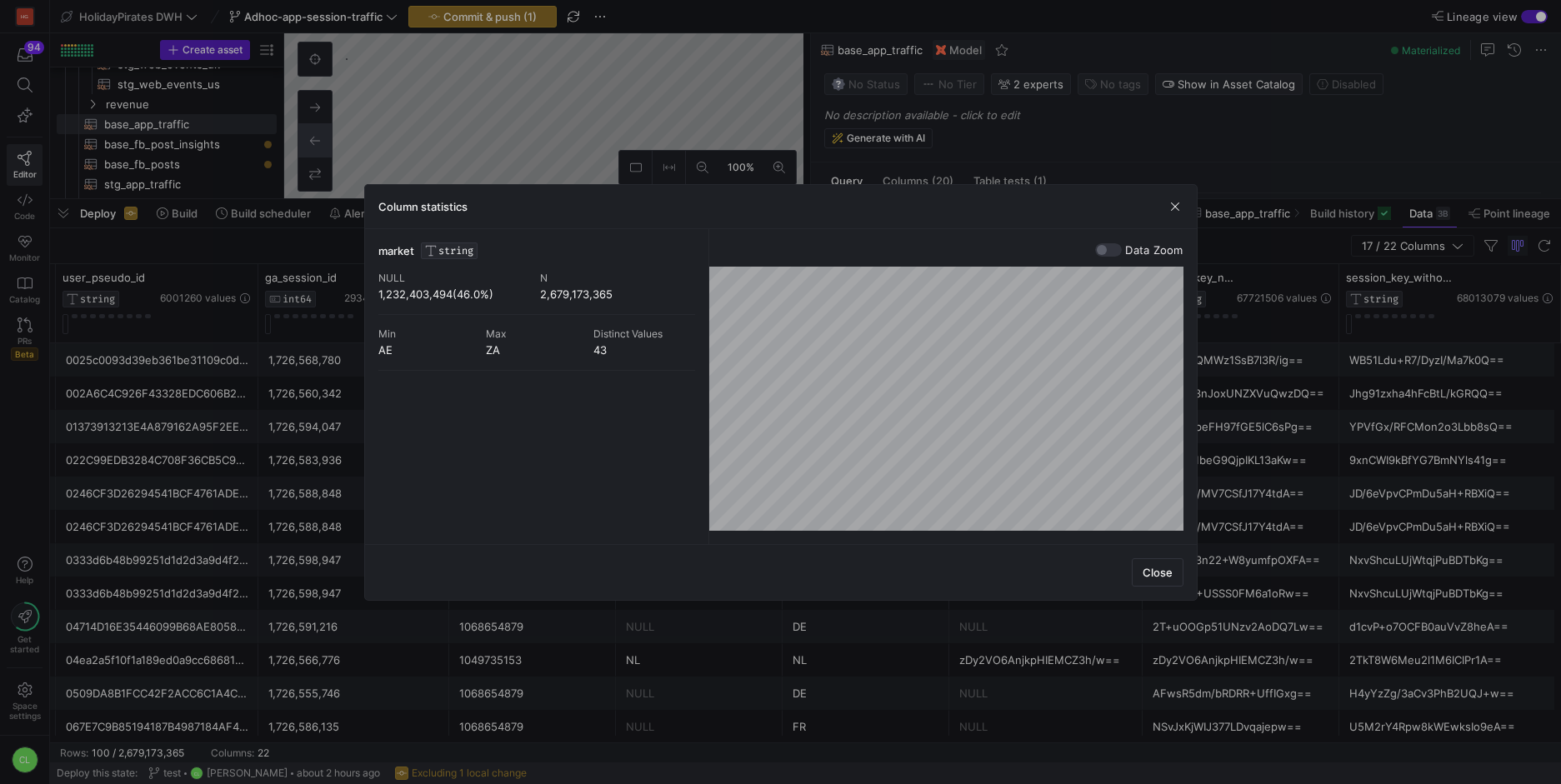
drag, startPoint x: 380, startPoint y: 294, endPoint x: 494, endPoint y: 294, distance: 114.0
click at [469, 293] on div "1,232,403,494(46.0%)" at bounding box center [456, 294] width 155 height 13
drag, startPoint x: 508, startPoint y: 294, endPoint x: 373, endPoint y: 297, distance: 135.0
click at [373, 297] on div "market STRING NULL 1,232,403,494(46.0%) N 2,679,173,365 Min AE Max ZA Distinct …" at bounding box center [780, 387] width 832 height 314
copy div "1,232,403,494(46.0%)"
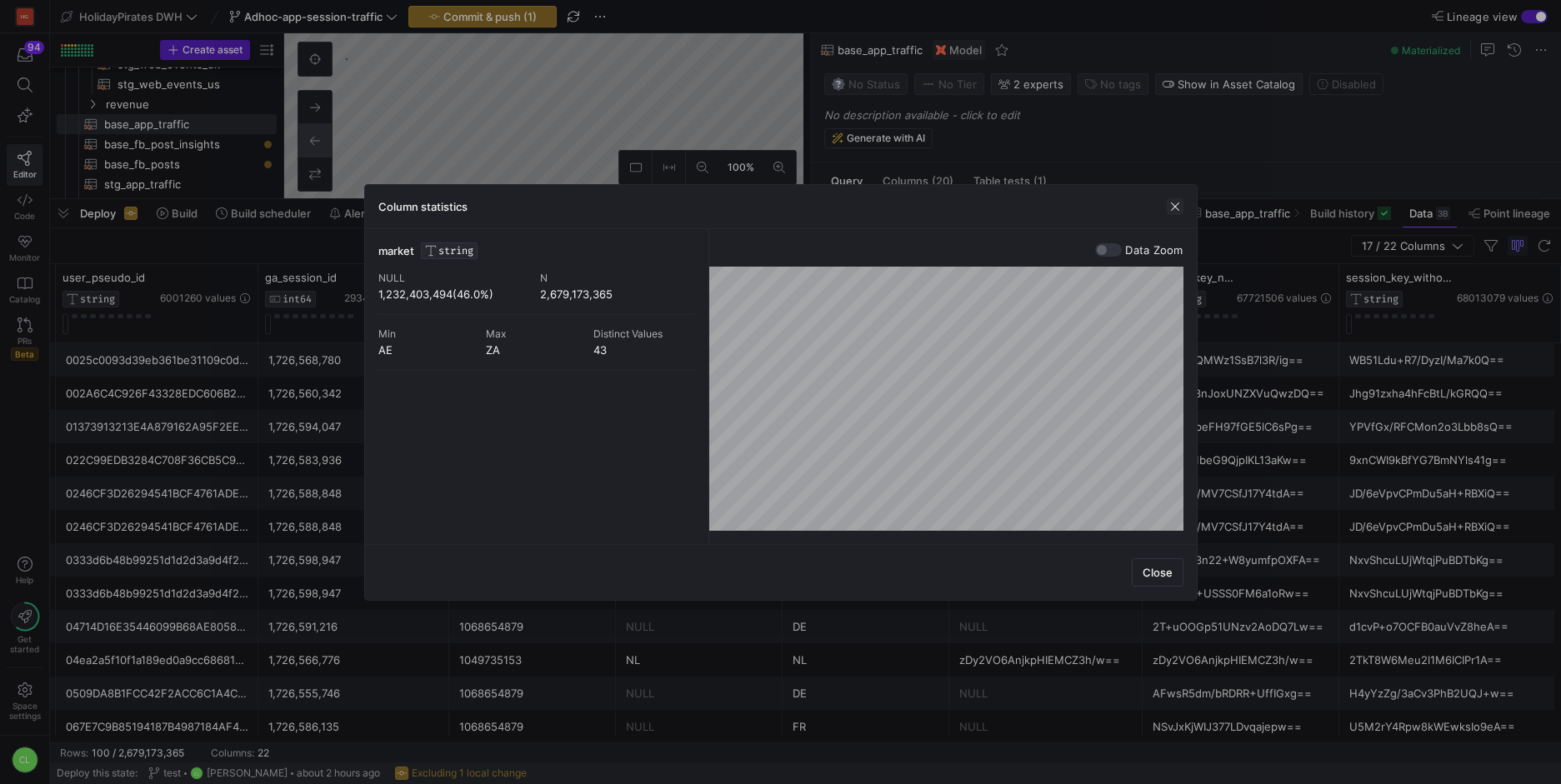
click at [1179, 202] on span "button" at bounding box center [1175, 207] width 17 height 17
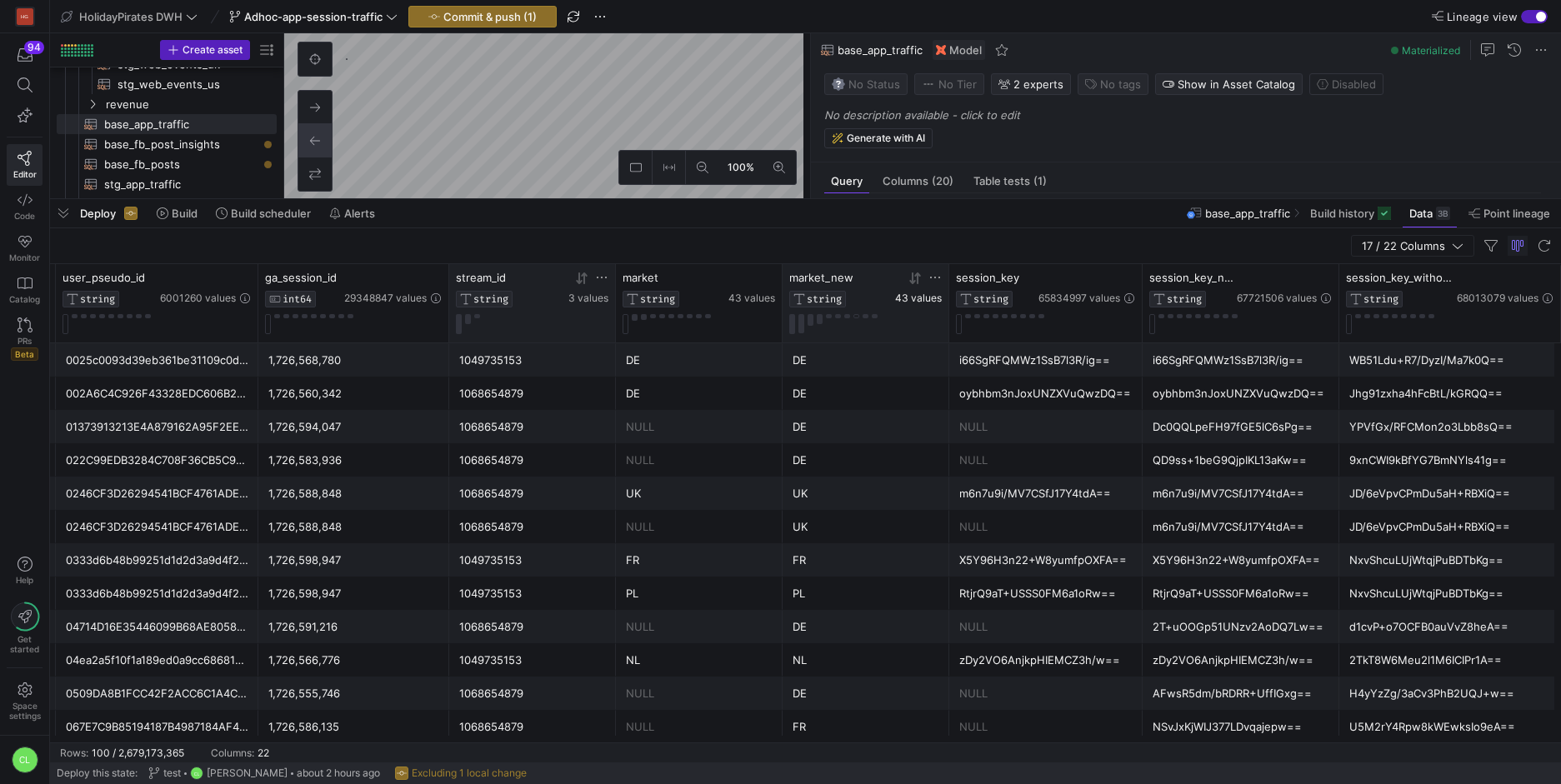
click at [927, 302] on span "43 values" at bounding box center [918, 299] width 46 height 12
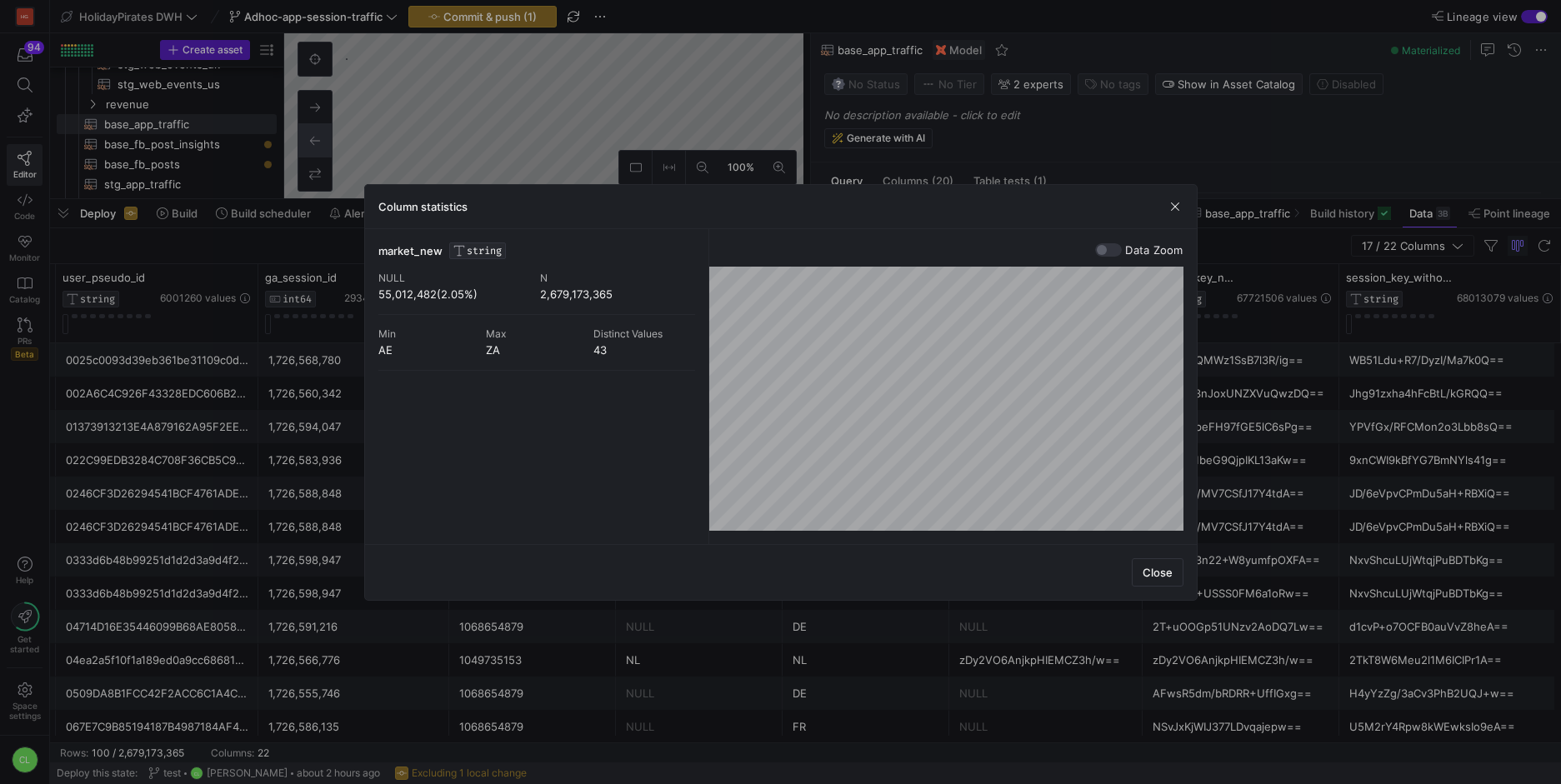
drag, startPoint x: 485, startPoint y: 298, endPoint x: 379, endPoint y: 297, distance: 106.0
click at [379, 297] on div "55,012,482(2.05%)" at bounding box center [456, 294] width 155 height 13
copy div "55,012,482(2.05%)"
click at [307, 379] on div at bounding box center [780, 392] width 1561 height 784
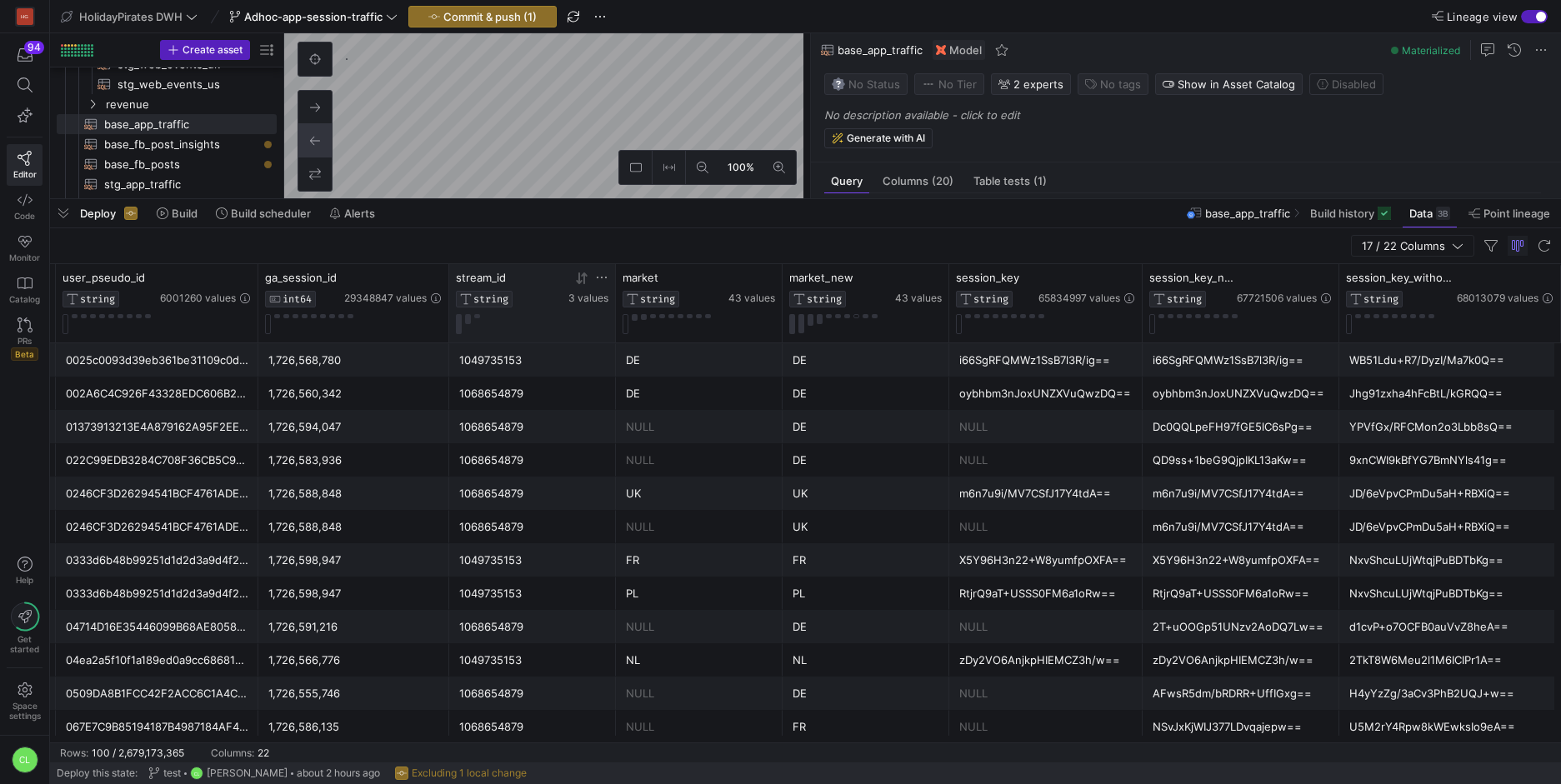
click at [550, 218] on div "Deploy Build Build scheduler Alerts base_app_traffic Build history Data 3B Poin…" at bounding box center [806, 213] width 1512 height 29
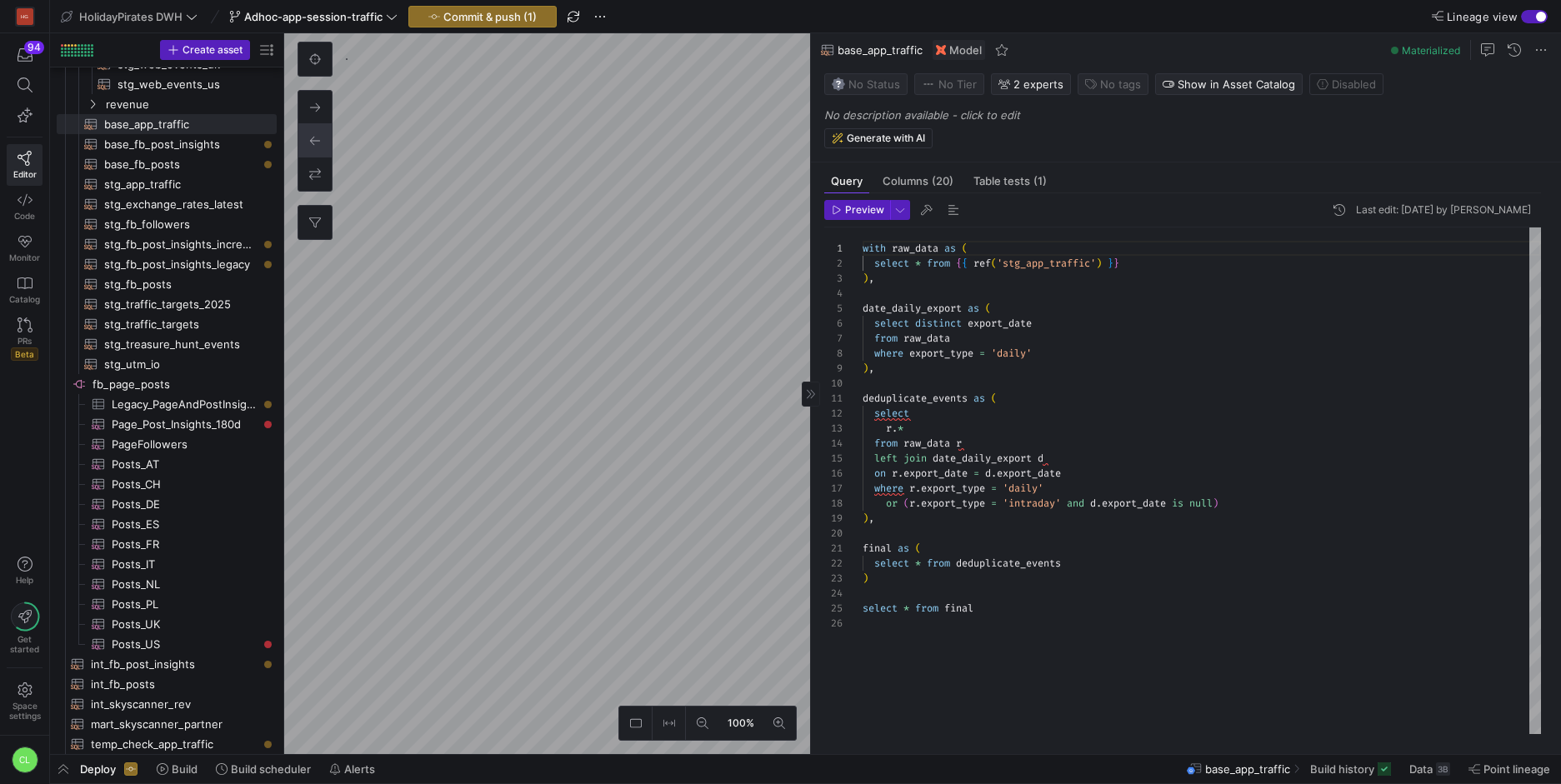
click at [863, 461] on as-split "100% 0 Query Columns (20) Table tests (1) Preview Last edit: [DATE] by [PERSON_…" at bounding box center [922, 393] width 1277 height 721
click at [907, 408] on as-split "100% 0 Query Columns (20) Table tests (1) Preview Last edit: [DATE] by [PERSON_…" at bounding box center [922, 393] width 1277 height 721
type textarea "{{ config(materialized='table') }} WITH raw_new_contentful AS ( SELECT * FROM {…"
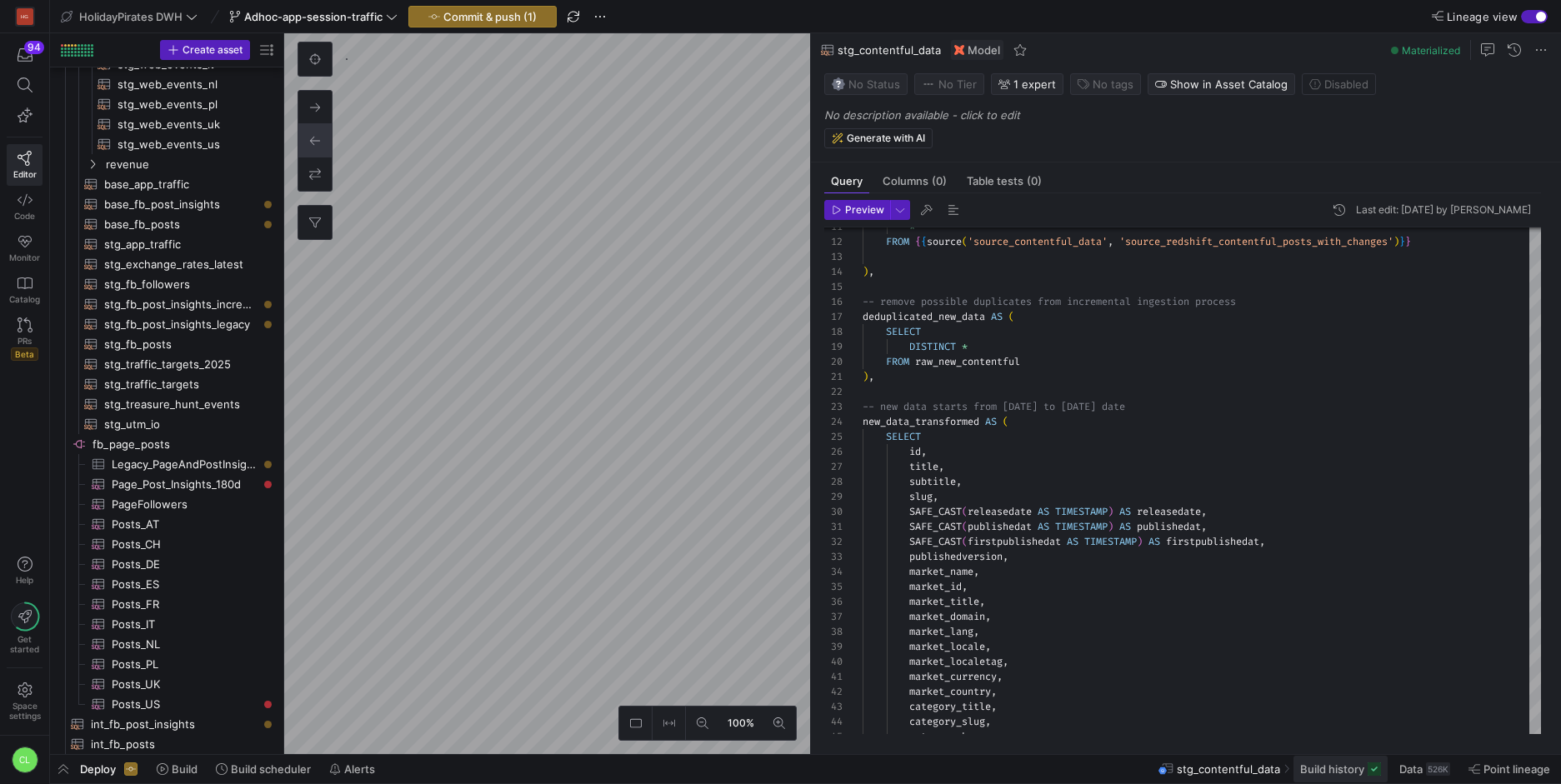
scroll to position [560, 0]
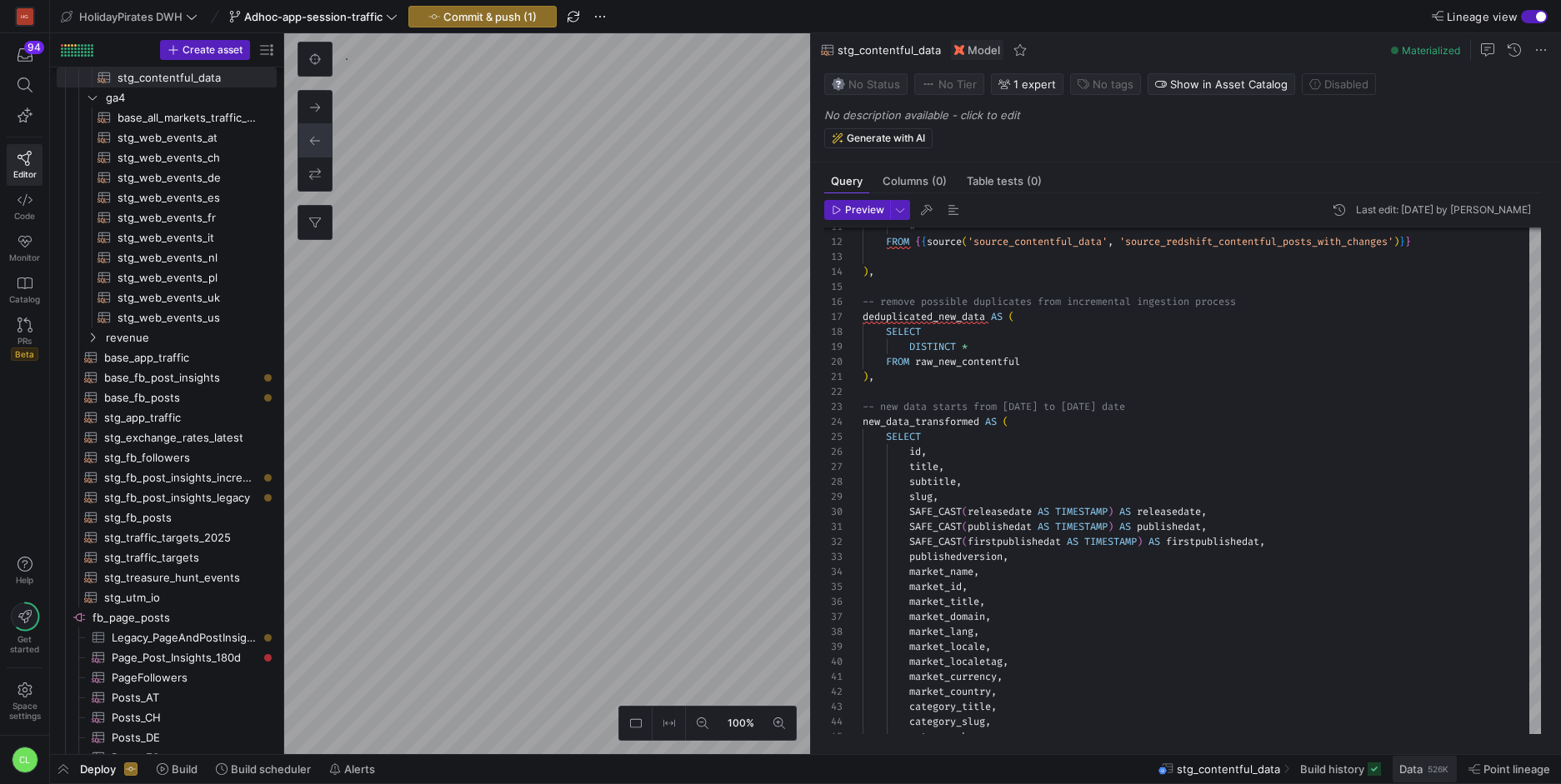
click at [1441, 773] on div "526K" at bounding box center [1438, 768] width 24 height 13
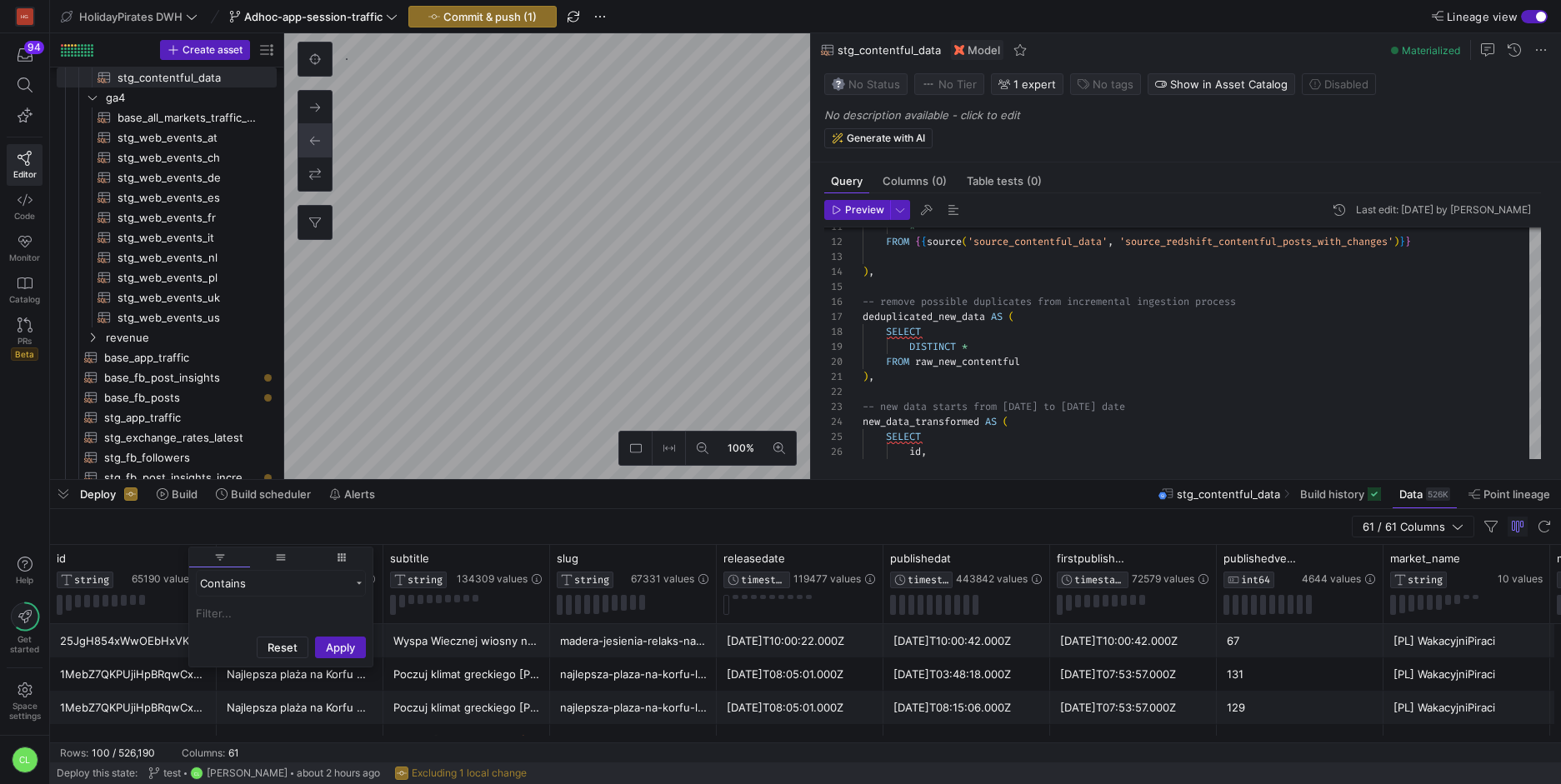
click at [227, 621] on input "Filter Value" at bounding box center [281, 613] width 170 height 20
type input "1s2SyB"
click at [315, 714] on button "Apply" at bounding box center [339, 725] width 50 height 22
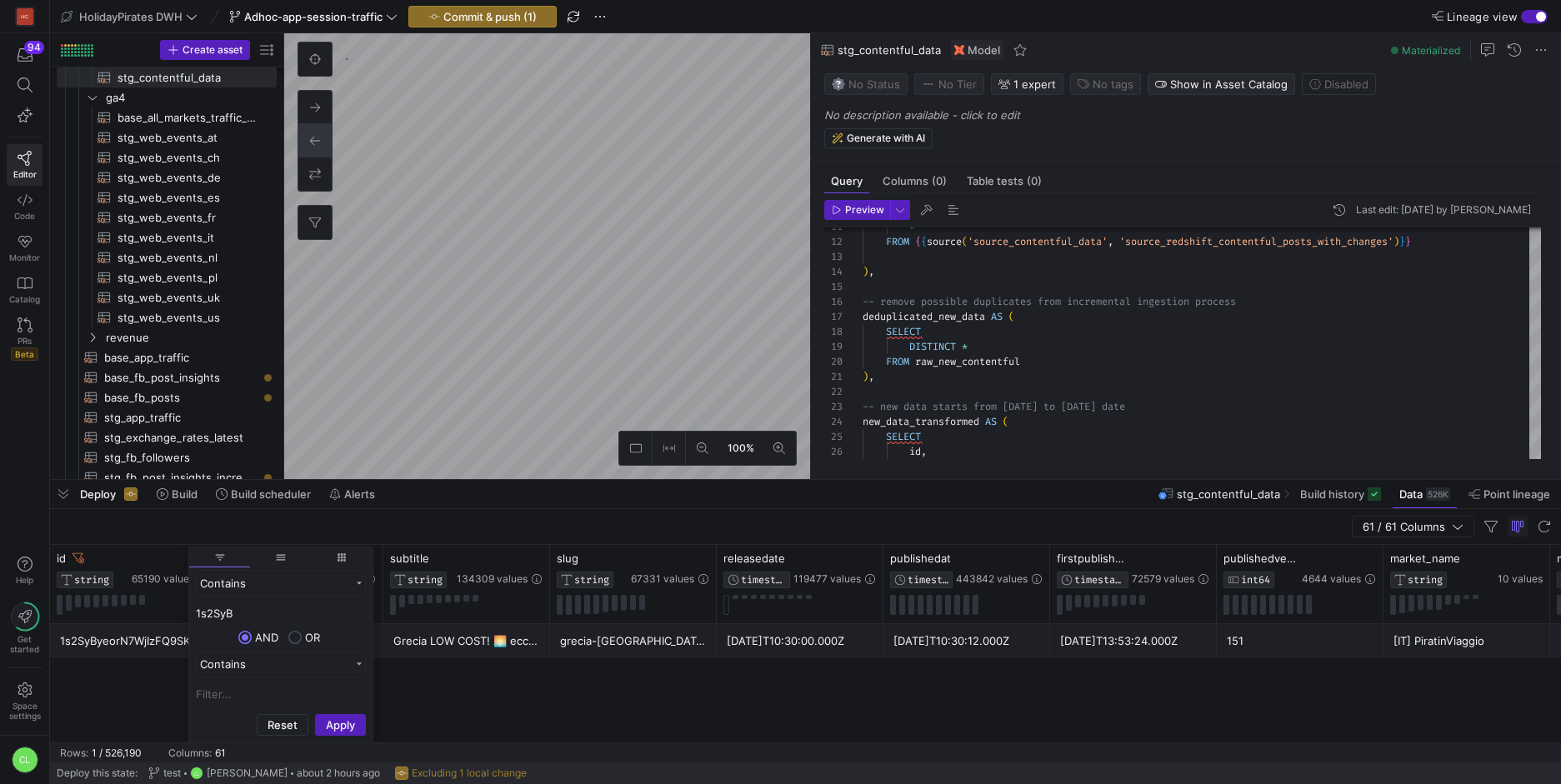
click at [476, 694] on div "1s2SyByeorN7WjIzFQ9SKc 🏖️ [GEOGRAPHIC_DATA] 🇬🇷 hotel da SOLI 16€/notte 😎 Grecia…" at bounding box center [806, 683] width 1512 height 119
